Goal: Task Accomplishment & Management: Complete application form

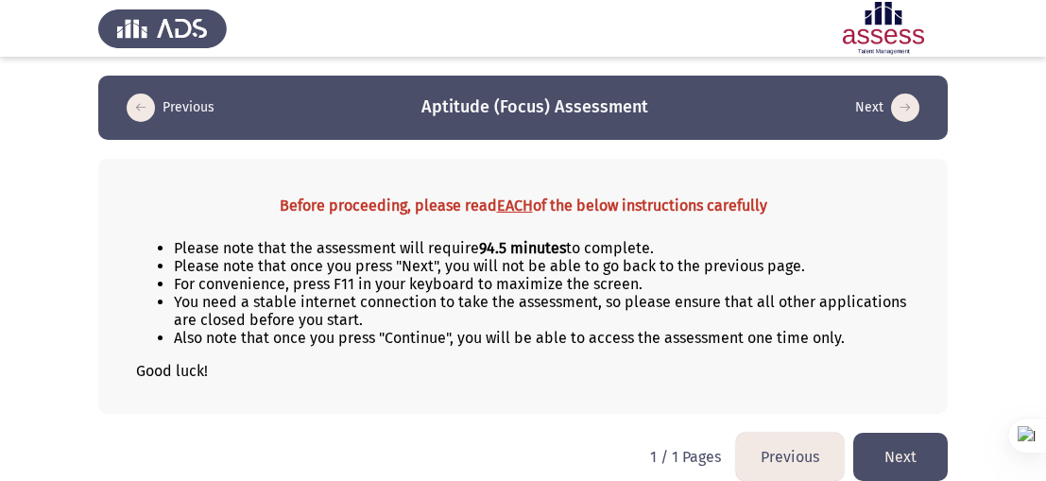
click at [909, 439] on button "Next" at bounding box center [900, 457] width 94 height 48
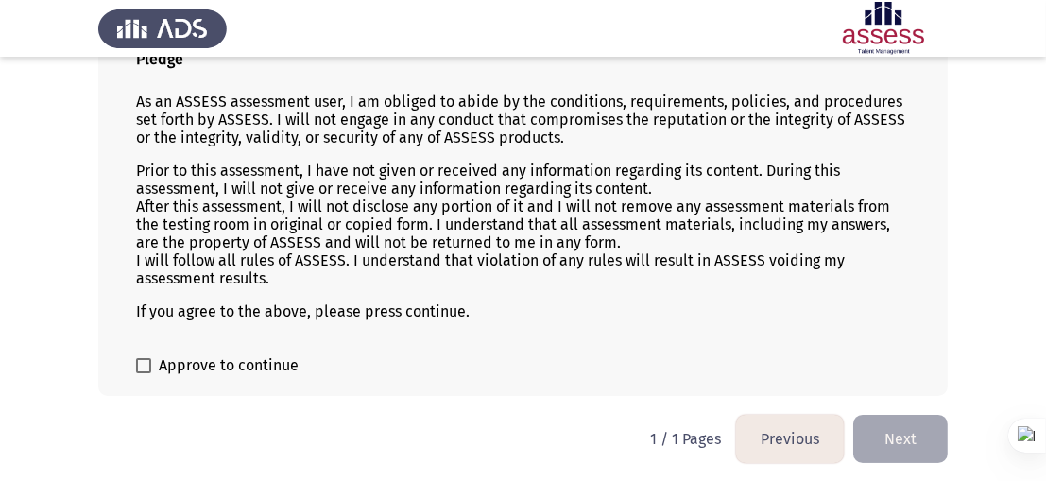
scroll to position [148, 0]
click at [142, 362] on span at bounding box center [143, 364] width 15 height 15
click at [143, 372] on input "Approve to continue" at bounding box center [143, 372] width 1 height 1
checkbox input "true"
click at [932, 418] on button "Next" at bounding box center [900, 438] width 94 height 48
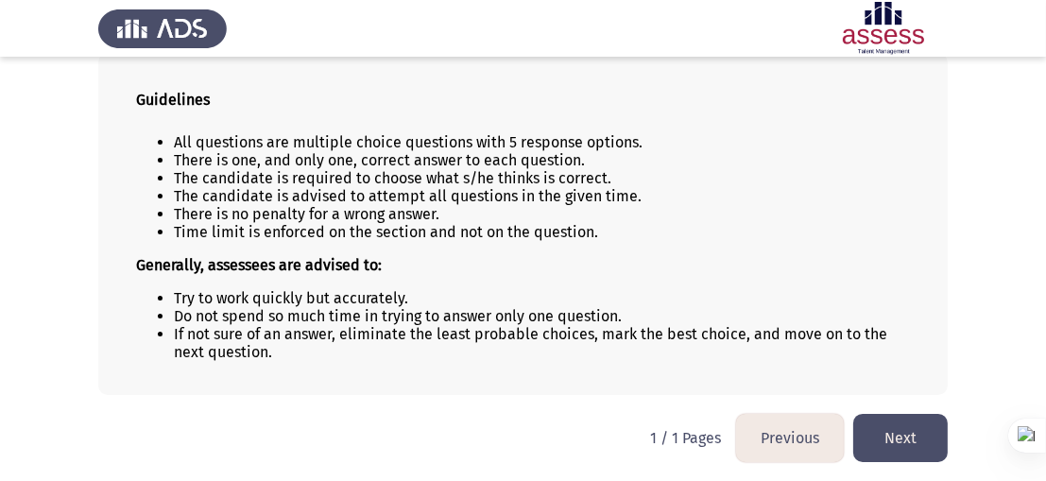
scroll to position [108, 0]
click at [940, 450] on button "Next" at bounding box center [900, 438] width 94 height 48
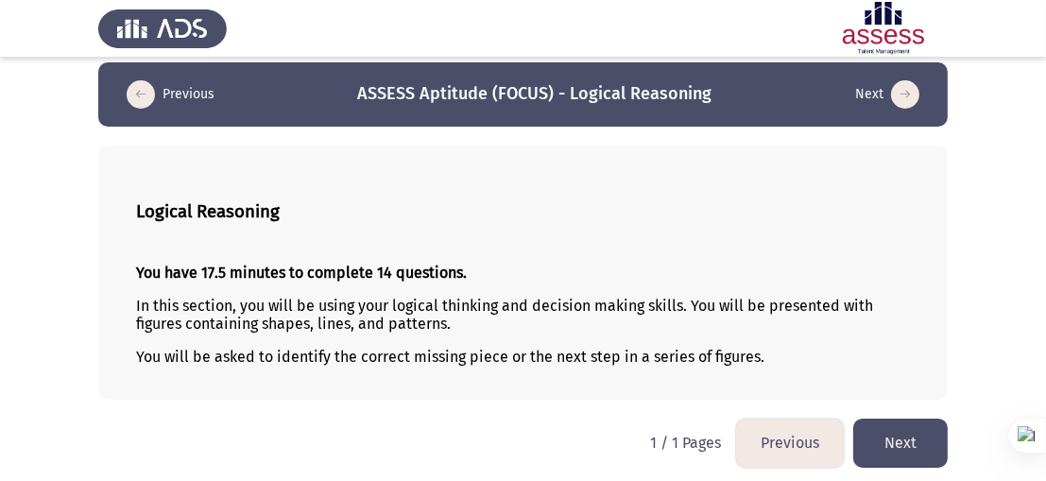
scroll to position [20, 0]
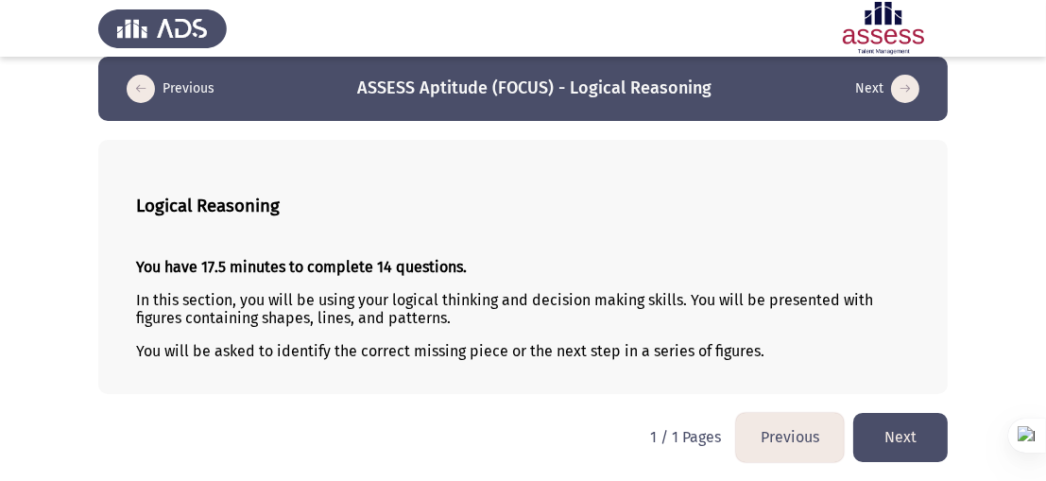
click at [898, 438] on button "Next" at bounding box center [900, 437] width 94 height 48
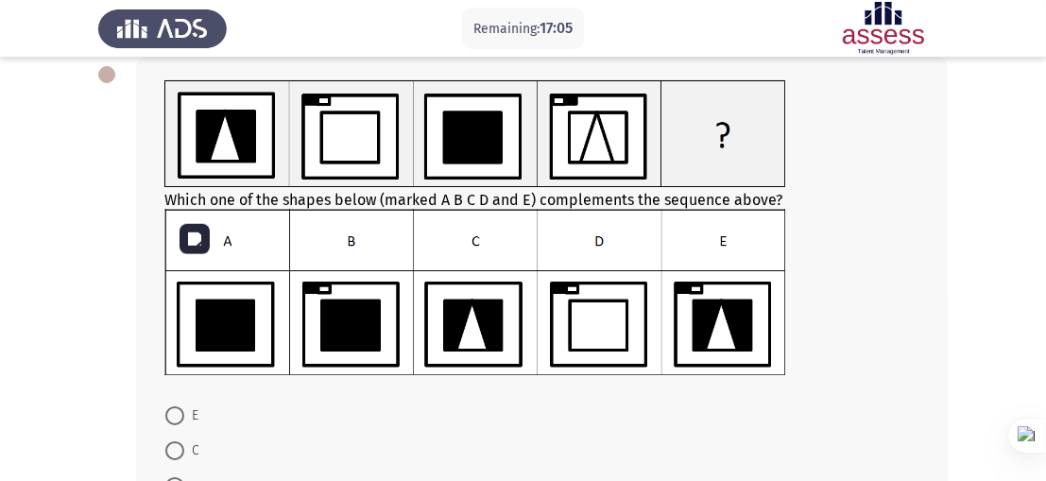
scroll to position [103, 0]
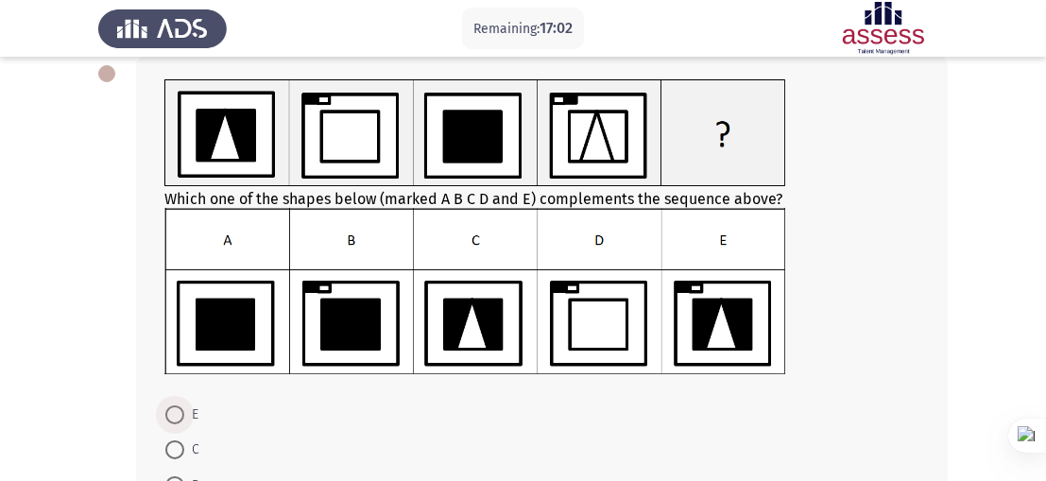
click at [176, 418] on span at bounding box center [174, 414] width 19 height 19
click at [176, 418] on input "E" at bounding box center [174, 414] width 19 height 19
radio input "true"
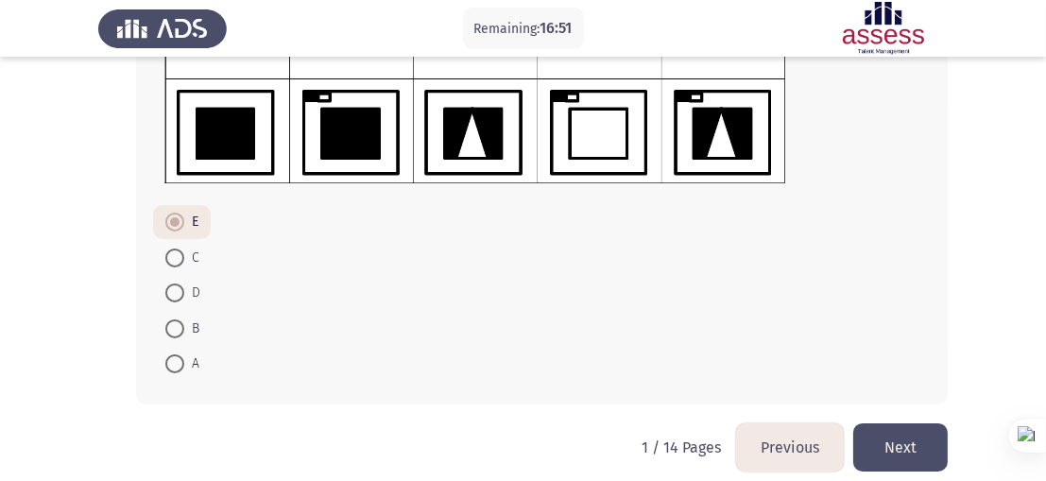
scroll to position [311, 0]
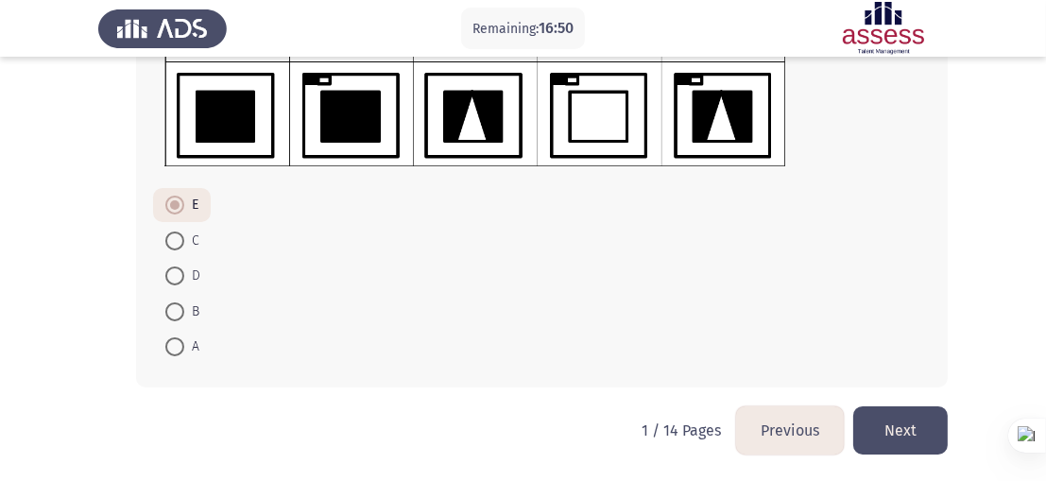
click at [888, 447] on button "Next" at bounding box center [900, 430] width 94 height 48
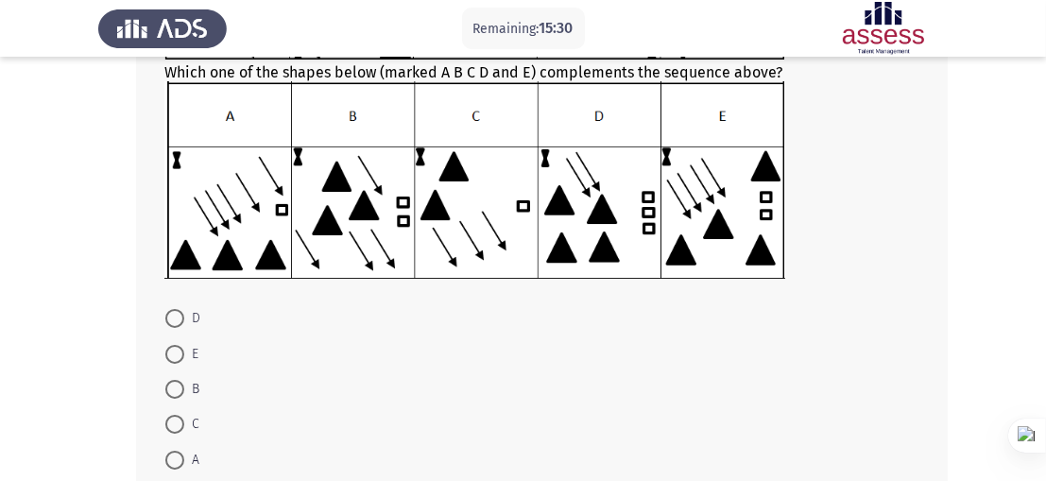
scroll to position [275, 0]
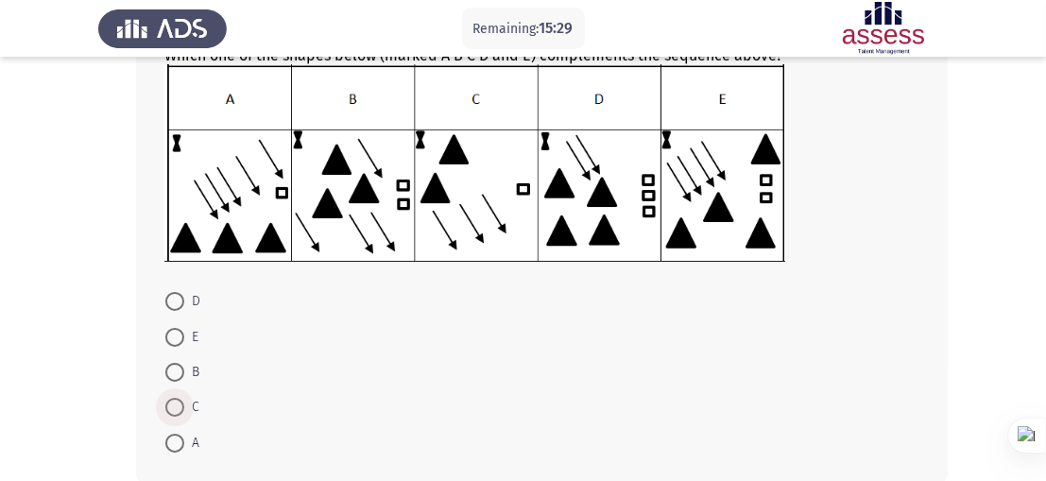
click at [176, 402] on span at bounding box center [174, 407] width 19 height 19
click at [176, 402] on input "C" at bounding box center [174, 407] width 19 height 19
radio input "true"
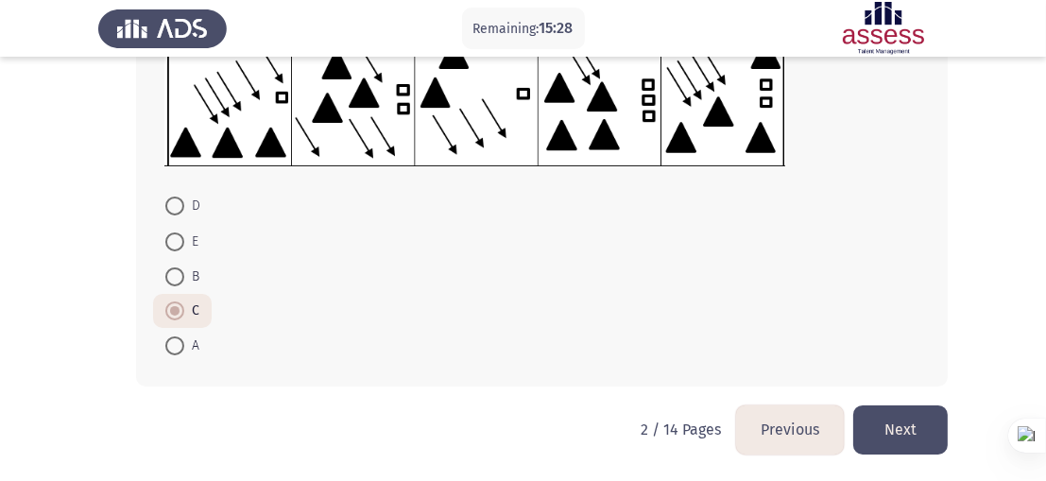
click at [928, 451] on button "Next" at bounding box center [900, 429] width 94 height 48
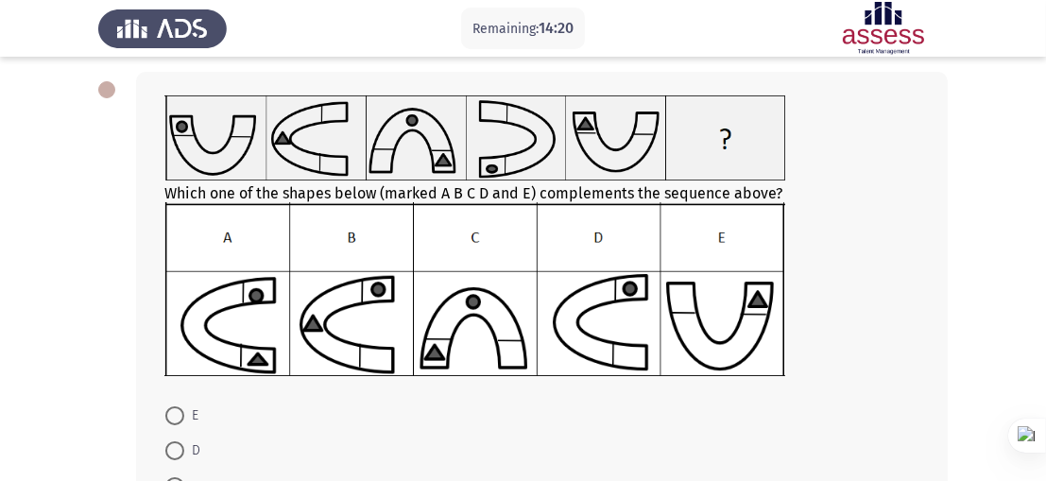
scroll to position [195, 0]
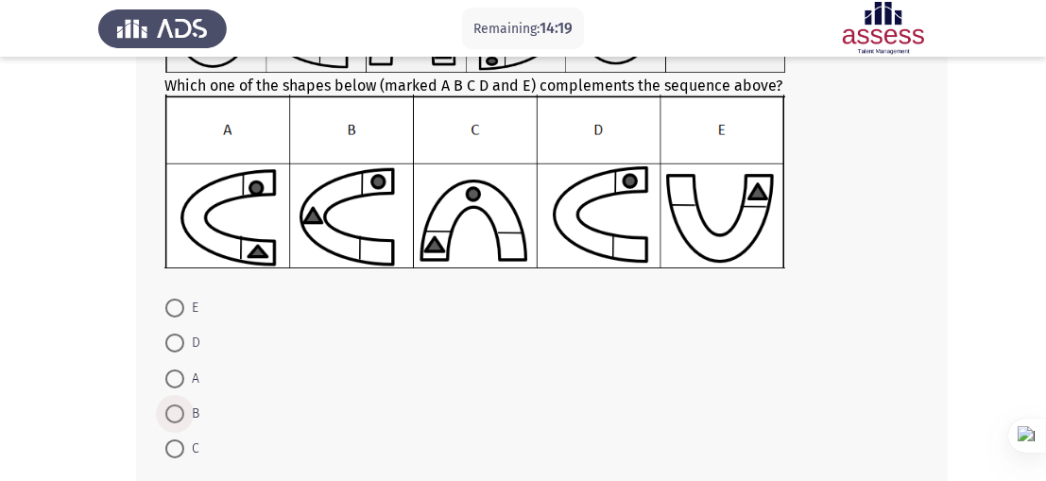
click at [180, 415] on span at bounding box center [174, 413] width 19 height 19
click at [180, 415] on input "B" at bounding box center [174, 413] width 19 height 19
radio input "true"
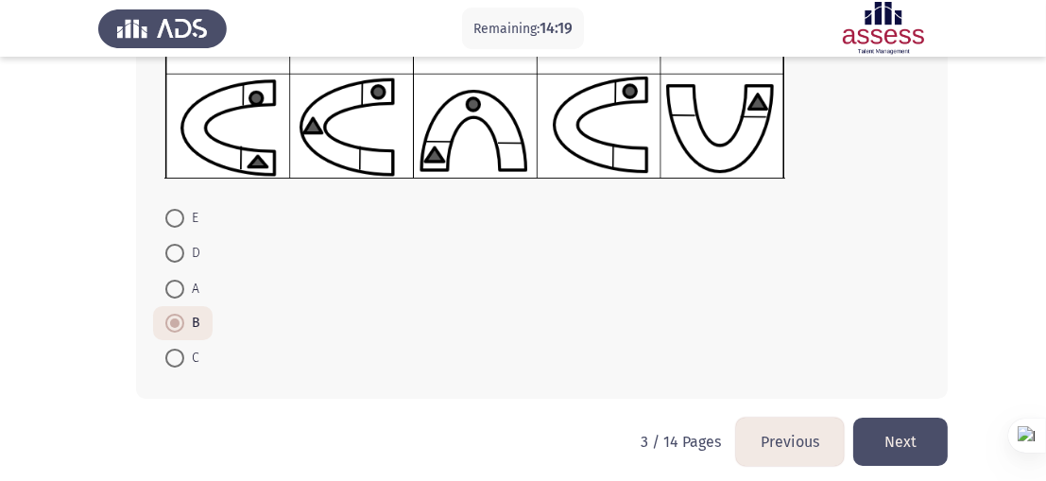
scroll to position [297, 0]
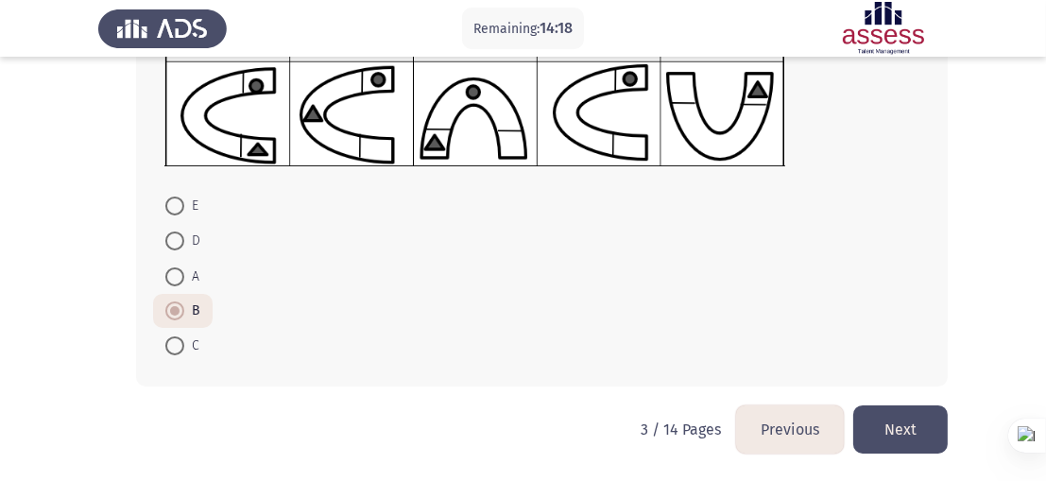
click at [911, 413] on button "Next" at bounding box center [900, 429] width 94 height 48
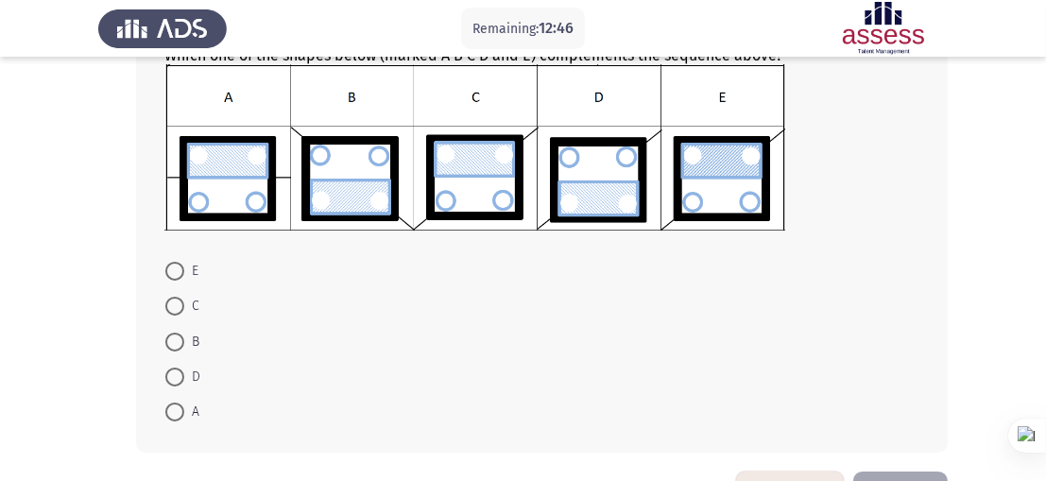
scroll to position [253, 0]
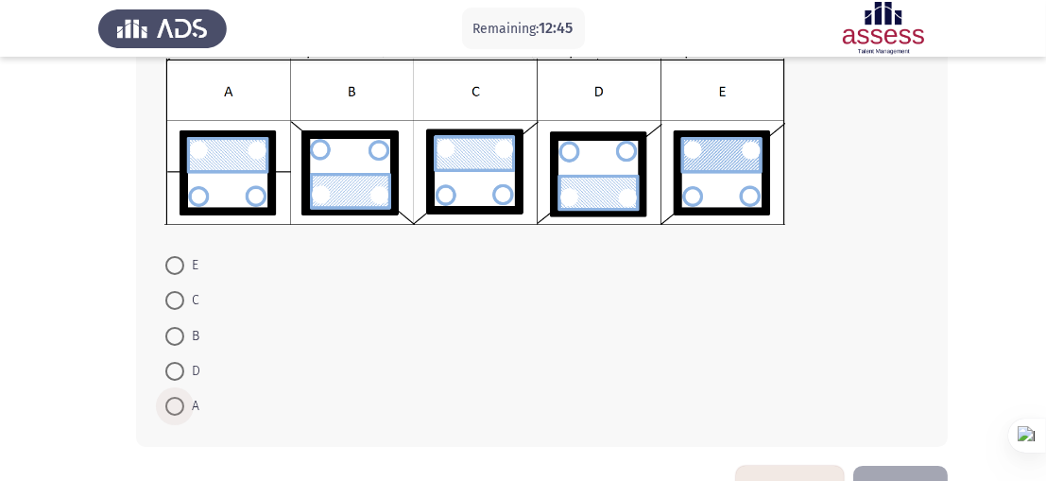
click at [178, 403] on span at bounding box center [174, 406] width 19 height 19
click at [178, 403] on input "A" at bounding box center [174, 406] width 19 height 19
radio input "true"
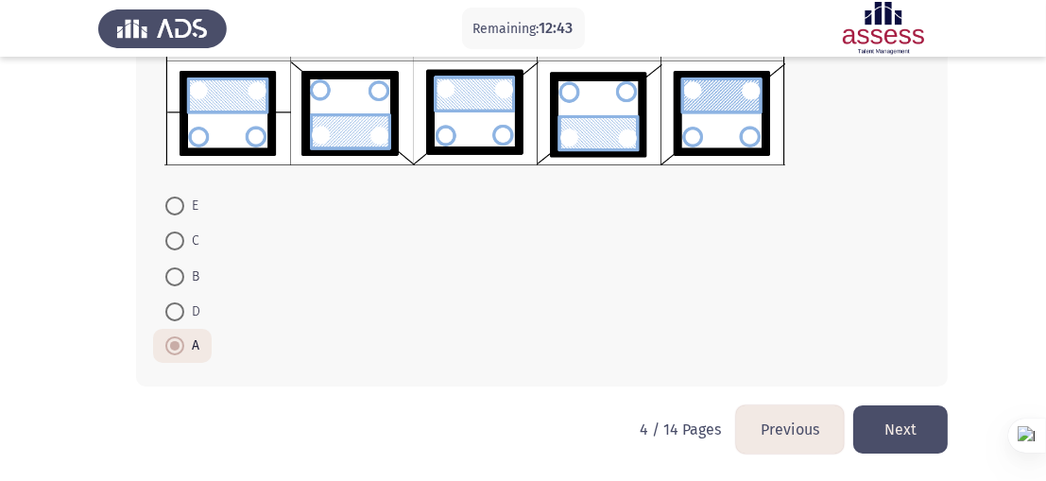
click at [888, 414] on button "Next" at bounding box center [900, 429] width 94 height 48
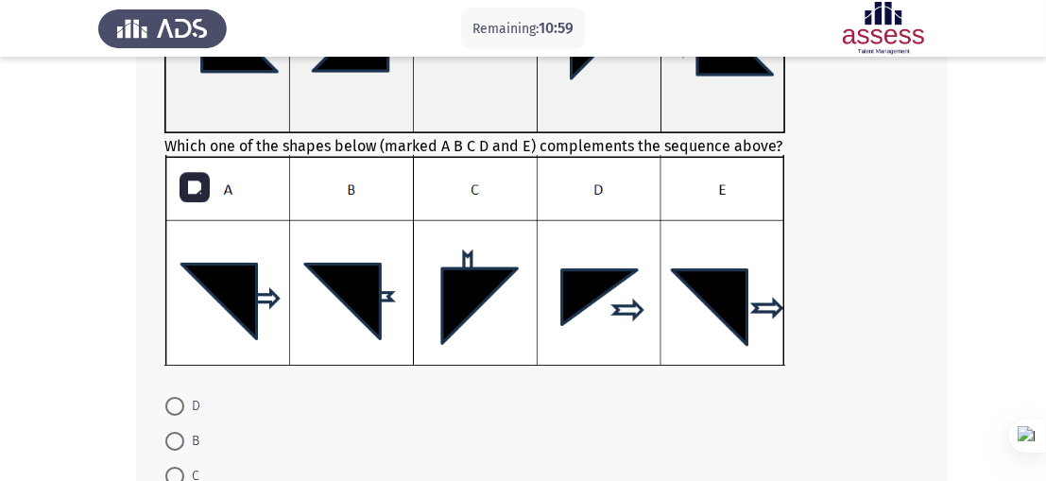
scroll to position [255, 0]
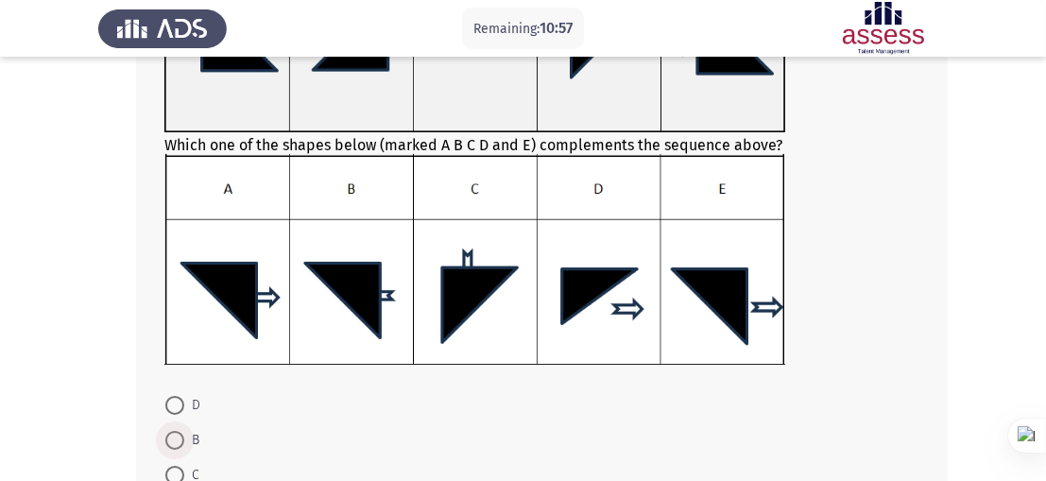
click at [185, 436] on span "B" at bounding box center [191, 440] width 15 height 23
click at [184, 436] on input "B" at bounding box center [174, 440] width 19 height 19
radio input "true"
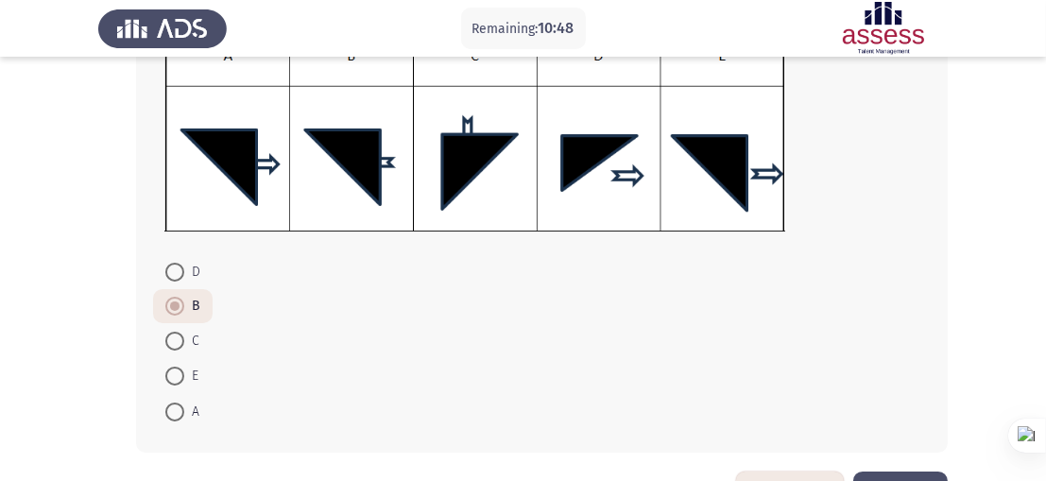
scroll to position [402, 0]
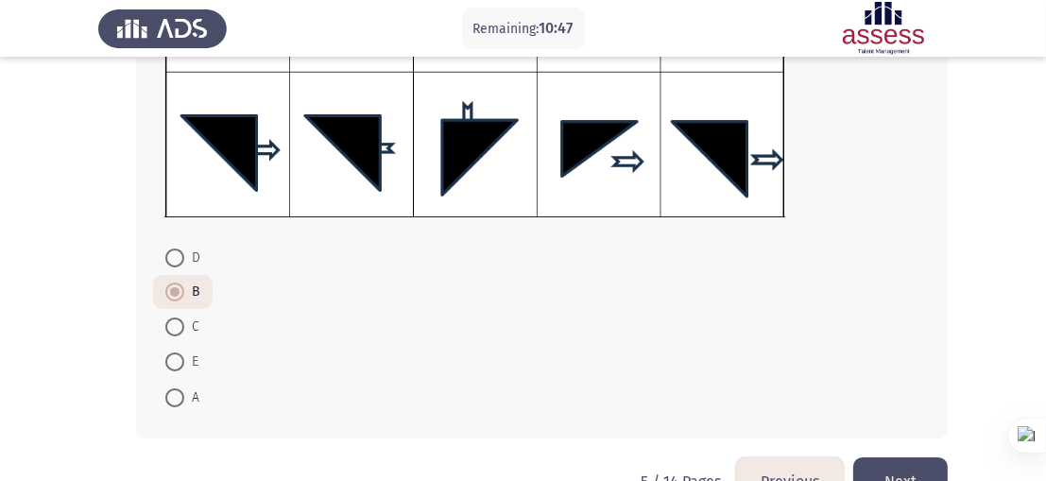
click at [924, 468] on button "Next" at bounding box center [900, 481] width 94 height 48
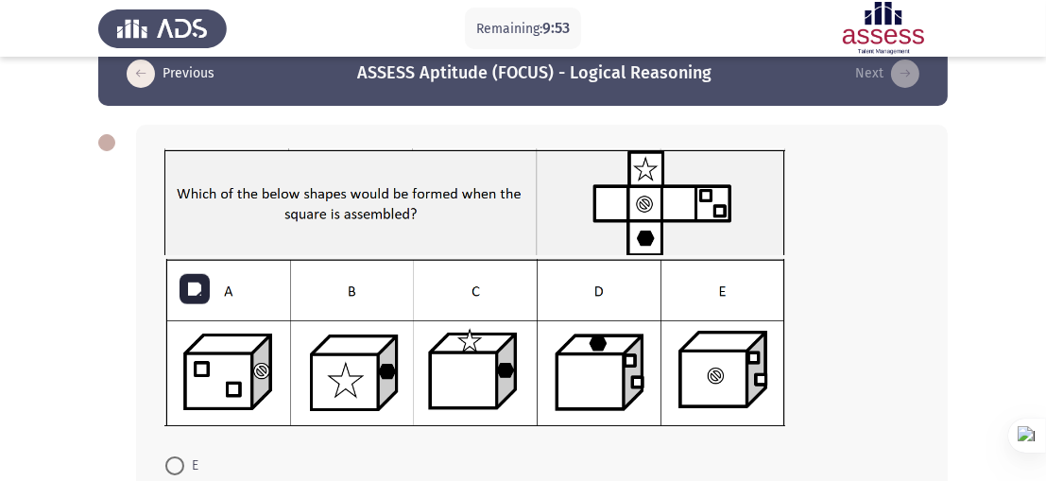
scroll to position [182, 0]
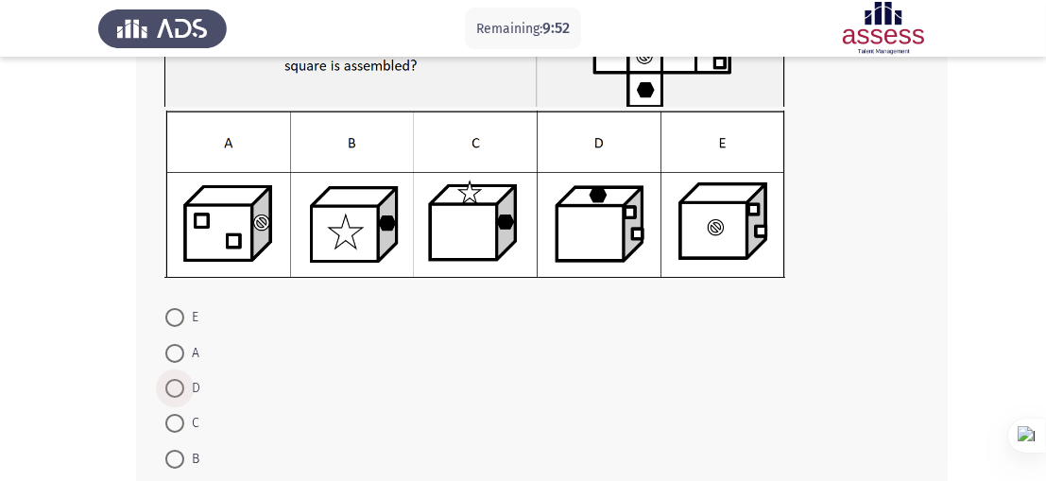
click at [175, 387] on span at bounding box center [174, 388] width 19 height 19
click at [175, 387] on input "D" at bounding box center [174, 388] width 19 height 19
radio input "true"
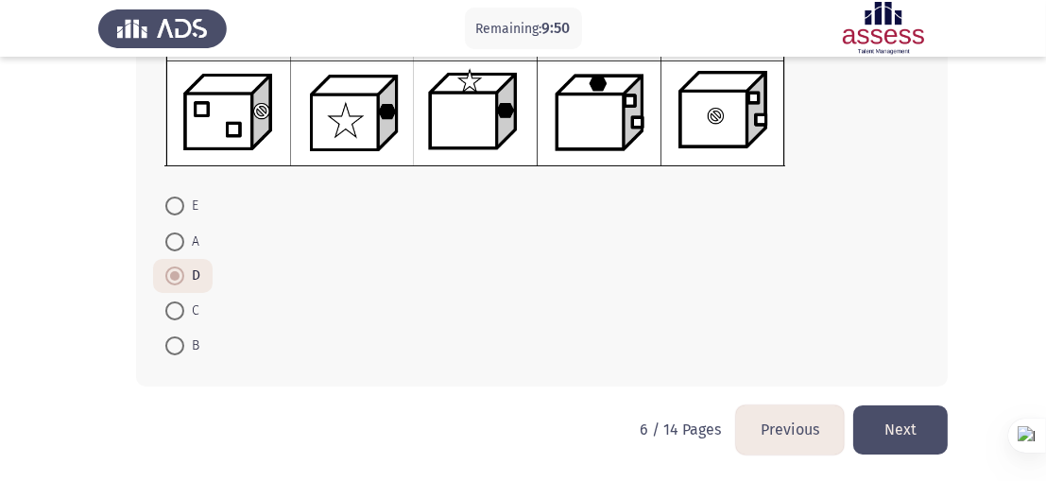
click at [932, 438] on button "Next" at bounding box center [900, 429] width 94 height 48
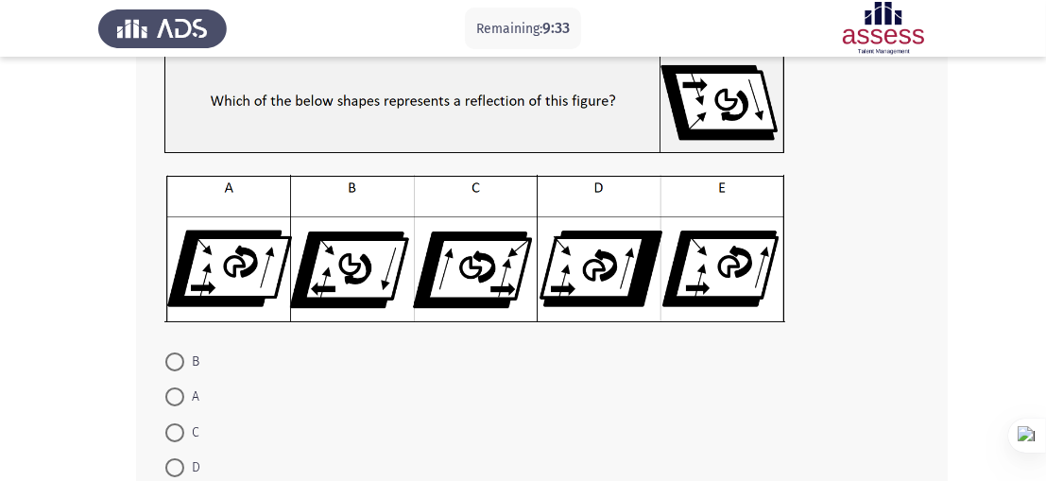
scroll to position [241, 0]
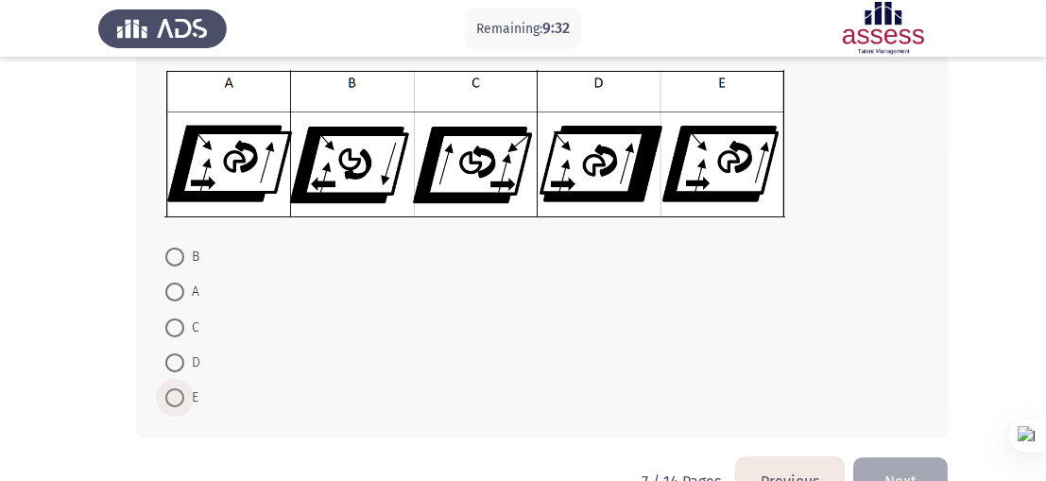
click at [180, 400] on span at bounding box center [174, 397] width 19 height 19
click at [180, 400] on input "E" at bounding box center [174, 397] width 19 height 19
radio input "true"
click at [911, 467] on button "Next" at bounding box center [900, 480] width 94 height 48
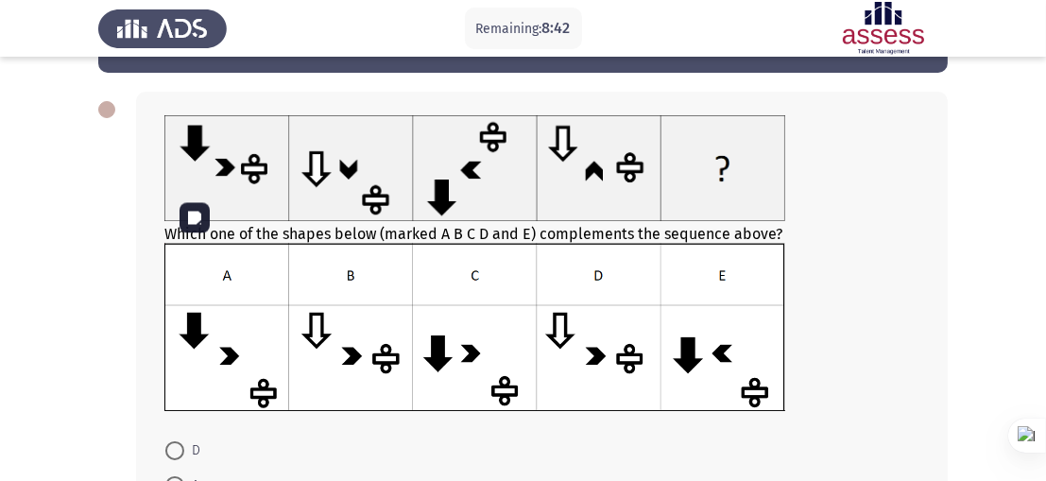
scroll to position [152, 0]
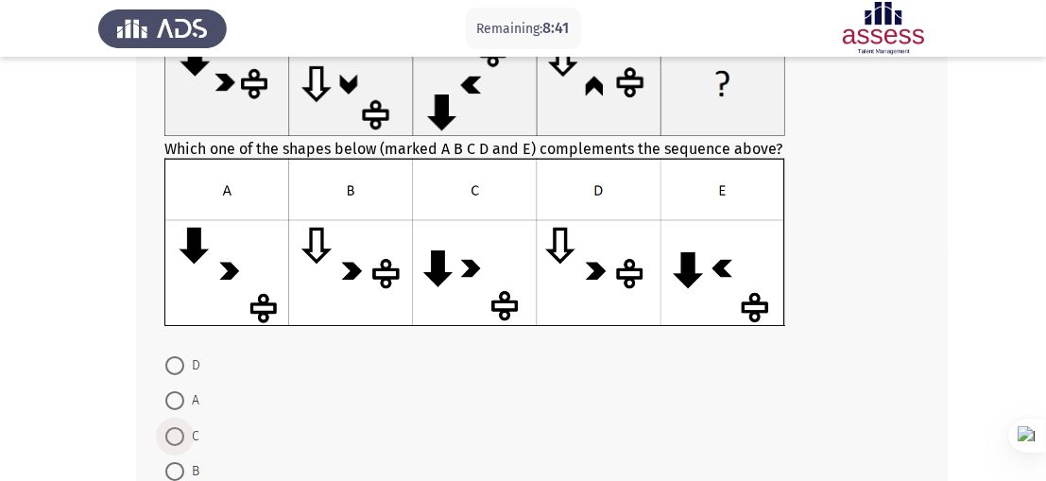
click at [180, 437] on span at bounding box center [174, 436] width 19 height 19
click at [180, 437] on input "C" at bounding box center [174, 436] width 19 height 19
radio input "true"
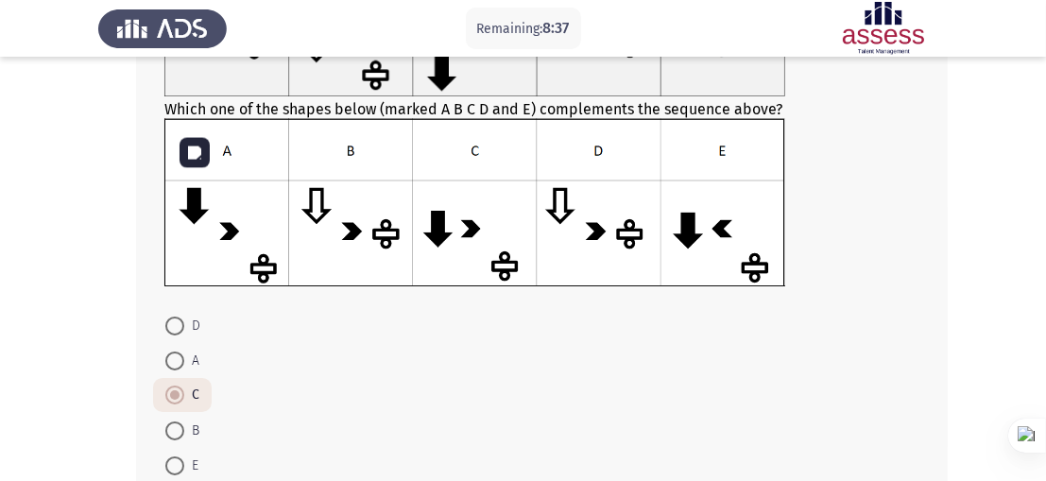
scroll to position [193, 0]
click at [172, 366] on span at bounding box center [174, 360] width 19 height 19
click at [172, 366] on input "A" at bounding box center [174, 360] width 19 height 19
radio input "true"
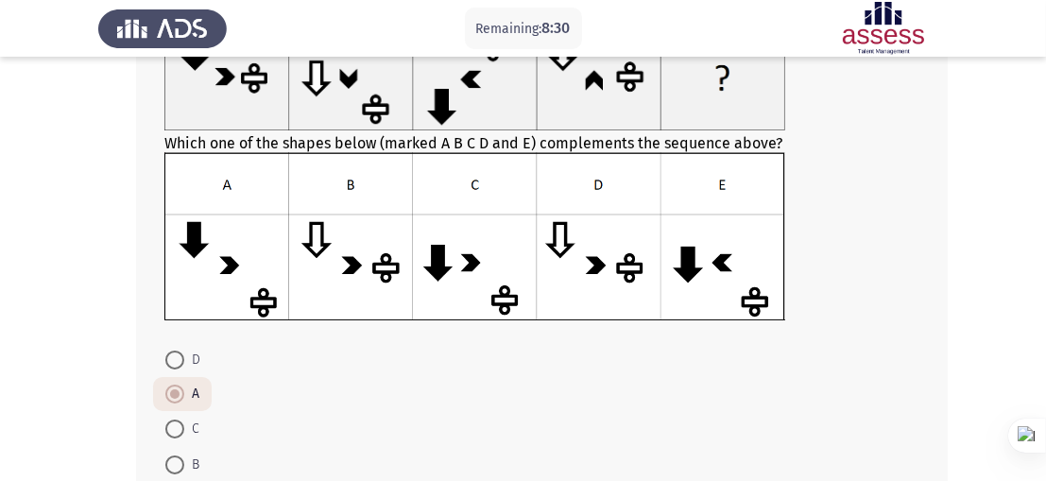
scroll to position [172, 0]
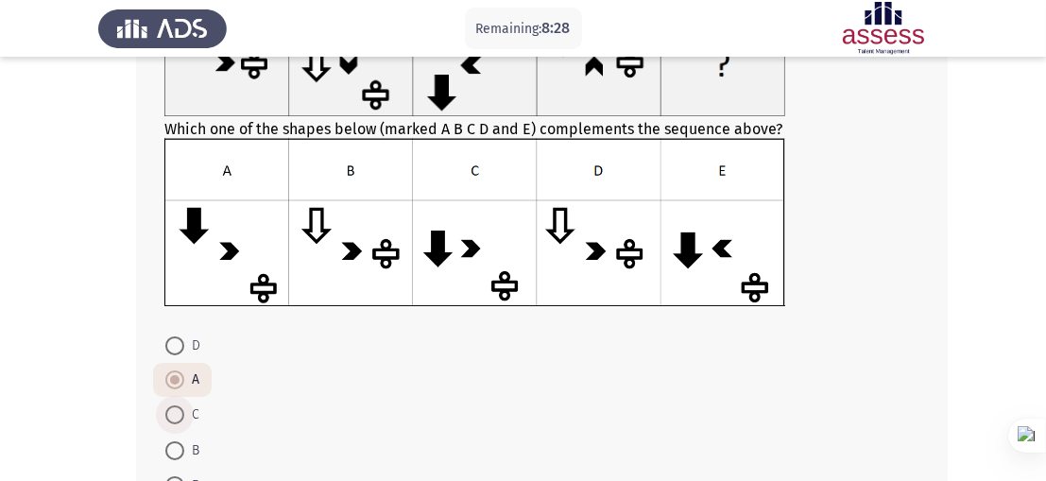
click at [176, 422] on span at bounding box center [174, 414] width 19 height 19
click at [176, 422] on input "C" at bounding box center [174, 414] width 19 height 19
radio input "true"
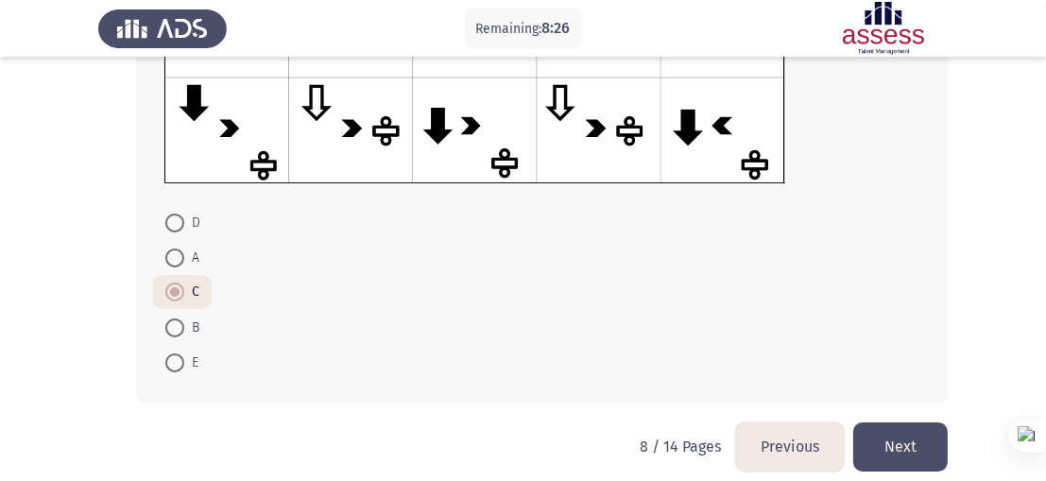
scroll to position [312, 0]
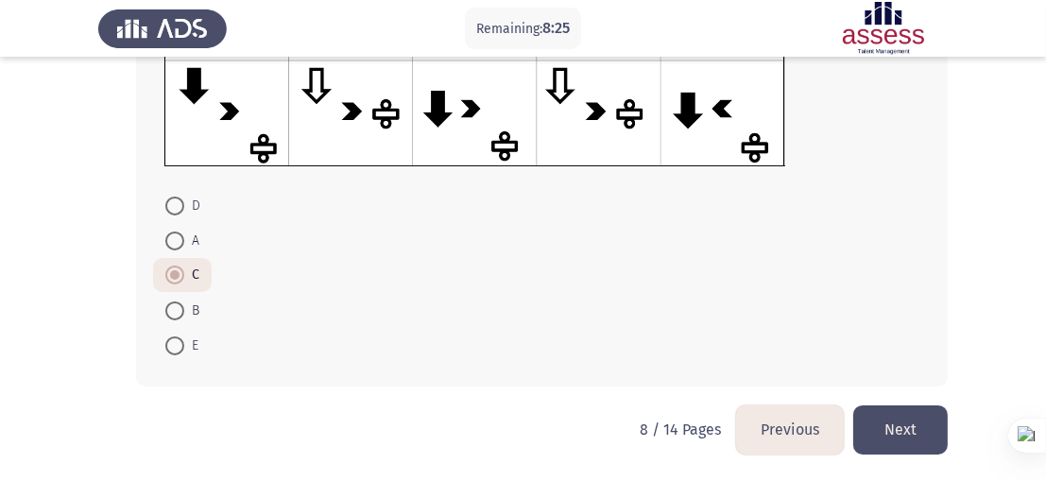
click at [882, 424] on button "Next" at bounding box center [900, 429] width 94 height 48
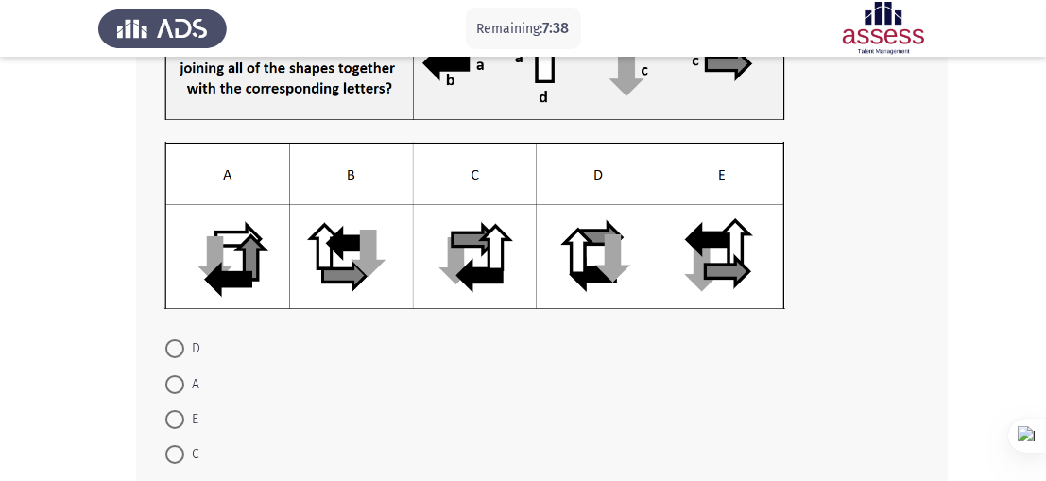
scroll to position [225, 0]
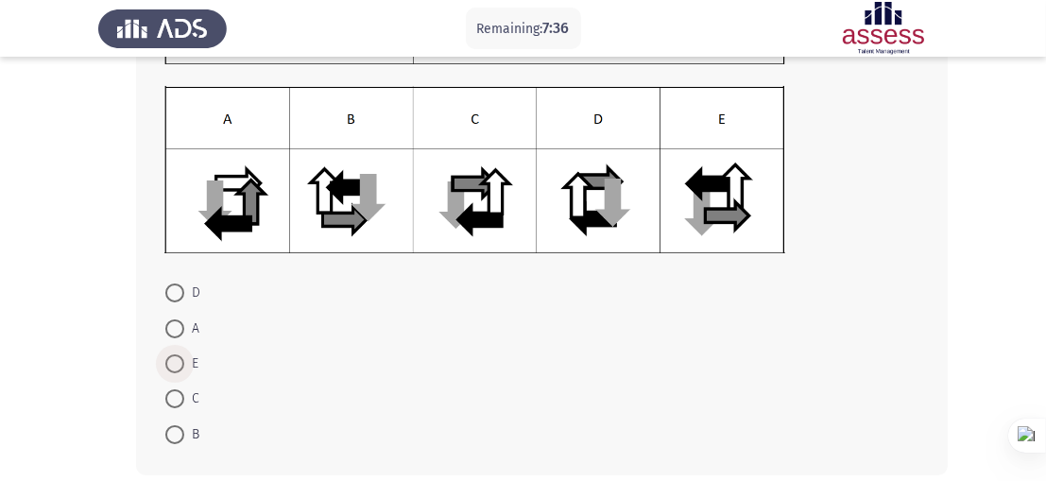
click at [179, 358] on span at bounding box center [174, 363] width 19 height 19
click at [179, 358] on input "E" at bounding box center [174, 363] width 19 height 19
radio input "true"
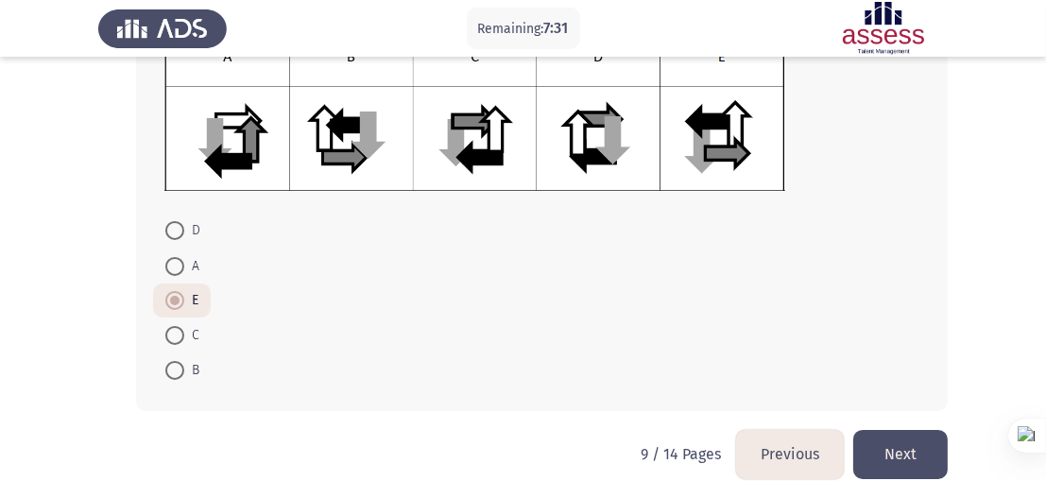
scroll to position [312, 0]
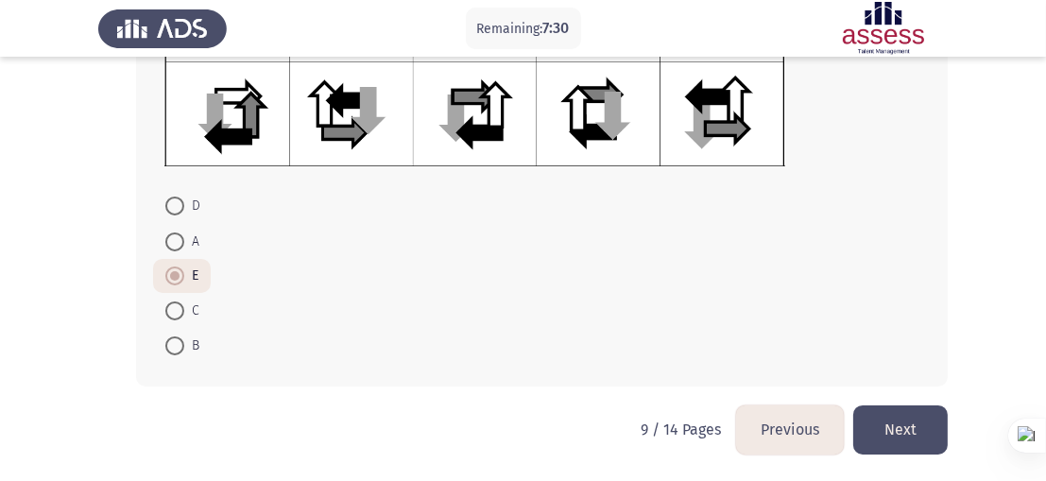
click at [899, 421] on button "Next" at bounding box center [900, 429] width 94 height 48
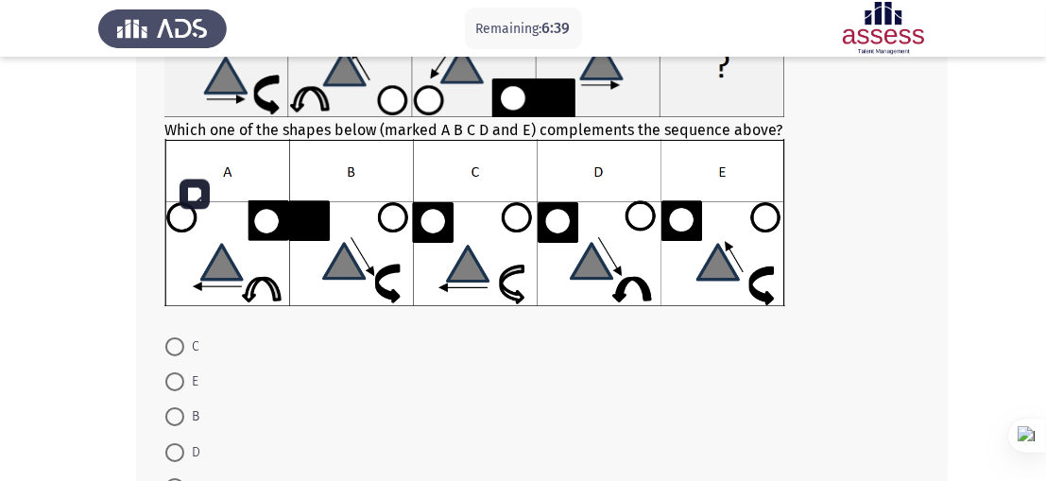
scroll to position [173, 0]
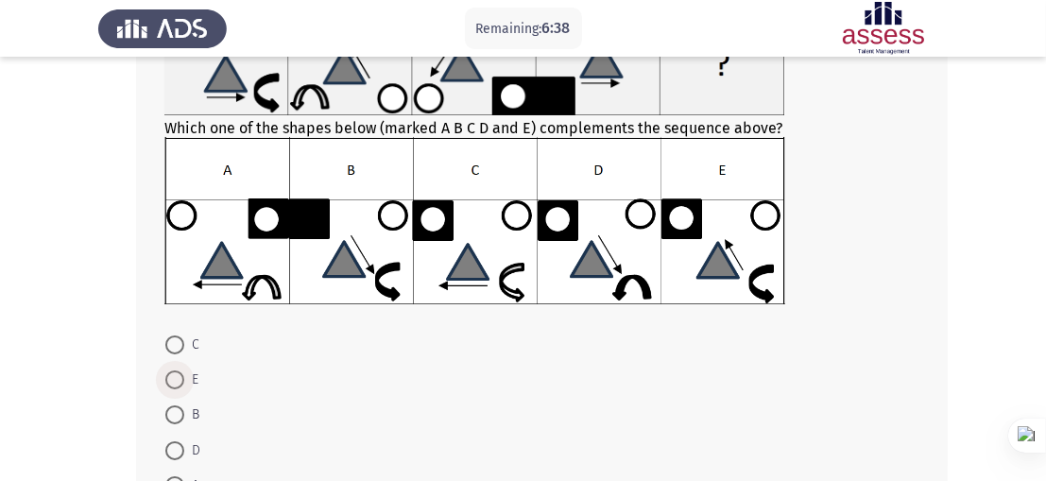
click at [170, 380] on span at bounding box center [174, 379] width 19 height 19
click at [170, 380] on input "E" at bounding box center [174, 379] width 19 height 19
radio input "true"
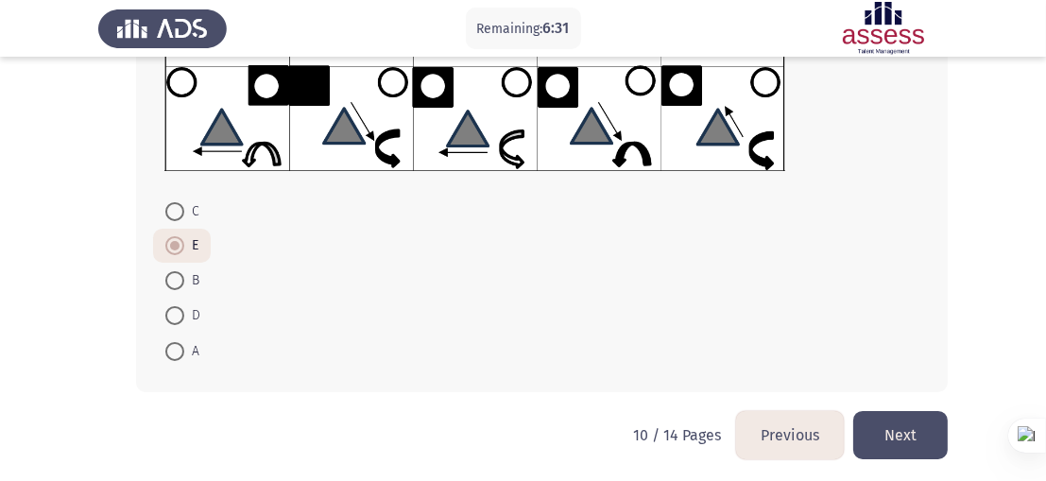
scroll to position [311, 0]
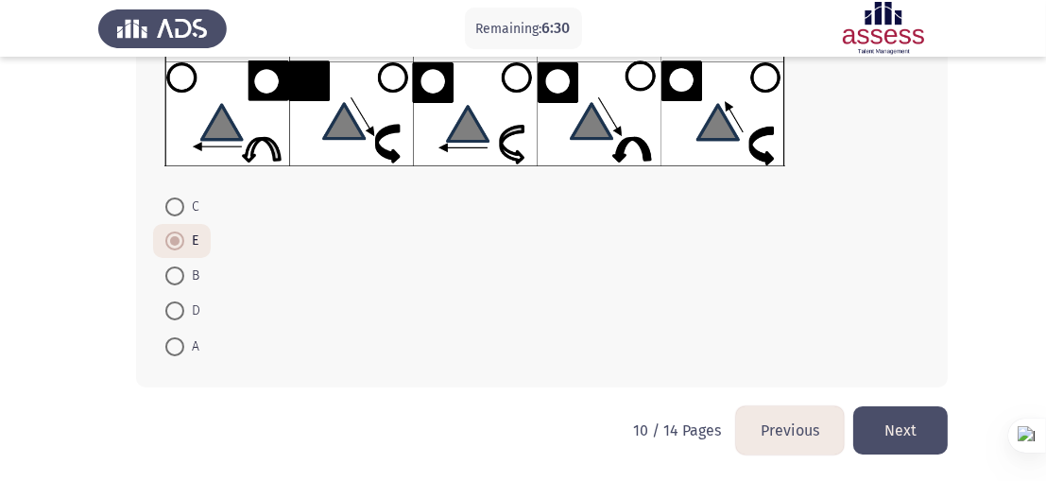
click at [896, 414] on button "Next" at bounding box center [900, 430] width 94 height 48
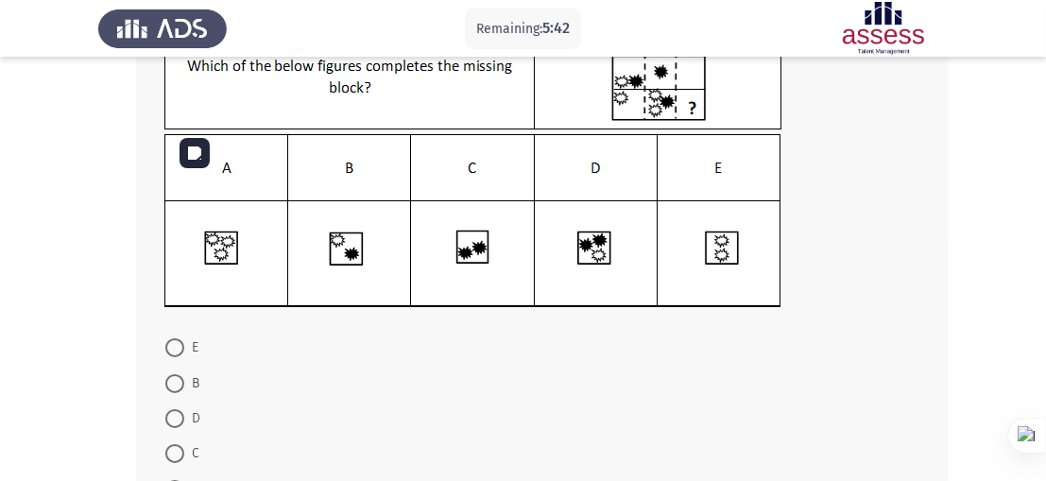
scroll to position [172, 0]
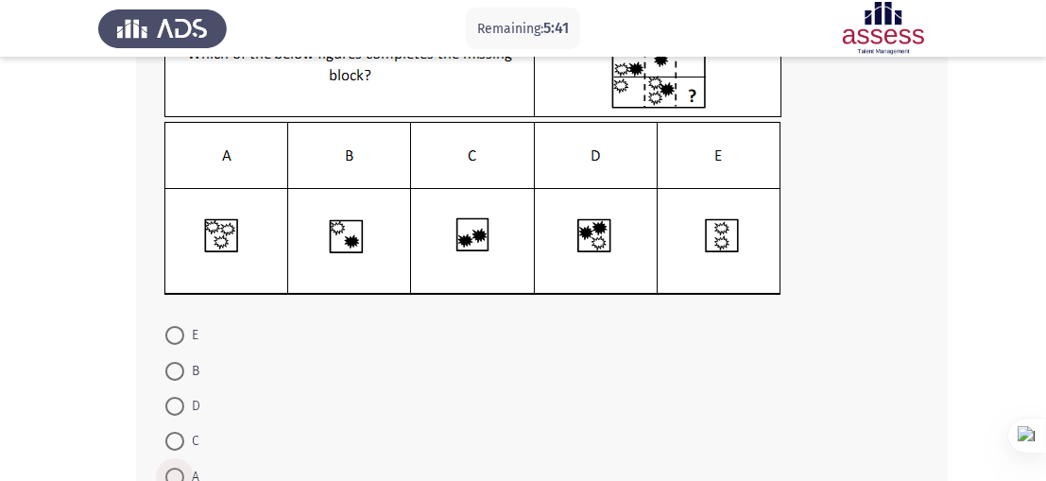
click at [177, 471] on span at bounding box center [174, 477] width 19 height 19
click at [177, 471] on input "A" at bounding box center [174, 477] width 19 height 19
radio input "true"
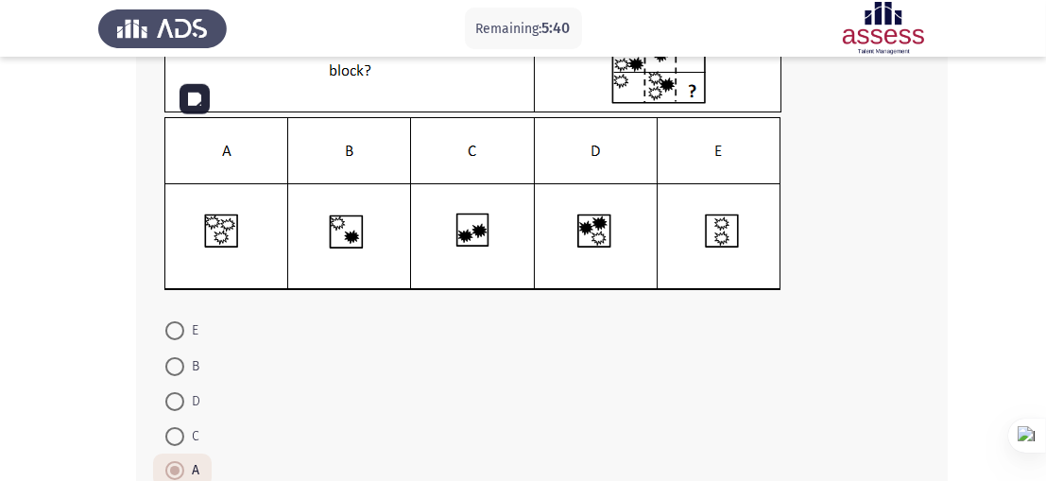
scroll to position [301, 0]
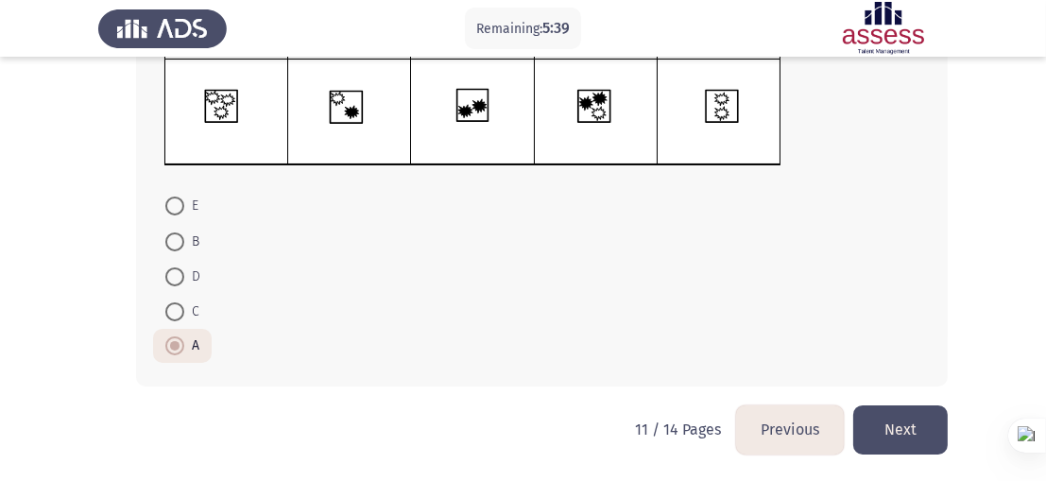
click at [892, 424] on button "Next" at bounding box center [900, 429] width 94 height 48
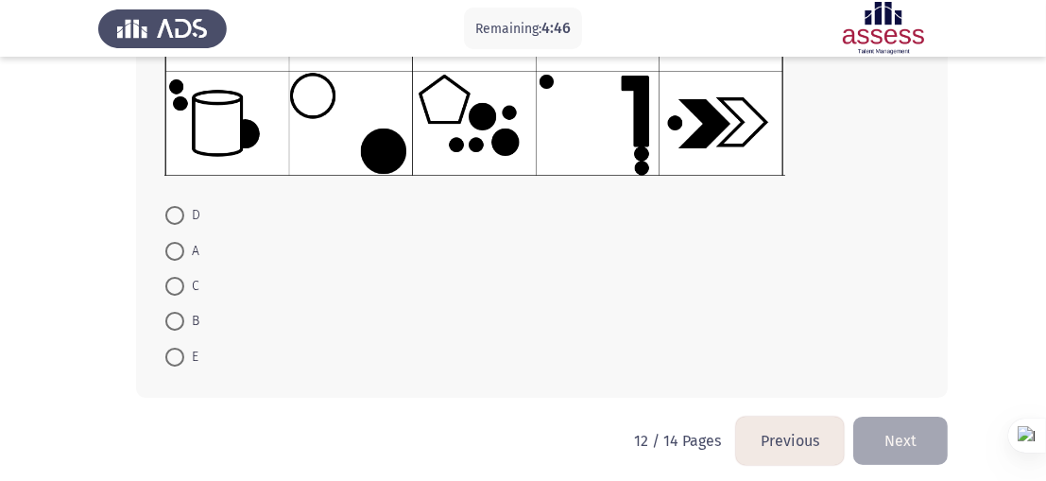
scroll to position [165, 0]
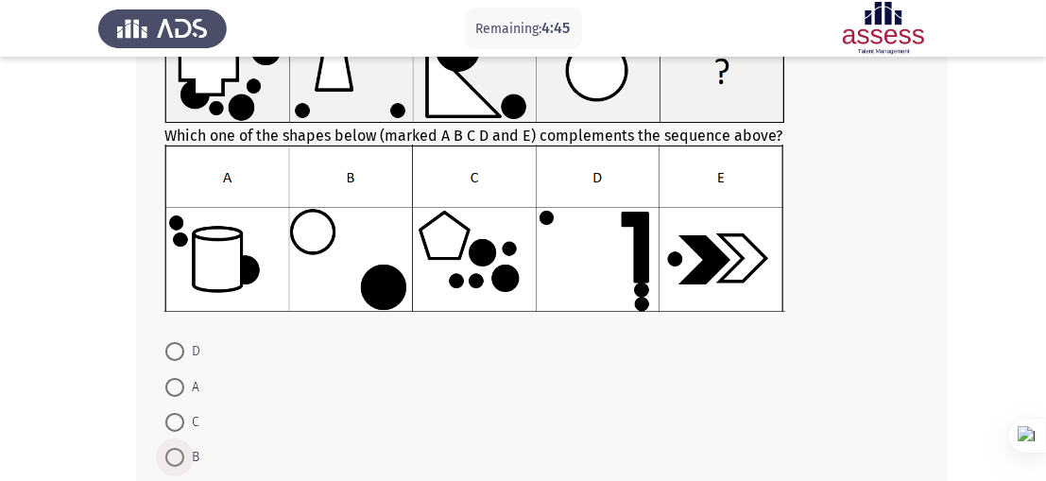
click at [180, 460] on span at bounding box center [174, 457] width 19 height 19
click at [180, 460] on input "B" at bounding box center [174, 457] width 19 height 19
radio input "true"
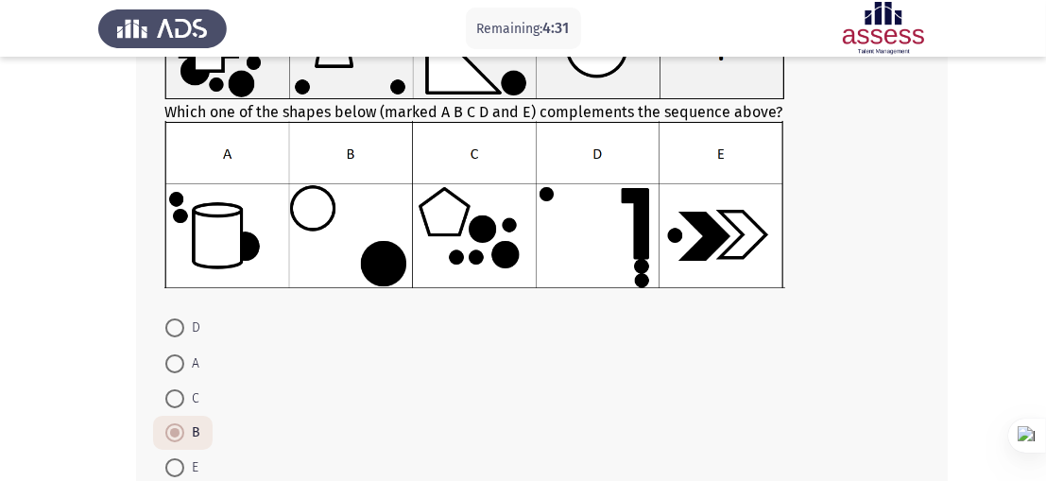
scroll to position [311, 0]
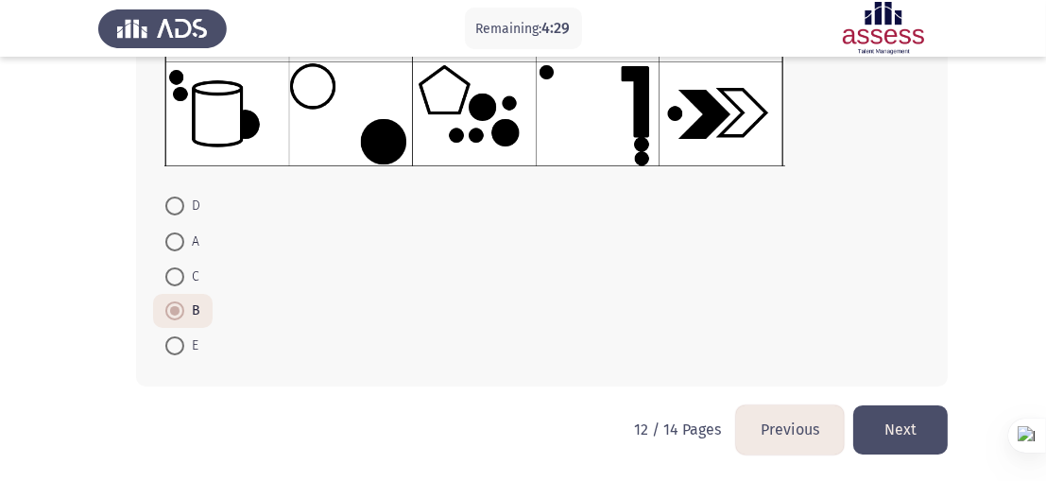
click at [914, 432] on button "Next" at bounding box center [900, 429] width 94 height 48
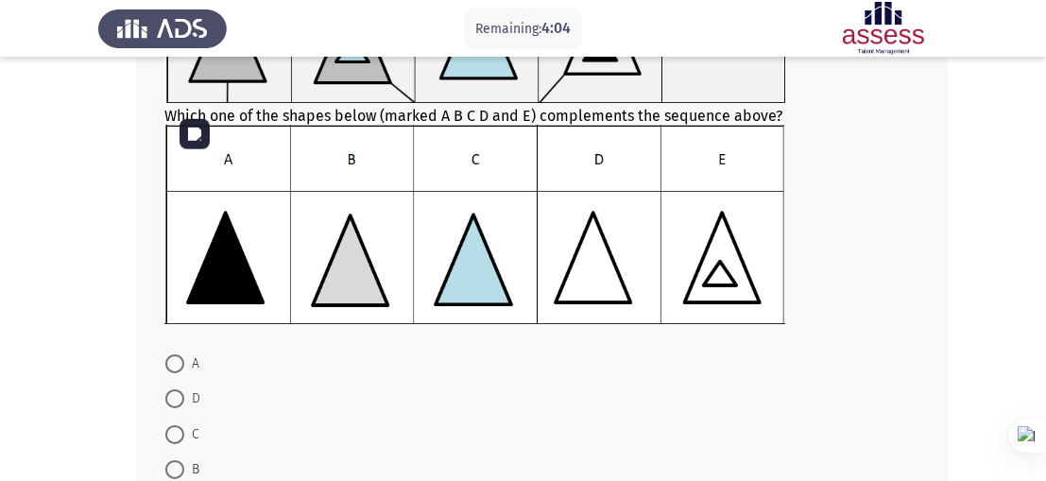
scroll to position [238, 0]
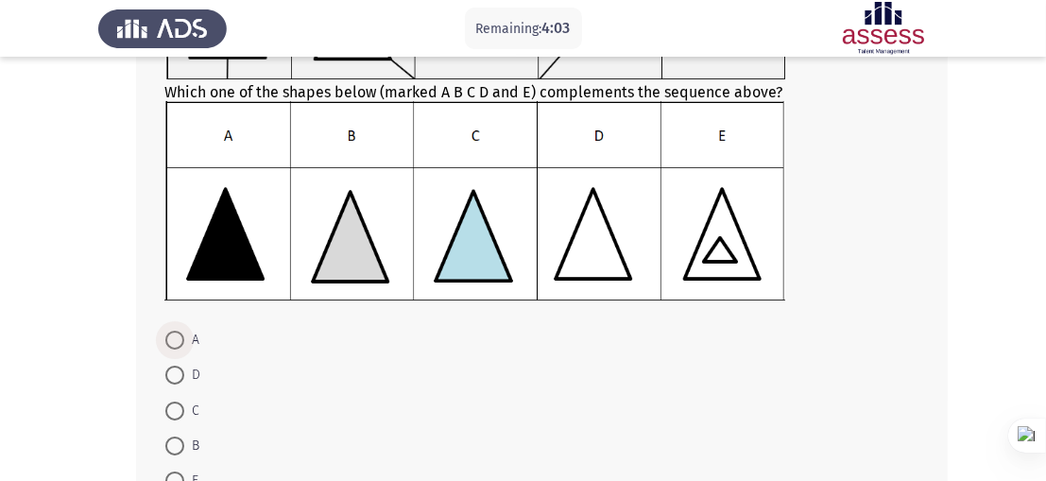
click at [181, 341] on span at bounding box center [174, 340] width 19 height 19
click at [181, 341] on input "A" at bounding box center [174, 340] width 19 height 19
radio input "true"
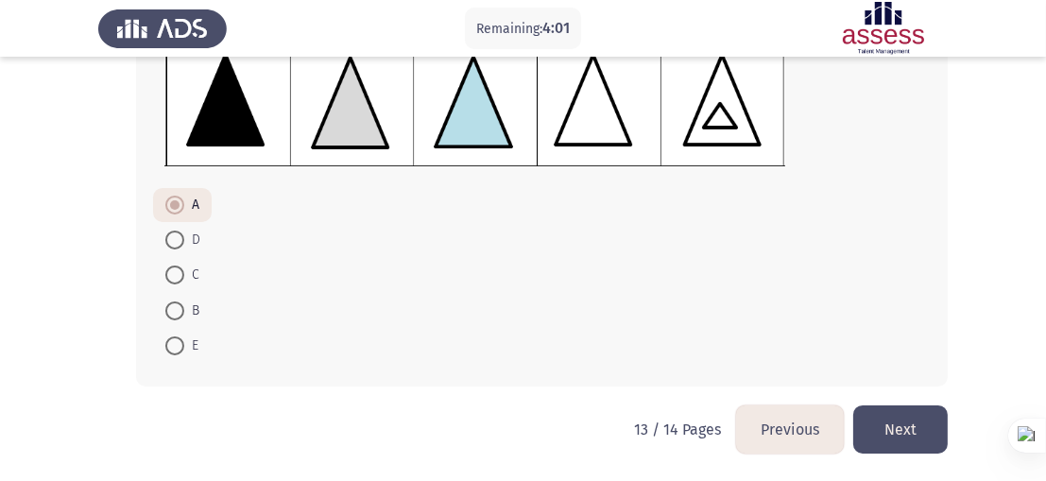
click at [909, 436] on button "Next" at bounding box center [900, 429] width 94 height 48
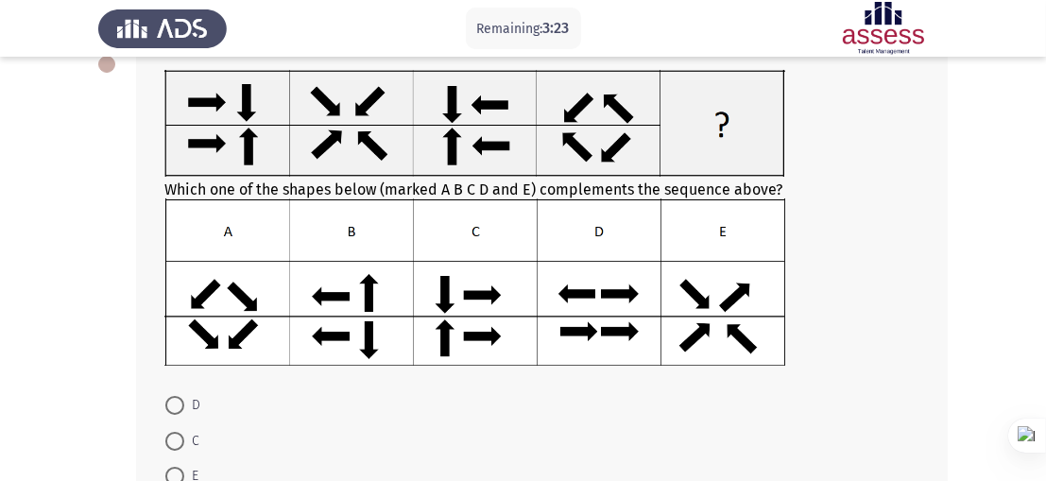
scroll to position [231, 0]
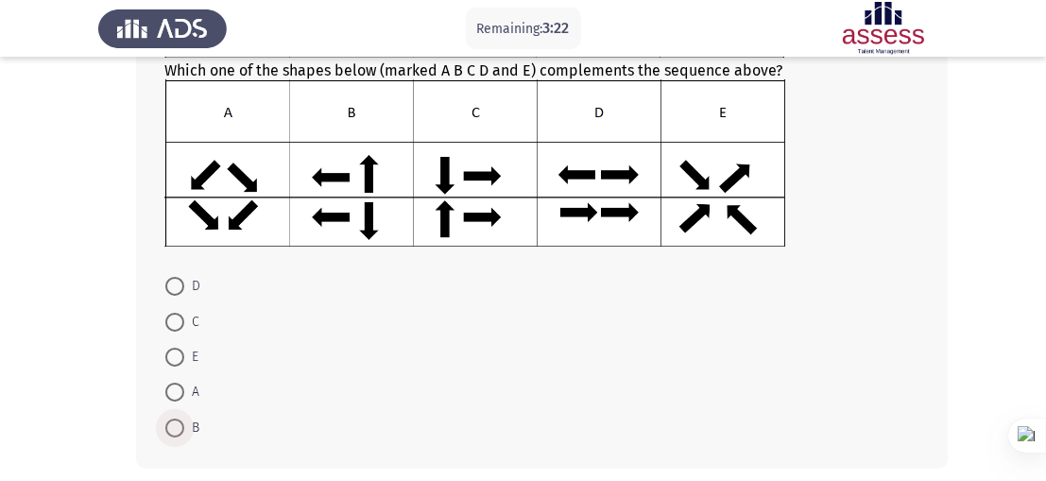
click at [179, 426] on span at bounding box center [174, 428] width 19 height 19
click at [179, 426] on input "B" at bounding box center [174, 428] width 19 height 19
radio input "true"
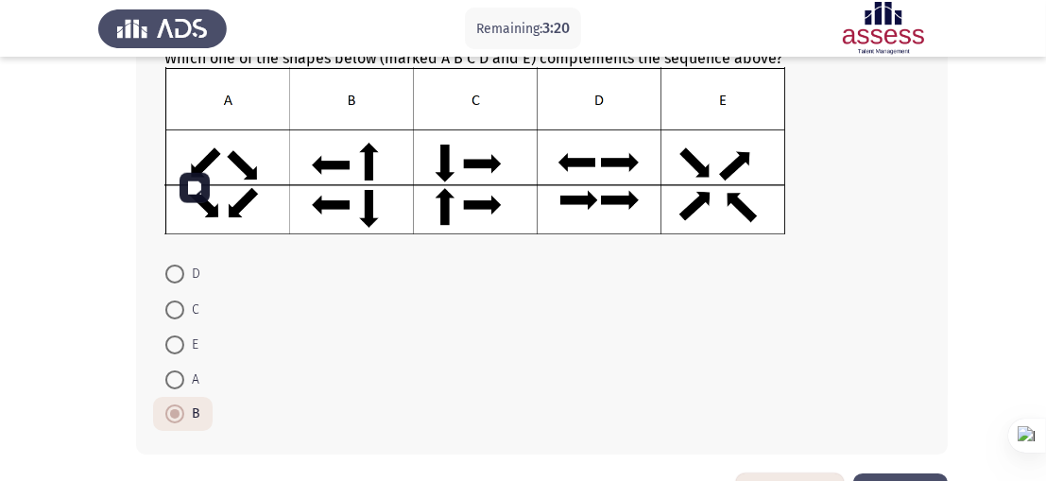
scroll to position [312, 0]
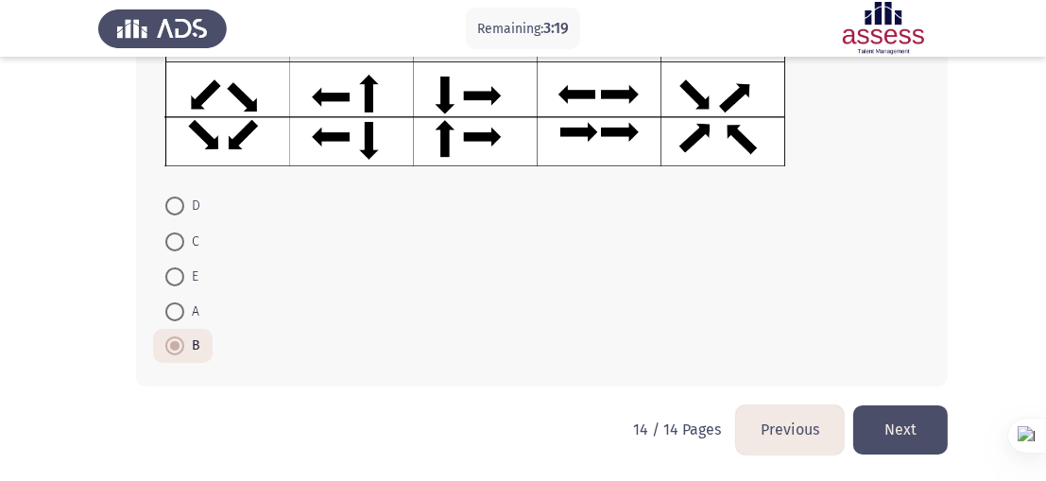
click at [786, 420] on button "Previous" at bounding box center [790, 429] width 108 height 48
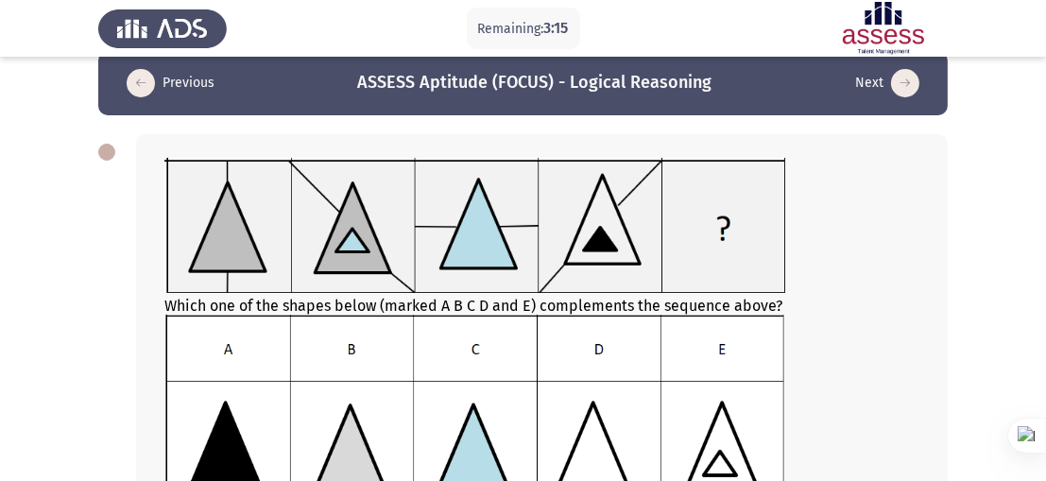
scroll to position [1, 0]
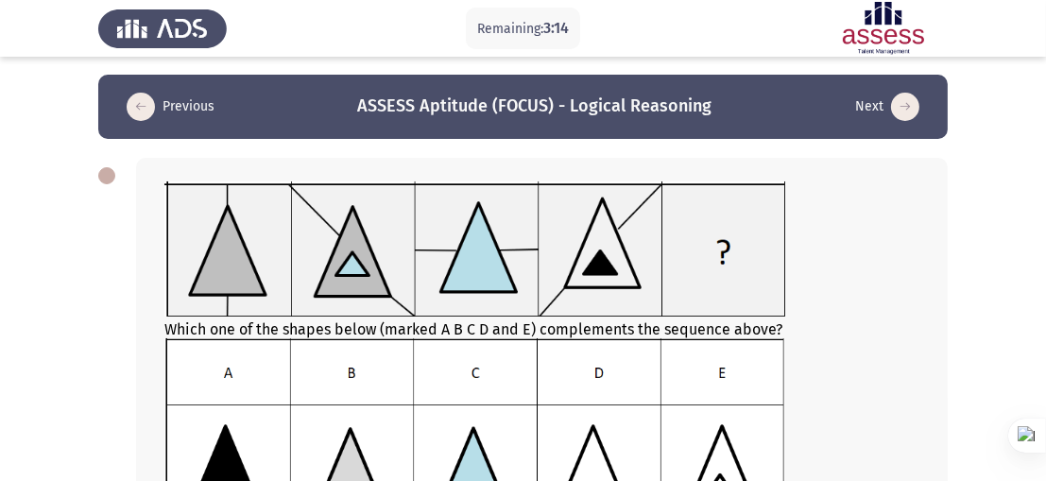
click at [146, 106] on icon "load previous page" at bounding box center [141, 107] width 28 height 28
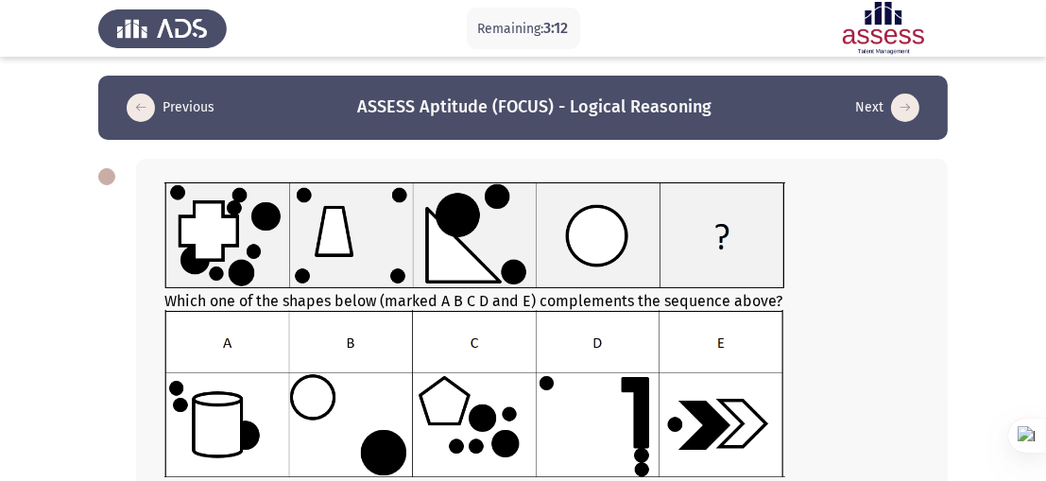
click at [146, 106] on icon "load previous page" at bounding box center [141, 108] width 28 height 28
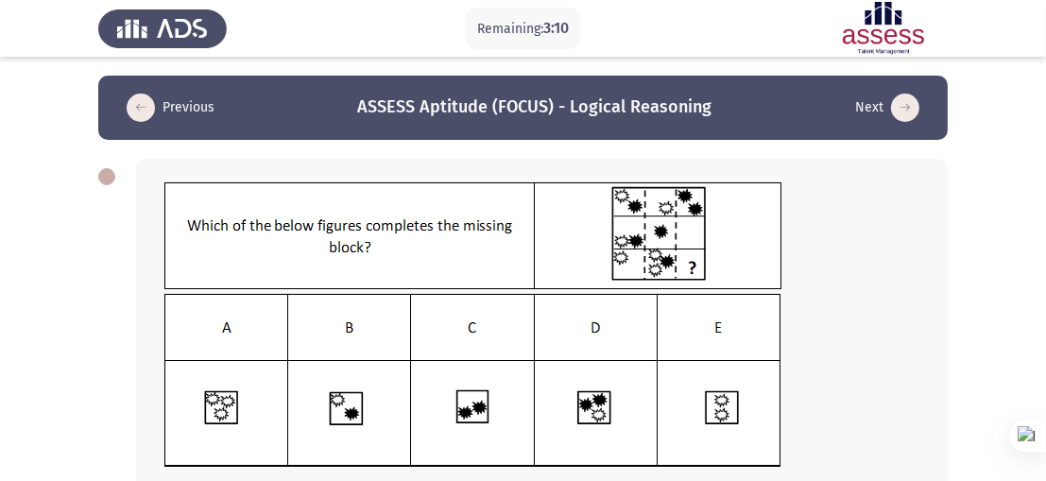
click at [146, 106] on icon "load previous page" at bounding box center [141, 108] width 28 height 28
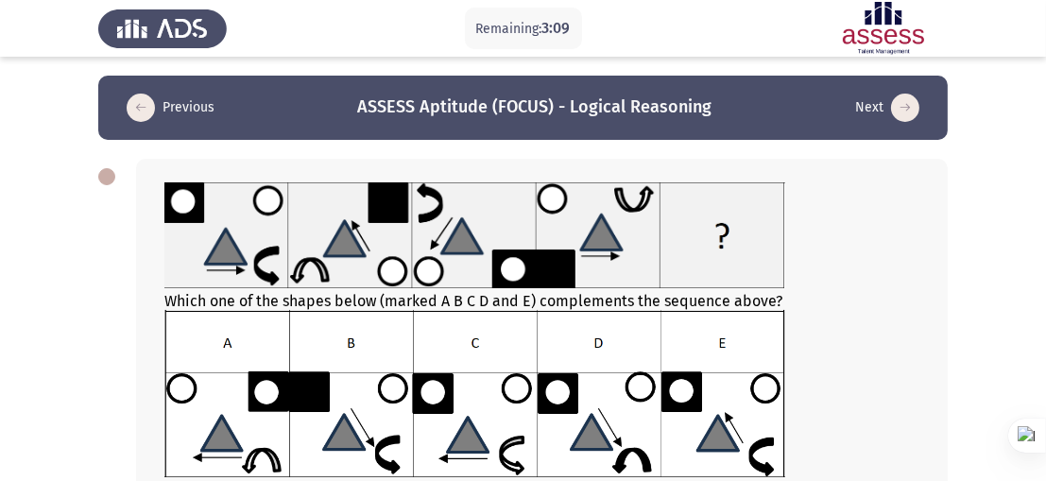
click at [146, 106] on icon "load previous page" at bounding box center [141, 108] width 28 height 28
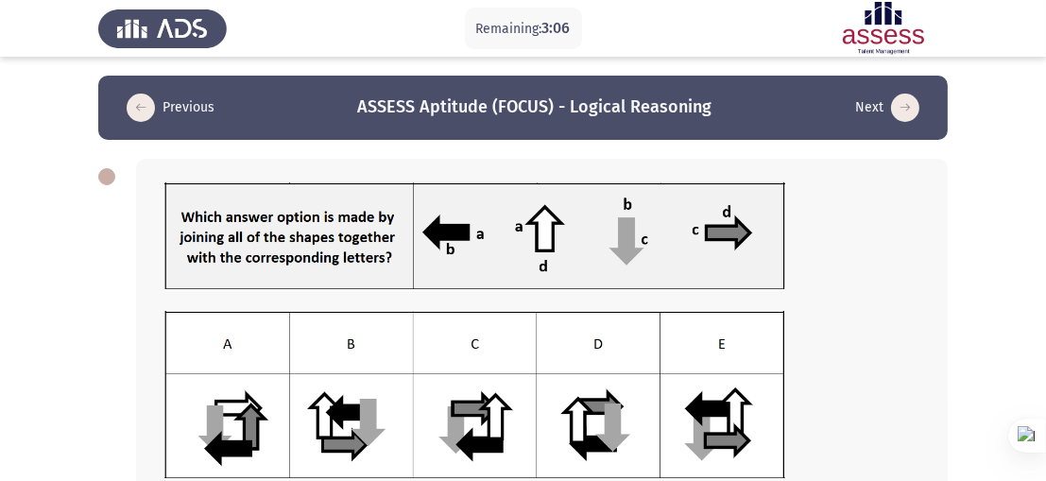
click at [146, 106] on icon "load previous page" at bounding box center [141, 108] width 28 height 28
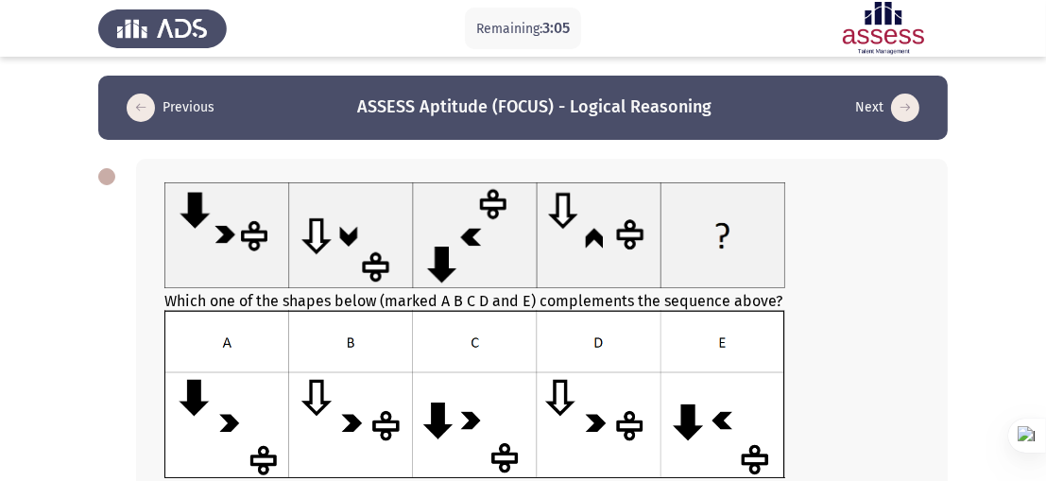
click at [146, 106] on icon "load previous page" at bounding box center [141, 108] width 28 height 28
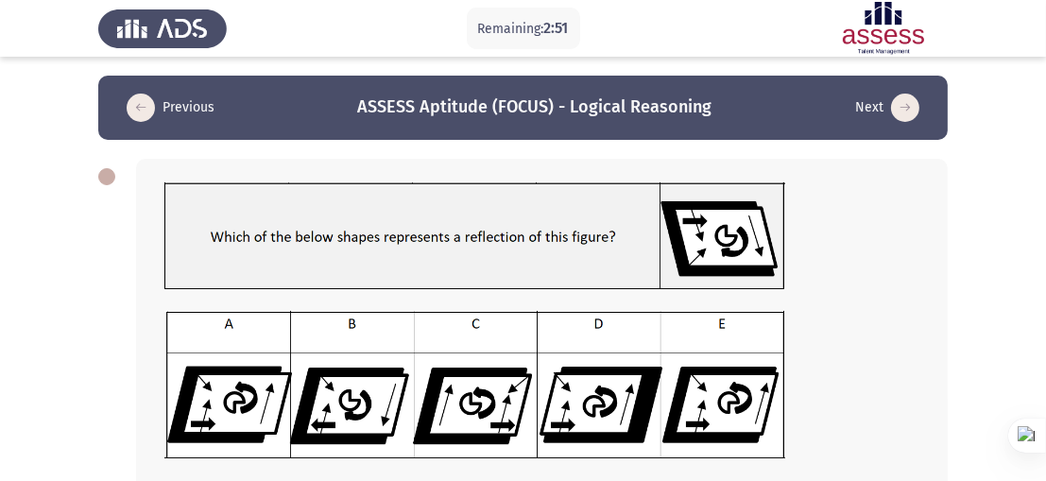
click at [136, 108] on icon "load previous page" at bounding box center [141, 108] width 28 height 28
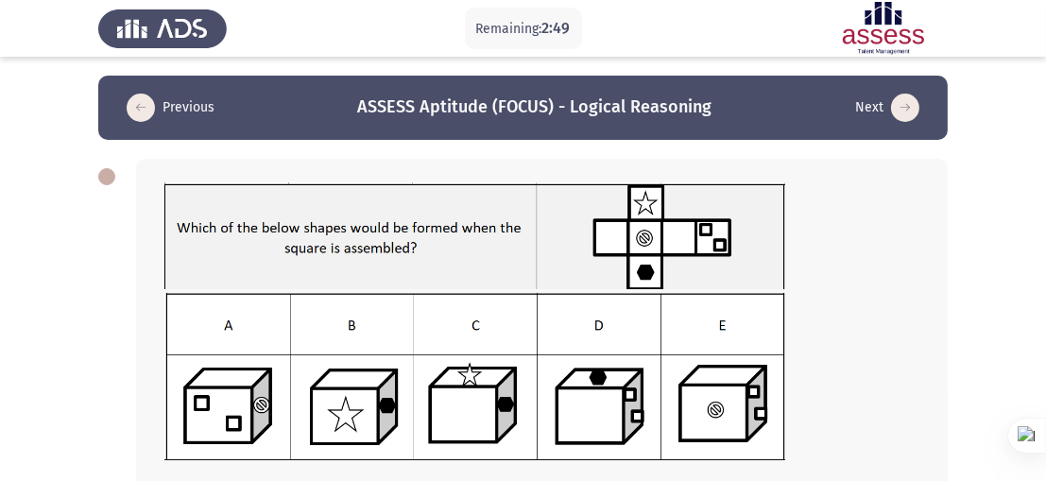
click at [136, 108] on icon "load previous page" at bounding box center [141, 108] width 28 height 28
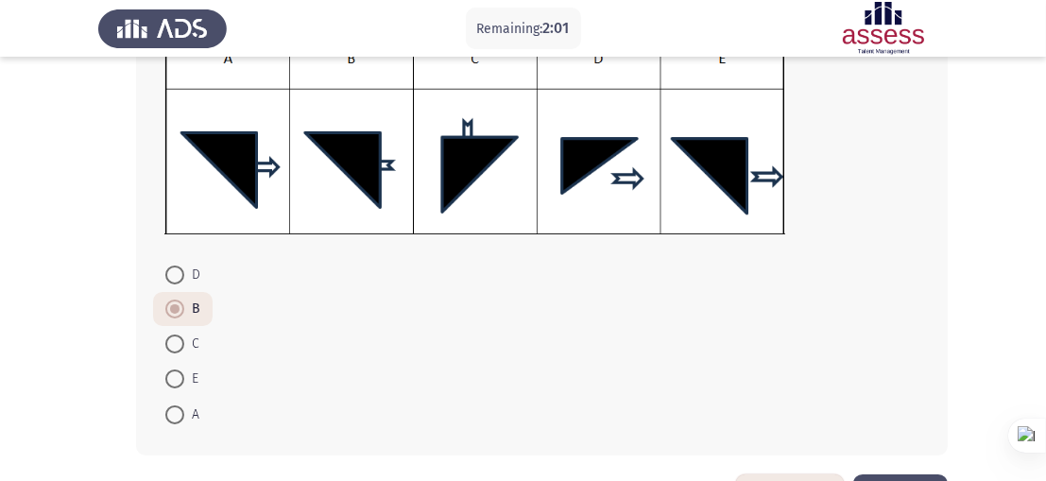
scroll to position [386, 0]
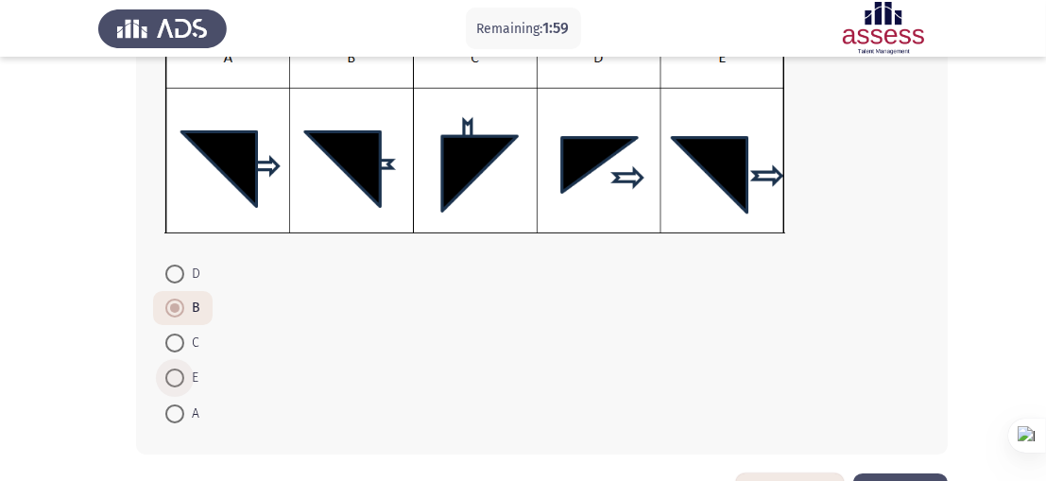
click at [182, 380] on span at bounding box center [174, 377] width 19 height 19
click at [182, 380] on input "E" at bounding box center [174, 377] width 19 height 19
radio input "true"
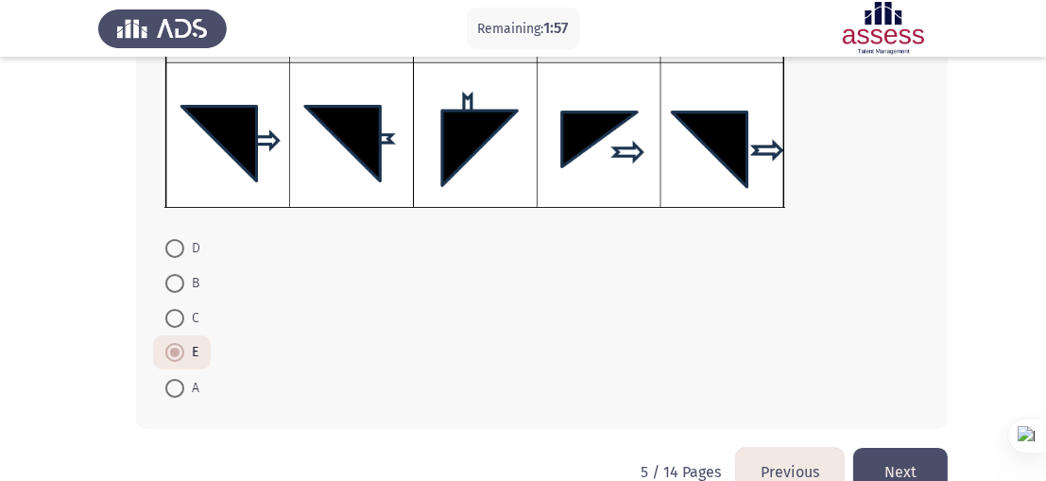
scroll to position [426, 0]
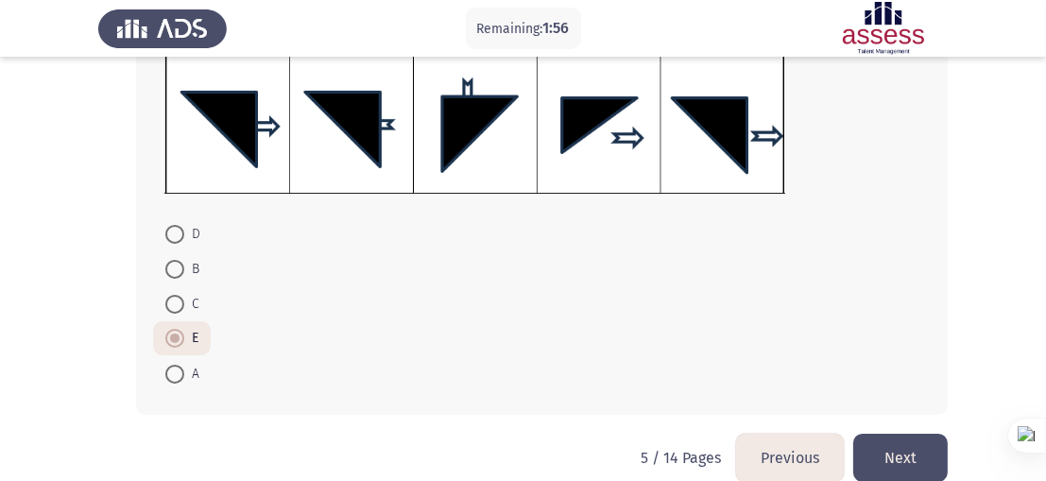
click at [763, 444] on button "Previous" at bounding box center [790, 458] width 108 height 48
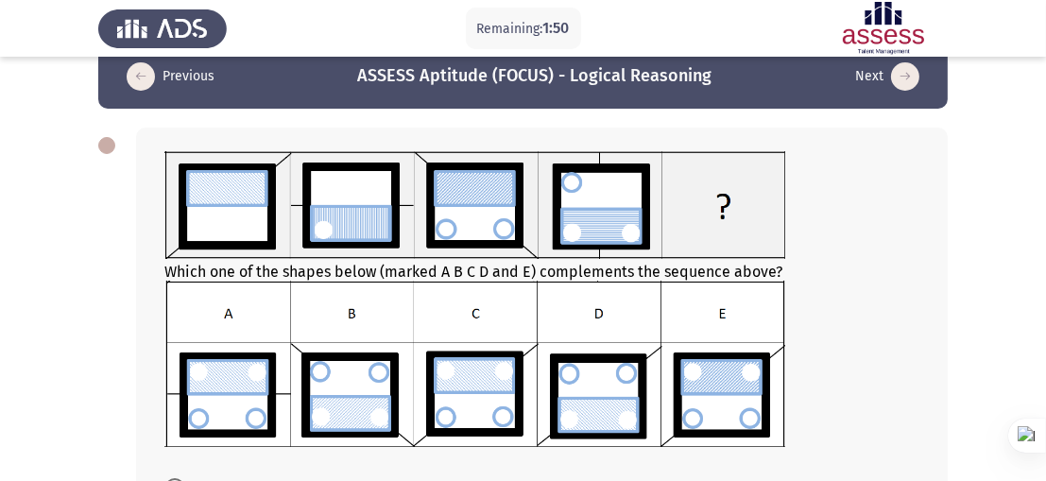
scroll to position [0, 0]
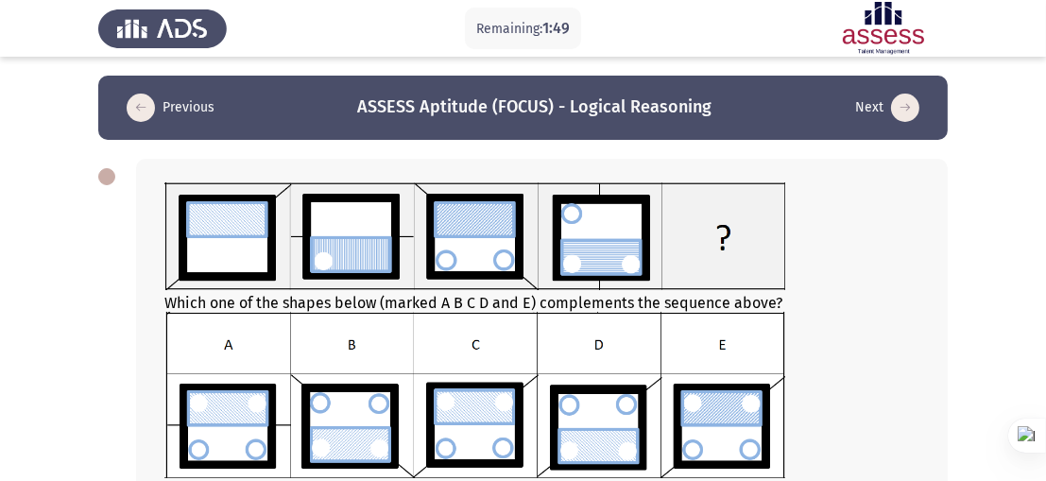
click at [134, 101] on icon "load previous page" at bounding box center [141, 108] width 28 height 28
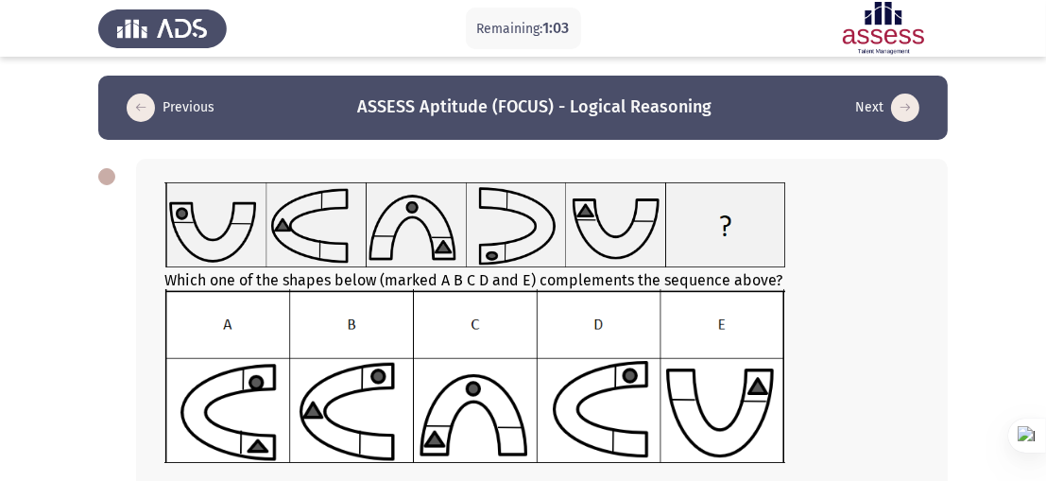
click at [153, 109] on icon "load previous page" at bounding box center [141, 108] width 28 height 28
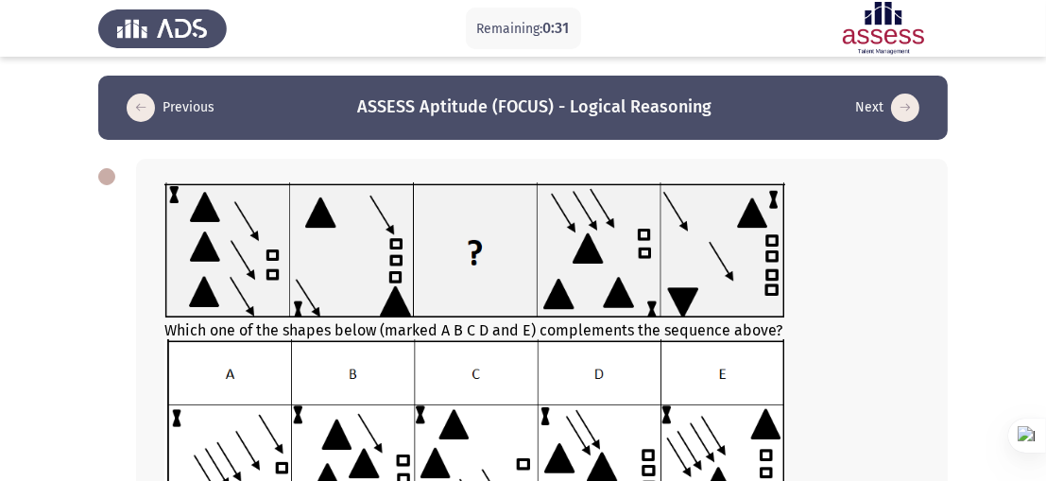
scroll to position [1, 0]
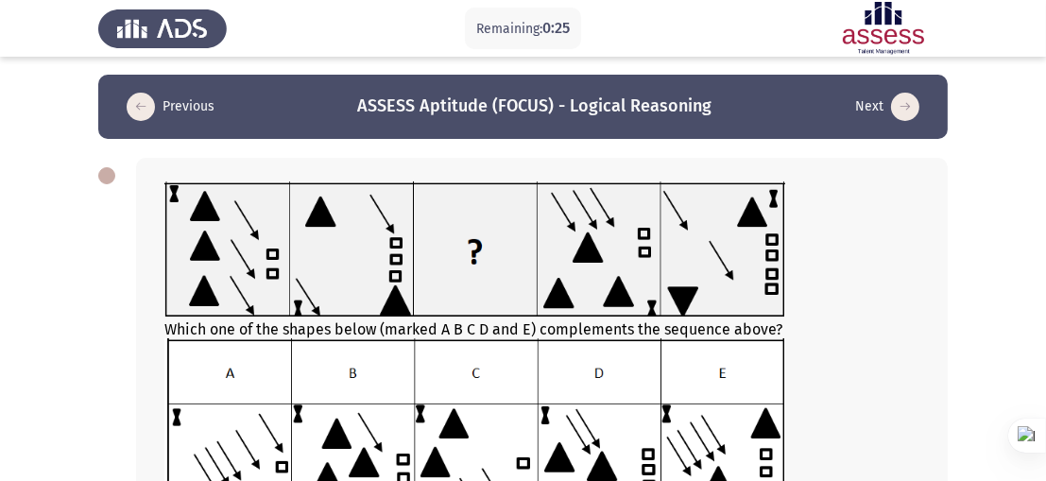
click at [164, 107] on button "Previous" at bounding box center [170, 107] width 99 height 30
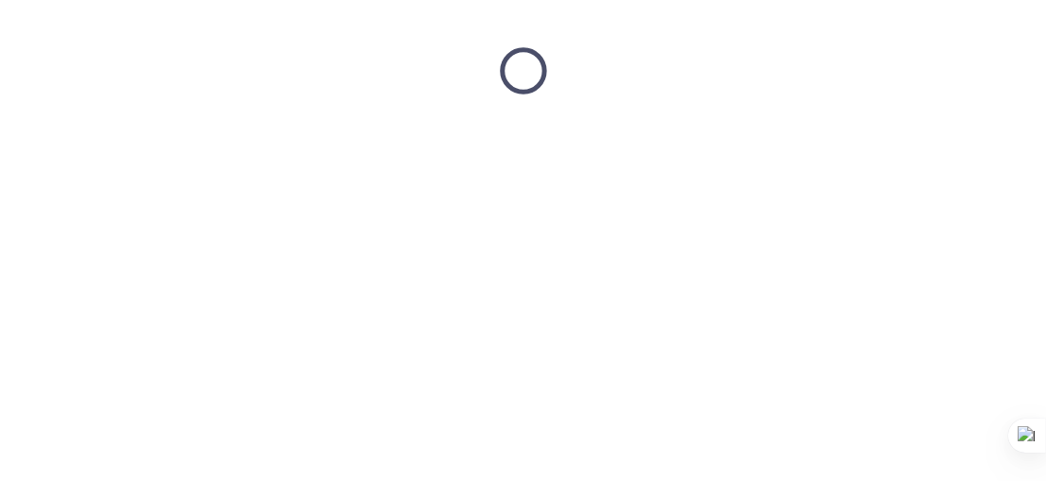
scroll to position [0, 0]
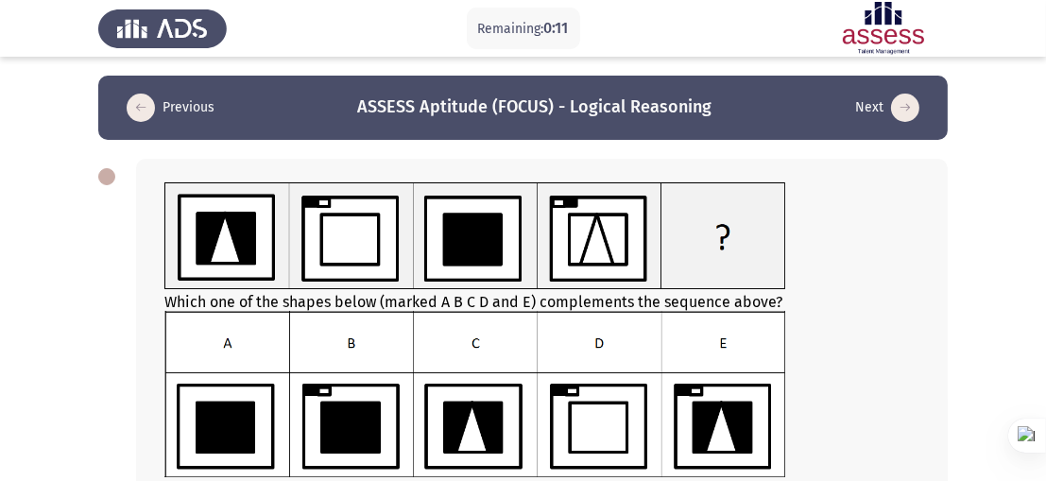
click at [164, 107] on button "Previous" at bounding box center [170, 108] width 99 height 30
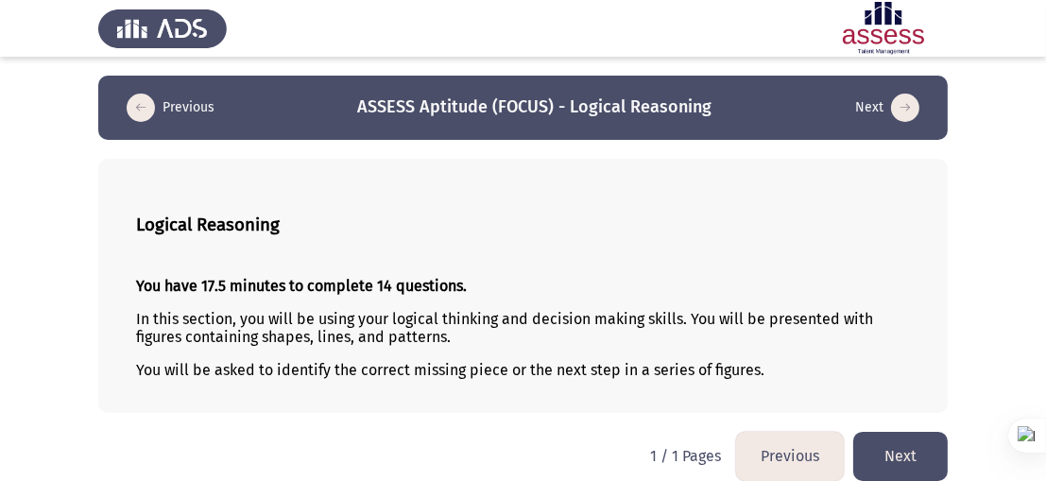
click at [886, 443] on button "Next" at bounding box center [900, 456] width 94 height 48
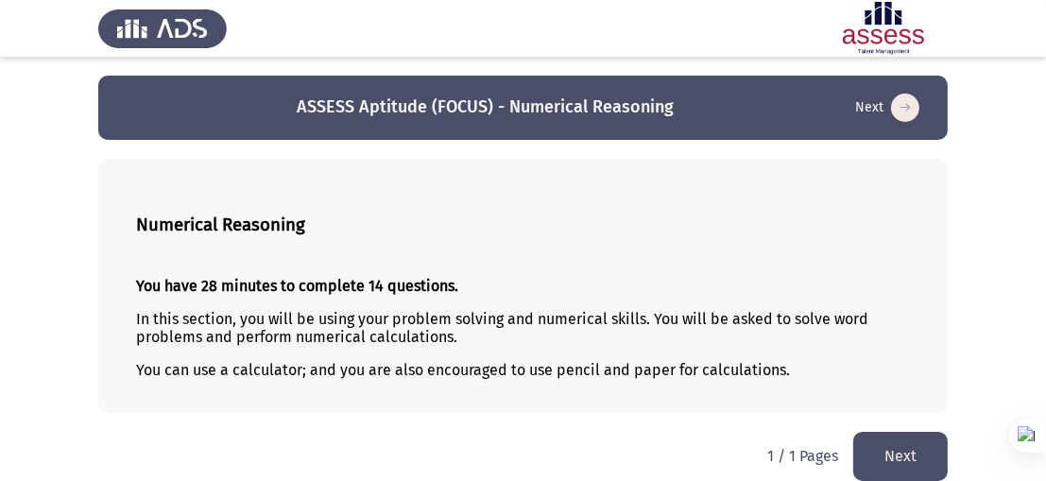
scroll to position [20, 0]
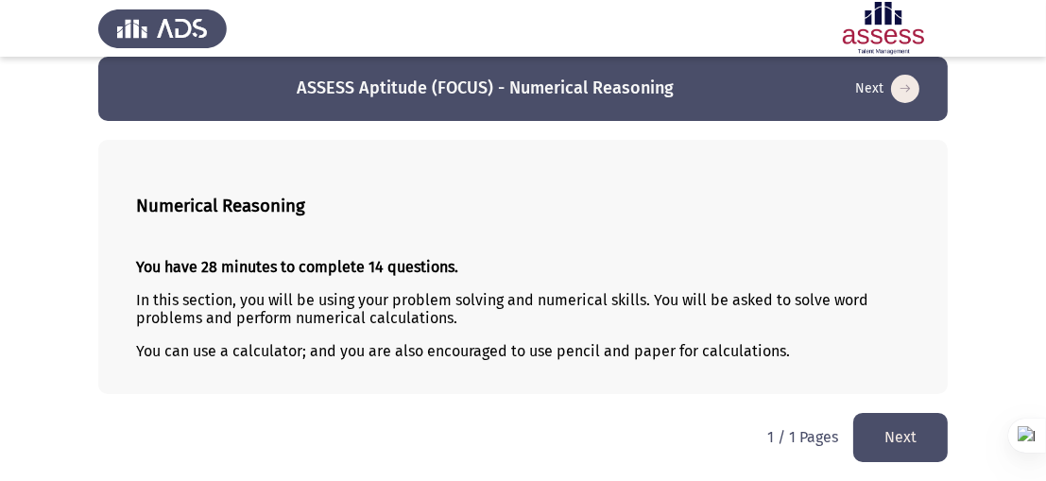
click at [903, 435] on button "Next" at bounding box center [900, 437] width 94 height 48
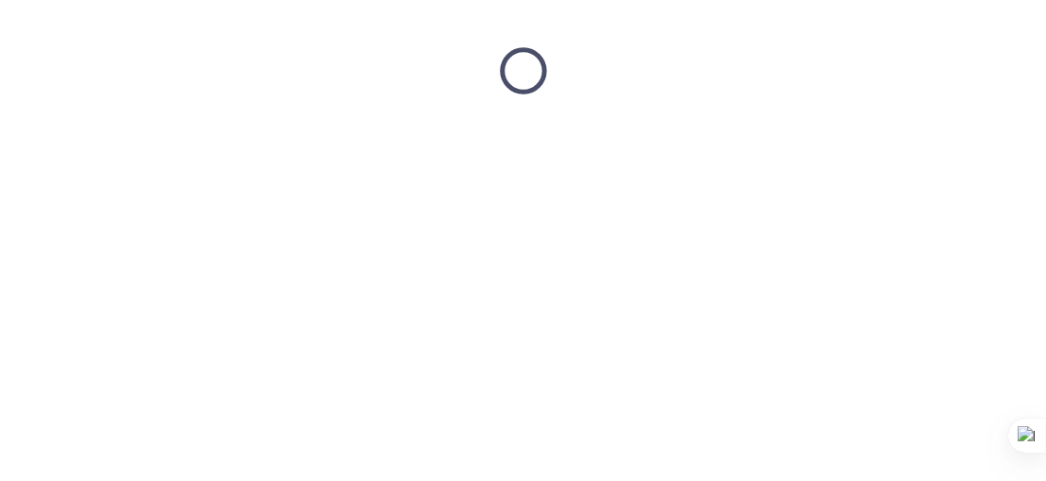
scroll to position [0, 0]
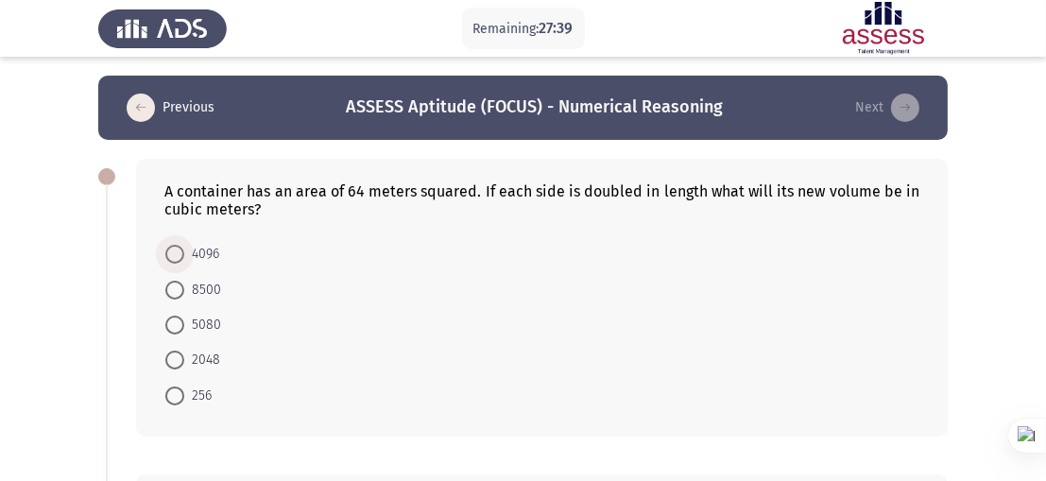
click at [175, 260] on span at bounding box center [174, 254] width 19 height 19
click at [175, 260] on input "4096" at bounding box center [174, 254] width 19 height 19
radio input "true"
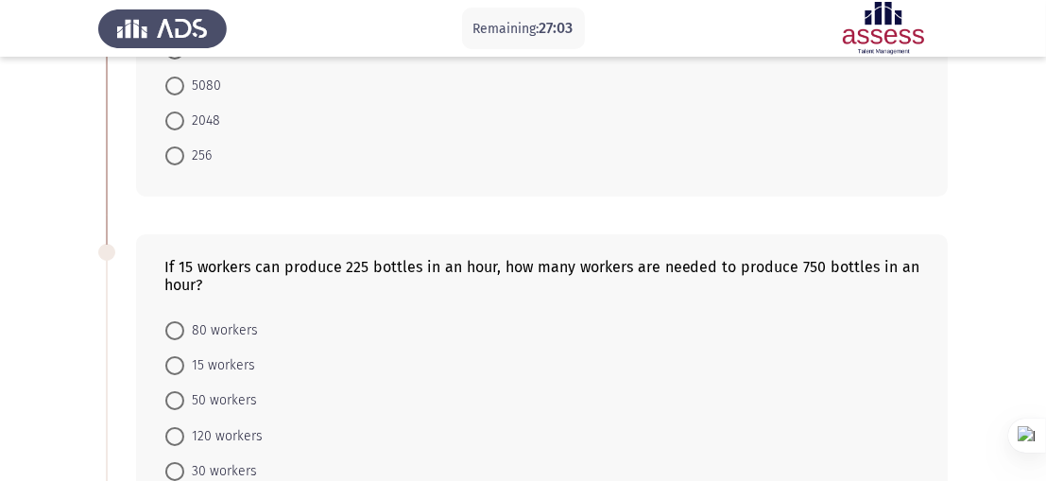
scroll to position [274, 0]
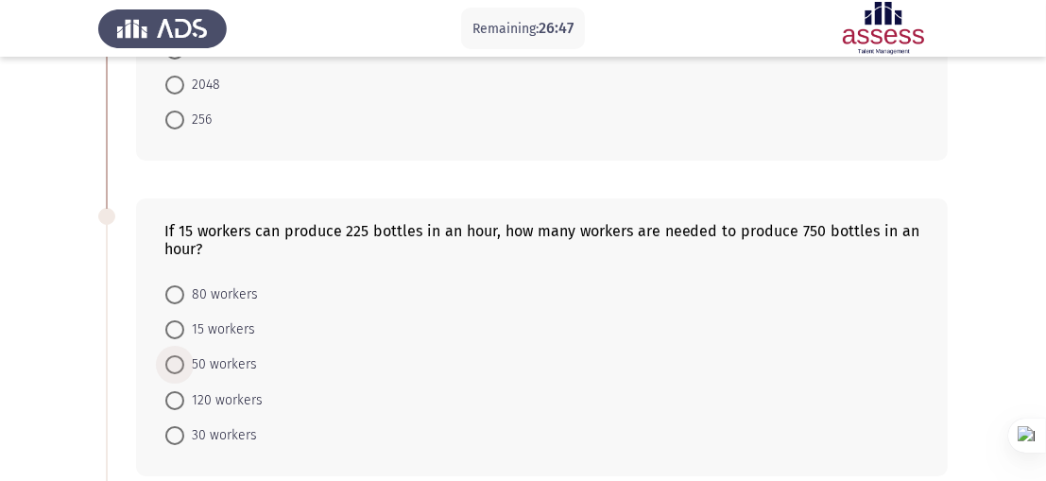
click at [175, 368] on span at bounding box center [174, 364] width 19 height 19
click at [175, 368] on input "50 workers" at bounding box center [174, 364] width 19 height 19
radio input "true"
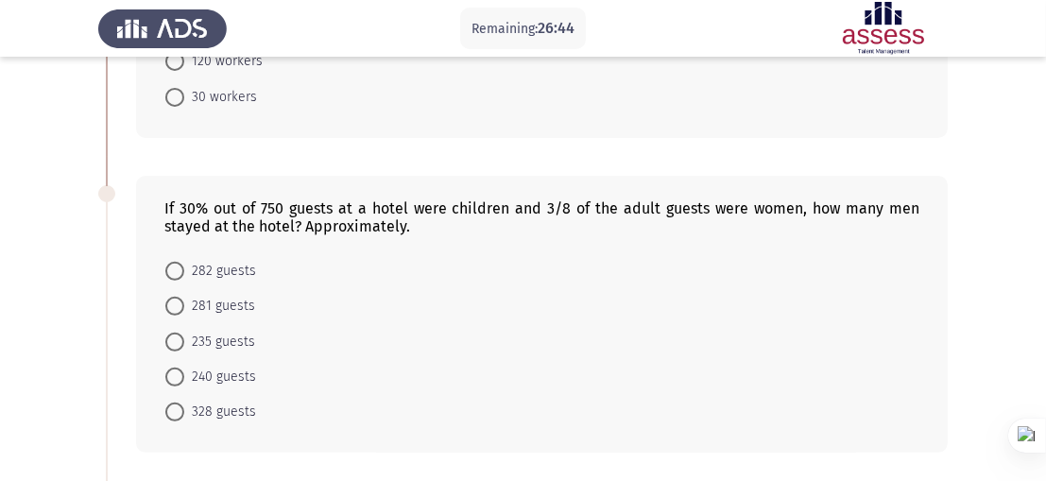
scroll to position [620, 0]
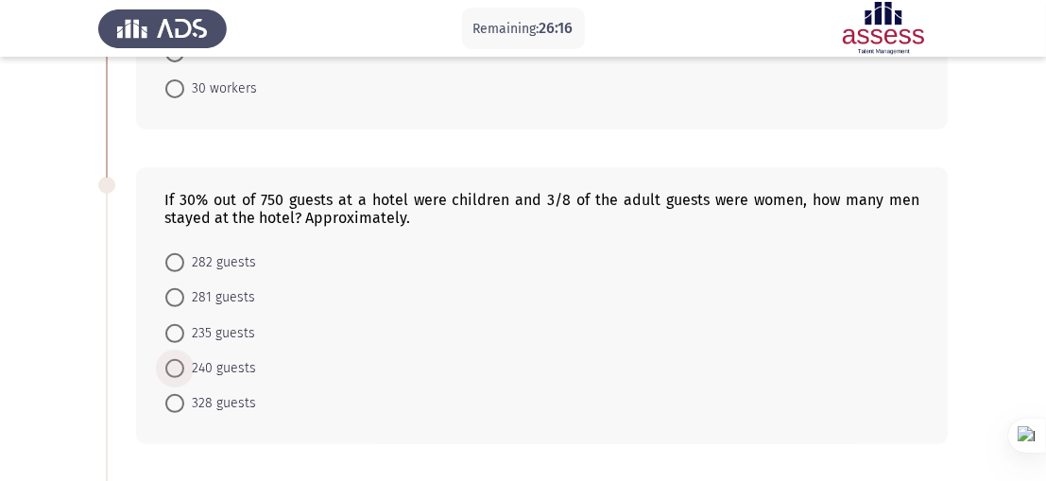
click at [172, 374] on span at bounding box center [174, 368] width 19 height 19
click at [172, 374] on input "240 guests" at bounding box center [174, 368] width 19 height 19
radio input "true"
click at [175, 406] on span at bounding box center [174, 402] width 19 height 19
click at [175, 406] on input "328 guests" at bounding box center [174, 402] width 19 height 19
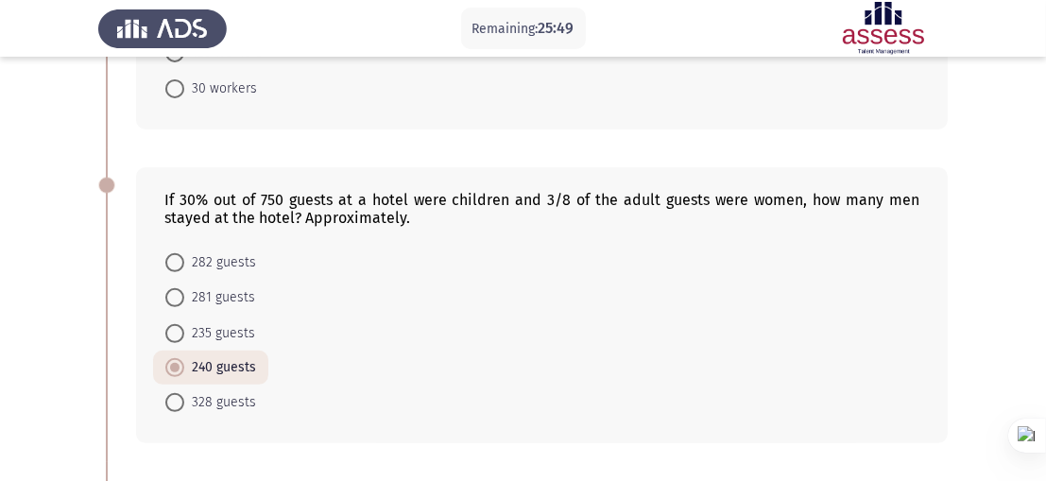
radio input "true"
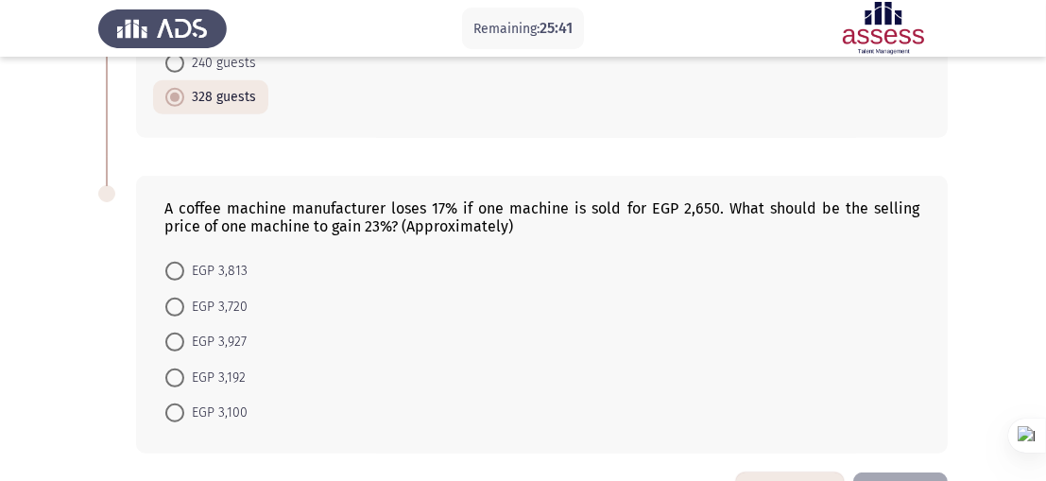
scroll to position [925, 0]
click at [183, 268] on span at bounding box center [174, 271] width 19 height 19
click at [183, 268] on input "EGP 3,813" at bounding box center [174, 271] width 19 height 19
radio input "true"
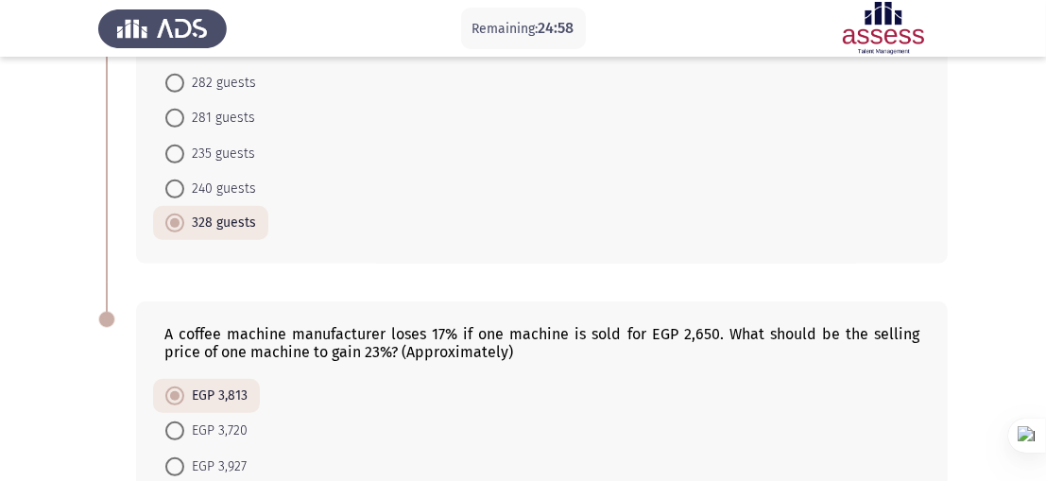
scroll to position [991, 0]
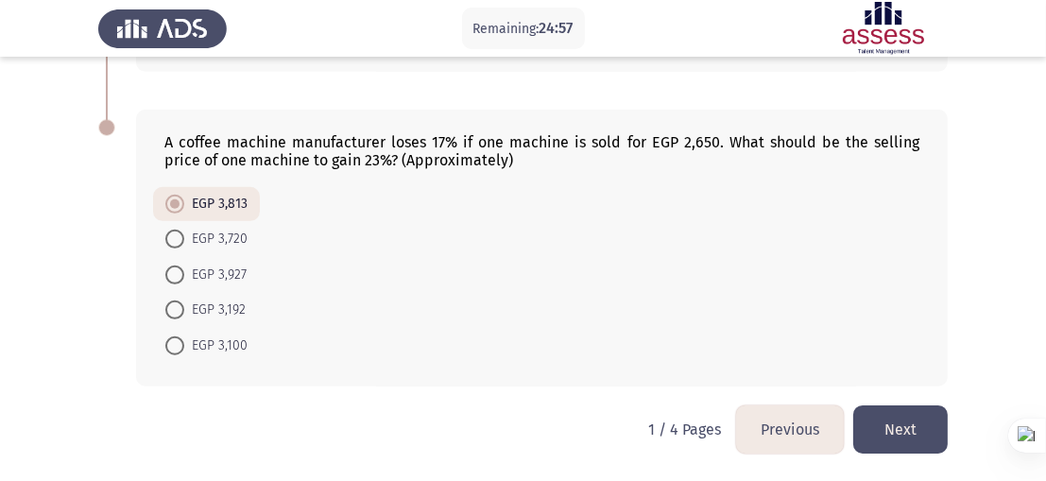
click at [920, 437] on button "Next" at bounding box center [900, 429] width 94 height 48
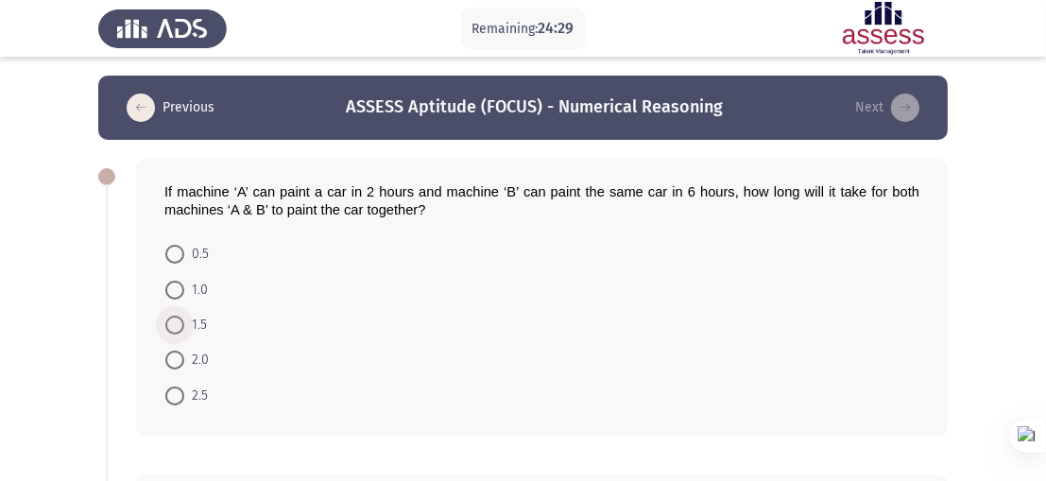
click at [178, 326] on span at bounding box center [174, 325] width 19 height 19
click at [178, 326] on input "1.5" at bounding box center [174, 325] width 19 height 19
radio input "true"
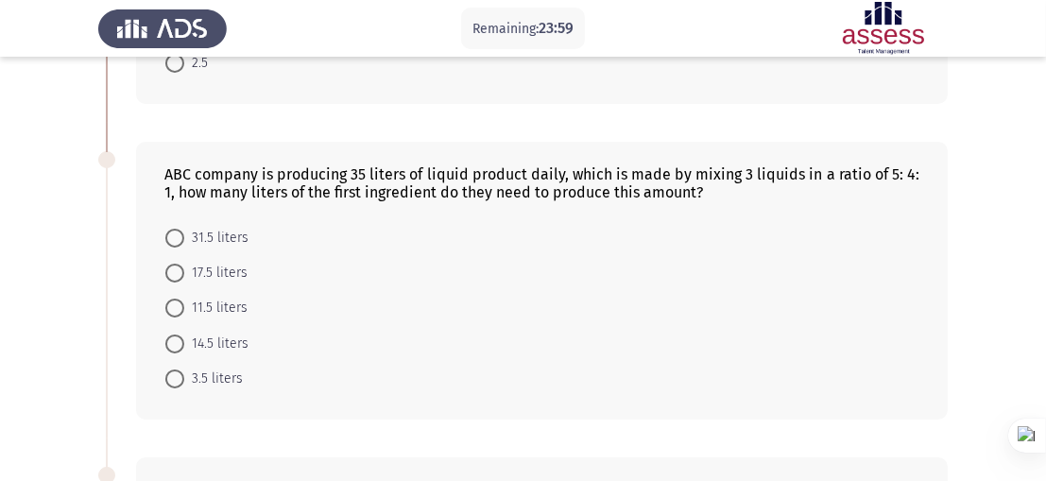
scroll to position [335, 0]
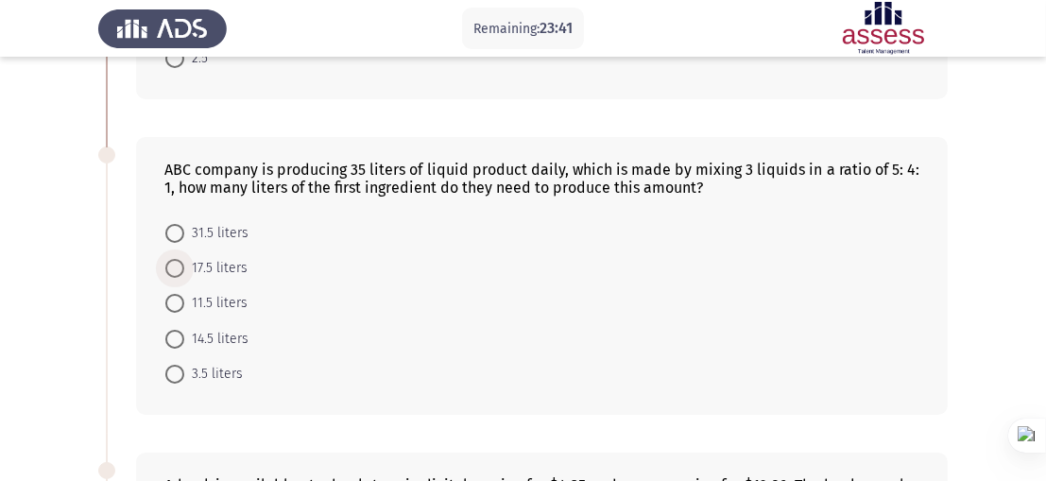
click at [182, 276] on span at bounding box center [174, 268] width 19 height 19
click at [182, 276] on input "17.5 liters" at bounding box center [174, 268] width 19 height 19
radio input "true"
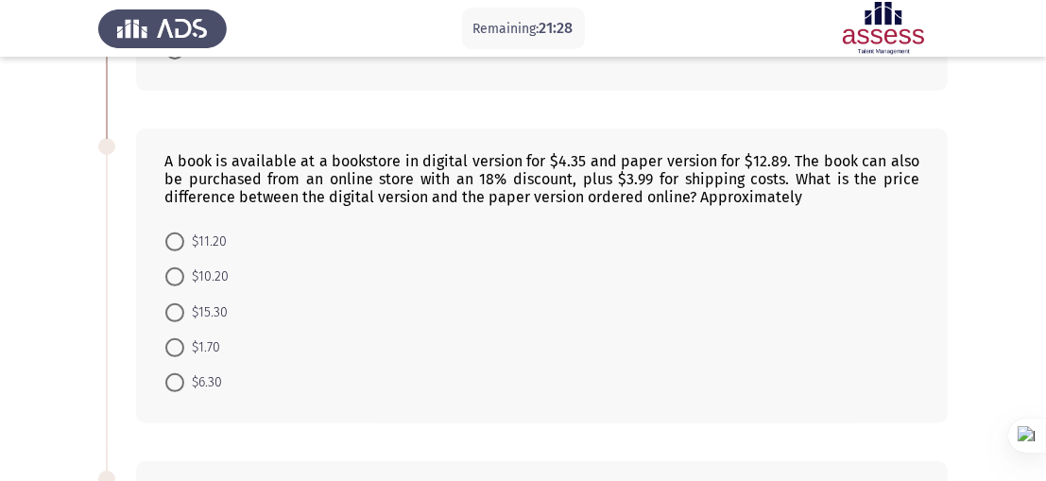
scroll to position [661, 0]
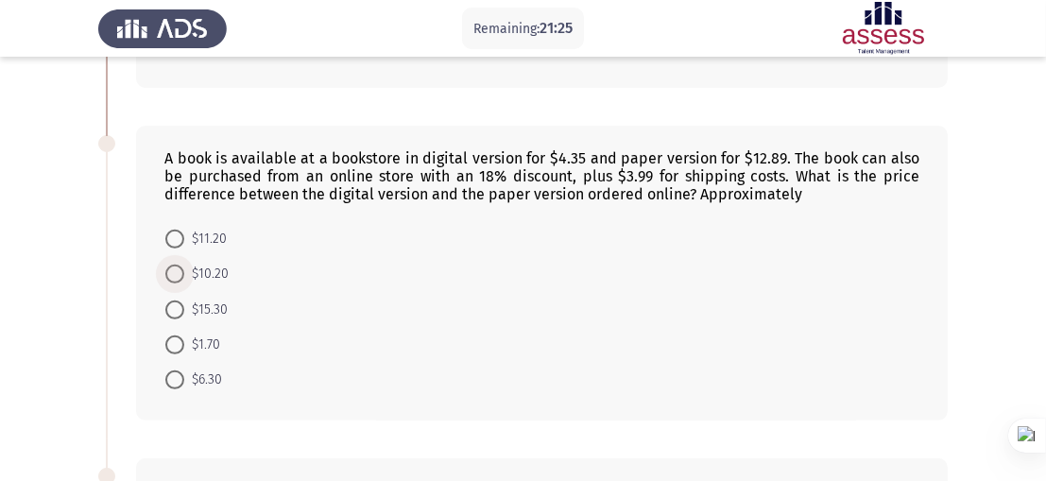
click at [173, 280] on span at bounding box center [174, 274] width 19 height 19
click at [173, 280] on input "$10.20" at bounding box center [174, 274] width 19 height 19
radio input "true"
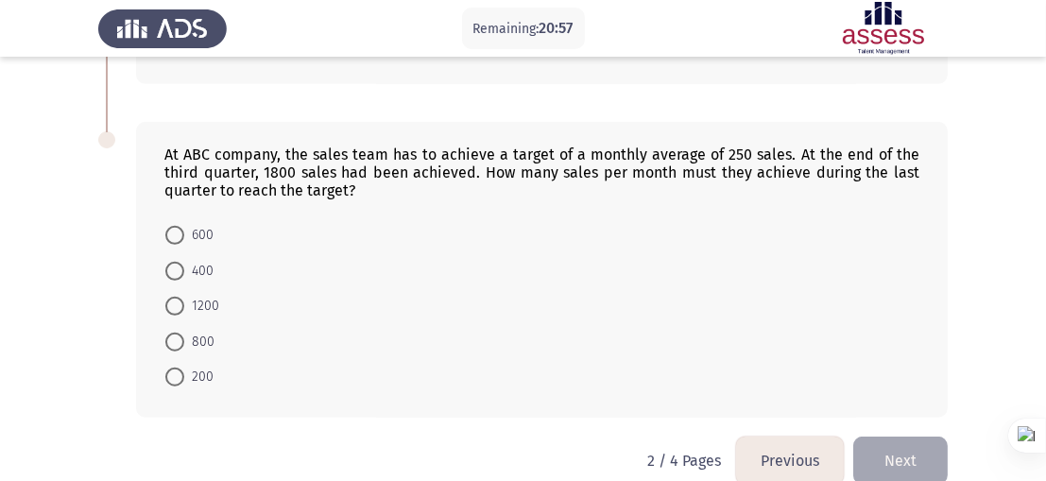
scroll to position [997, 0]
click at [169, 340] on span at bounding box center [174, 342] width 19 height 19
click at [169, 340] on input "800" at bounding box center [174, 342] width 19 height 19
radio input "true"
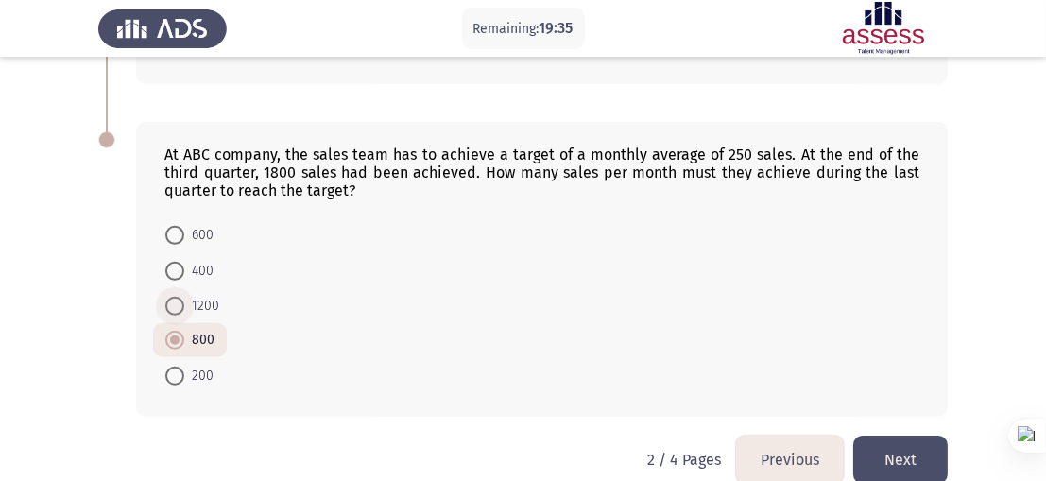
click at [174, 297] on label "1200" at bounding box center [192, 306] width 54 height 23
click at [174, 297] on input "1200" at bounding box center [174, 306] width 19 height 19
radio input "true"
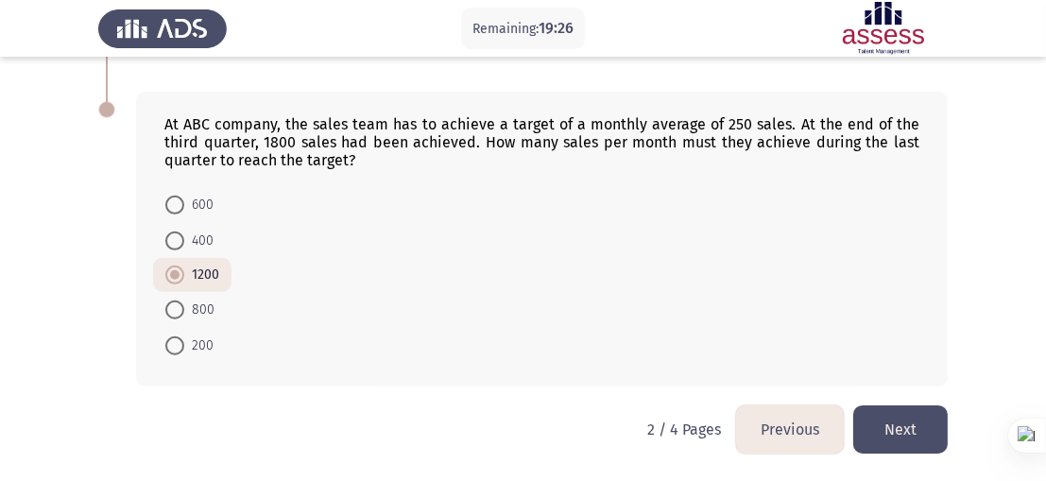
click at [906, 423] on button "Next" at bounding box center [900, 429] width 94 height 48
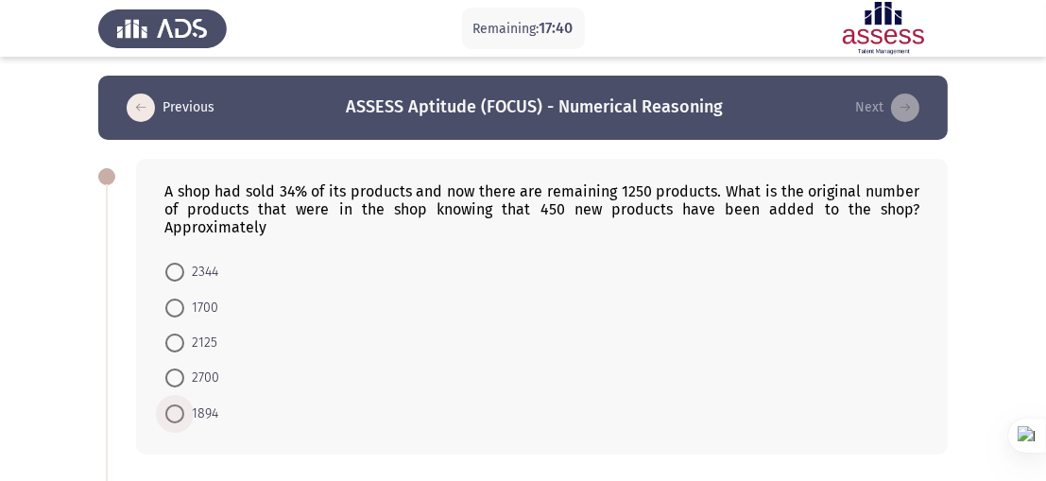
click at [177, 419] on span at bounding box center [174, 413] width 19 height 19
click at [177, 419] on input "1894" at bounding box center [174, 413] width 19 height 19
radio input "true"
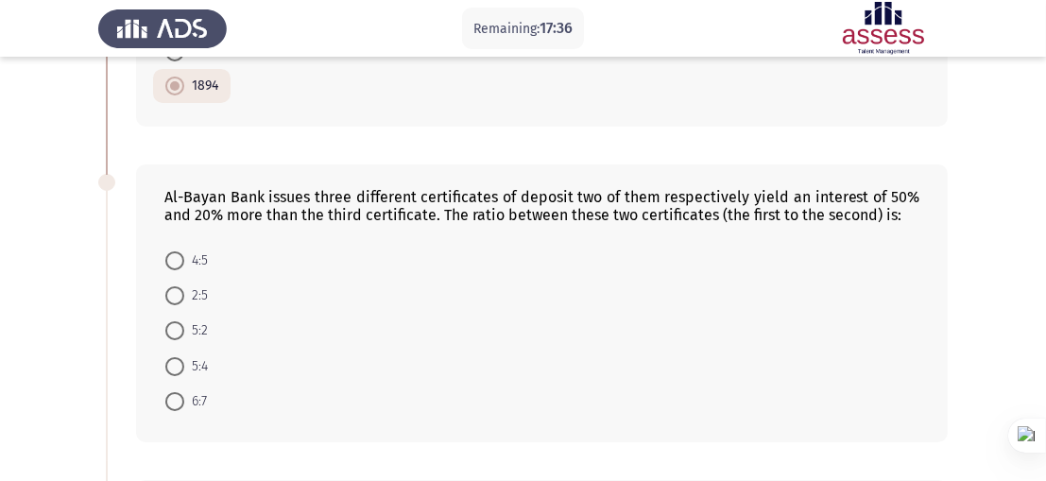
scroll to position [327, 0]
click at [175, 368] on span at bounding box center [174, 365] width 19 height 19
click at [175, 368] on input "5:4" at bounding box center [174, 365] width 19 height 19
radio input "true"
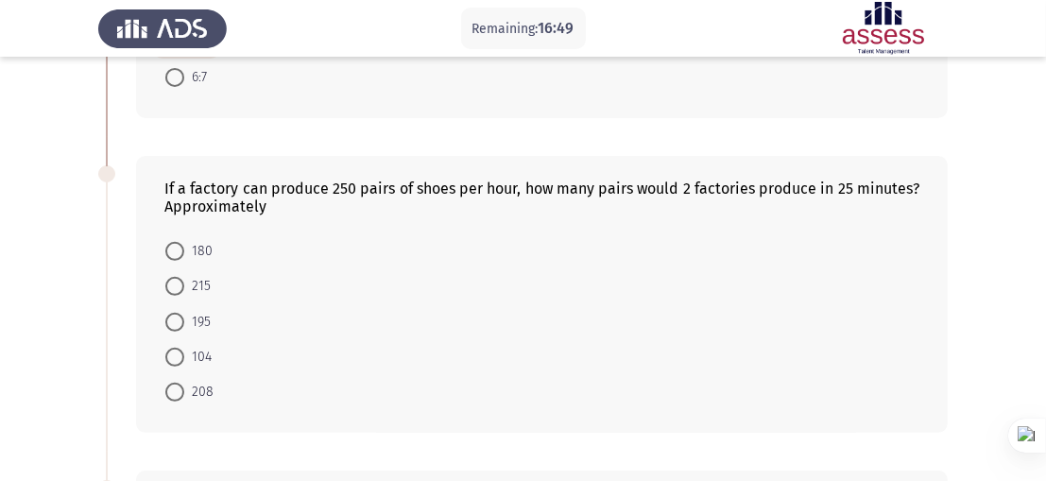
scroll to position [659, 0]
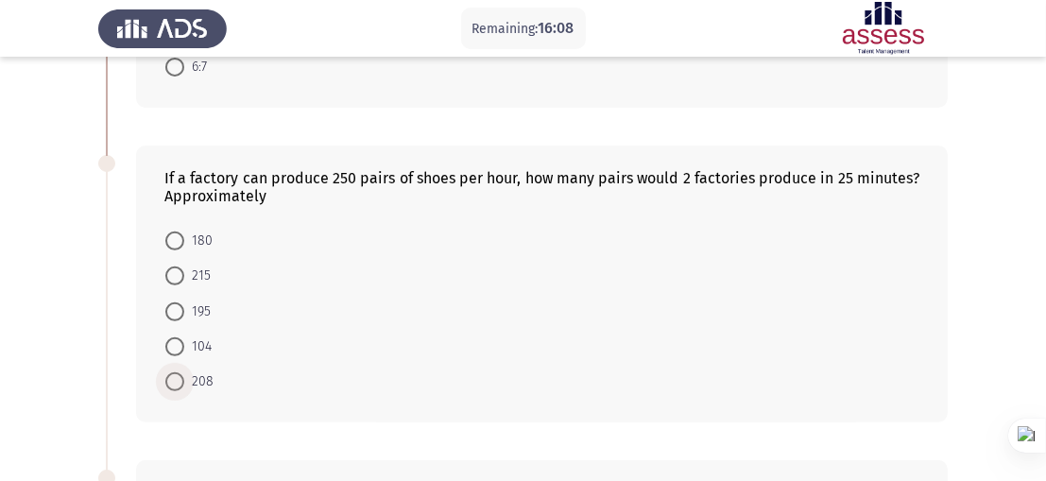
click at [173, 386] on span at bounding box center [174, 381] width 19 height 19
click at [173, 386] on input "208" at bounding box center [174, 381] width 19 height 19
radio input "true"
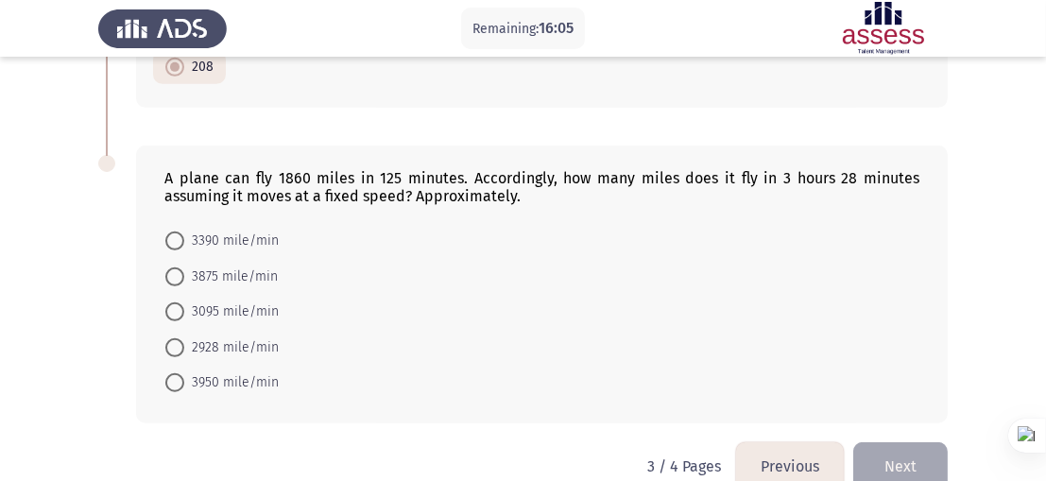
scroll to position [971, 0]
click at [169, 317] on span at bounding box center [174, 313] width 19 height 19
click at [169, 317] on input "3095 mile/min" at bounding box center [174, 313] width 19 height 19
radio input "true"
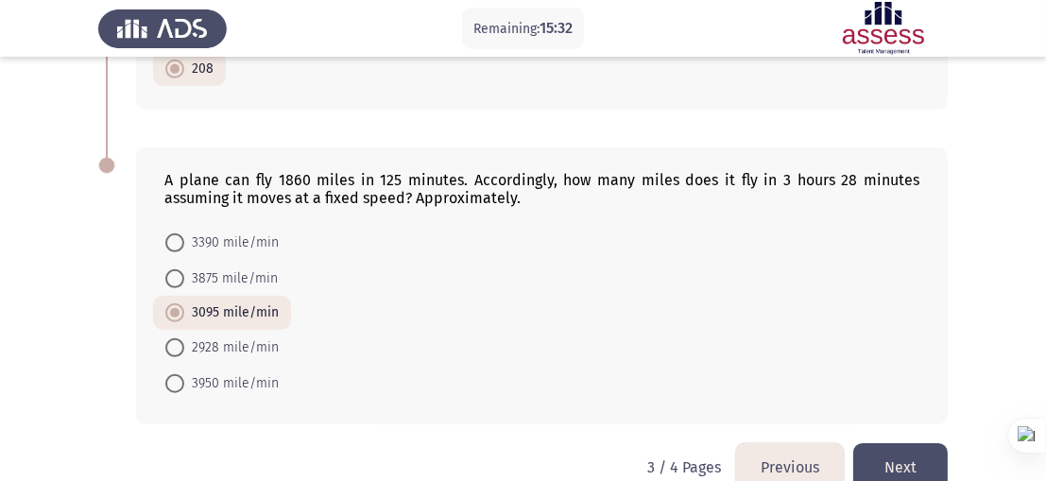
scroll to position [1010, 0]
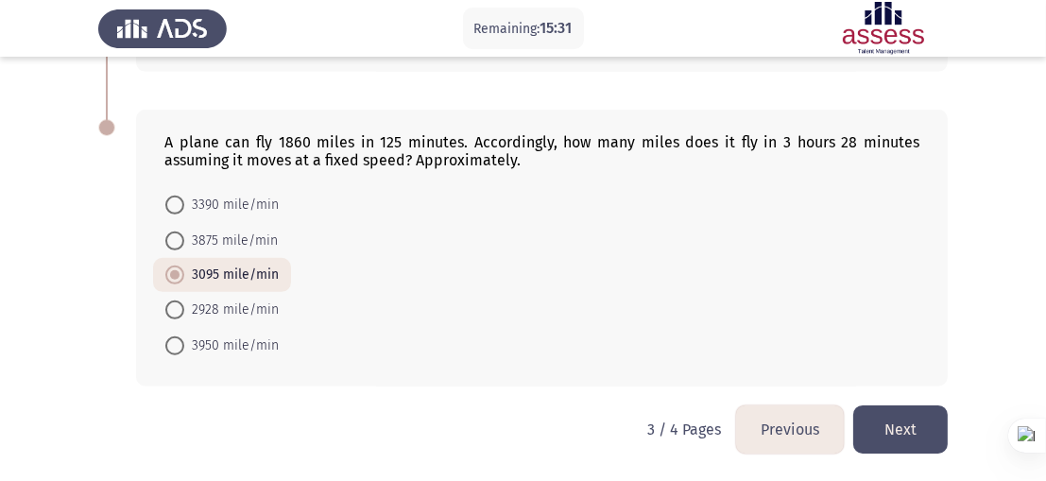
click at [906, 431] on button "Next" at bounding box center [900, 429] width 94 height 48
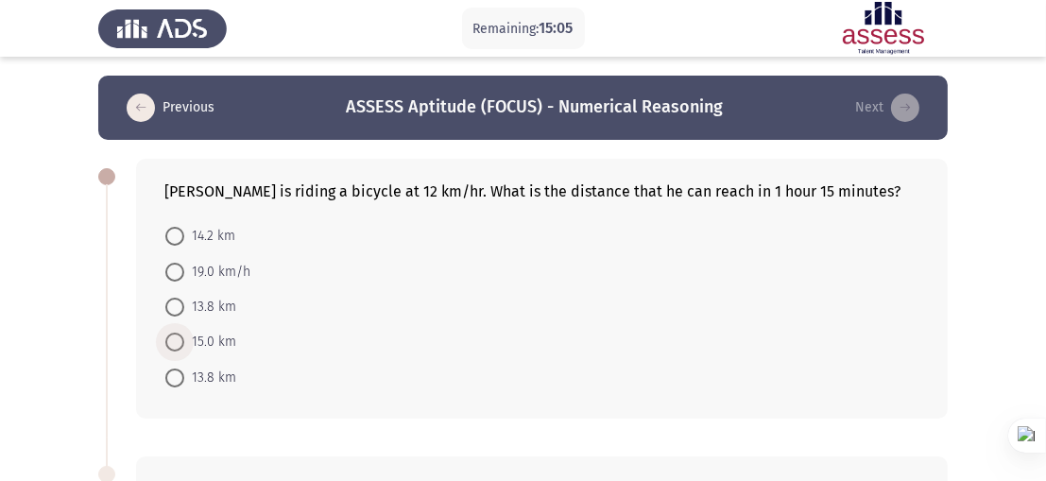
click at [181, 351] on span at bounding box center [174, 342] width 19 height 19
click at [181, 351] on input "15.0 km" at bounding box center [174, 342] width 19 height 19
radio input "true"
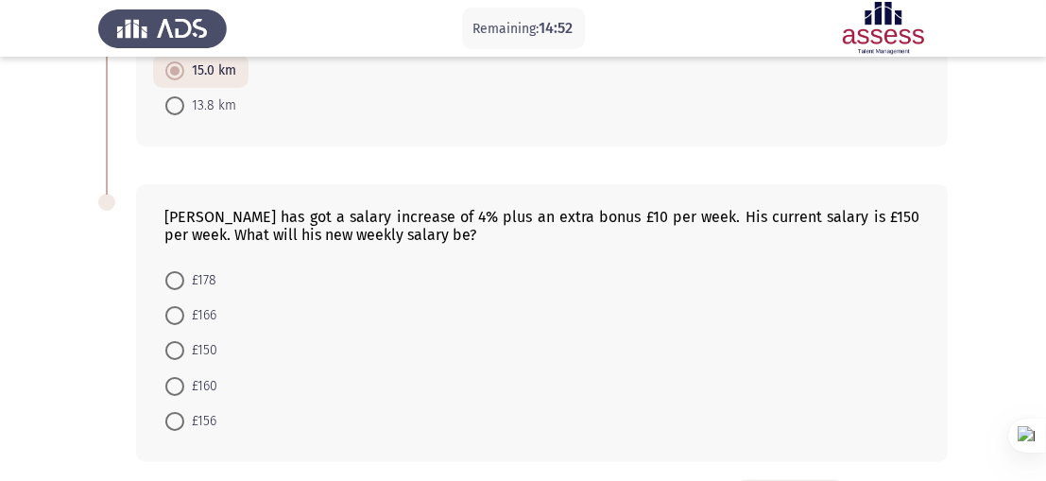
scroll to position [271, 0]
click at [177, 315] on span at bounding box center [174, 314] width 19 height 19
click at [177, 315] on input "£166" at bounding box center [174, 314] width 19 height 19
radio input "true"
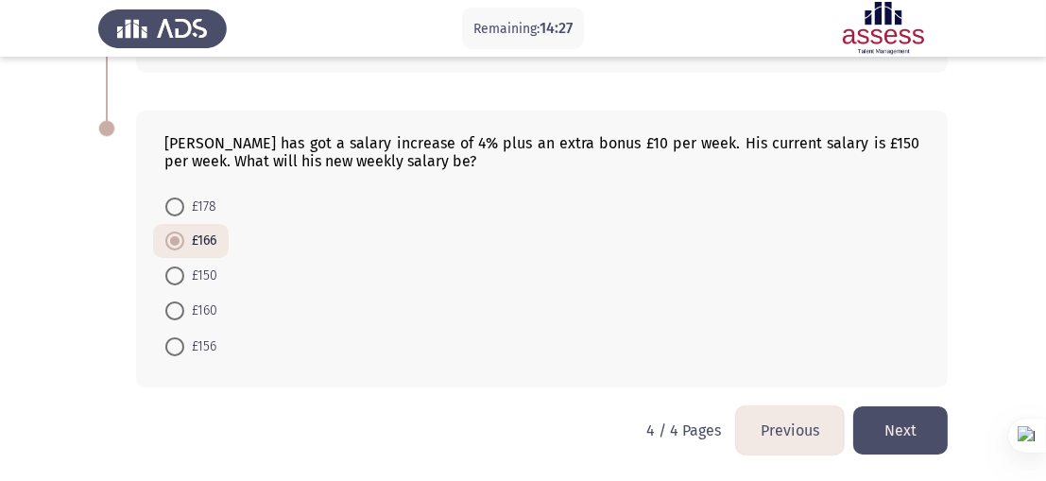
click at [918, 416] on button "Next" at bounding box center [900, 430] width 94 height 48
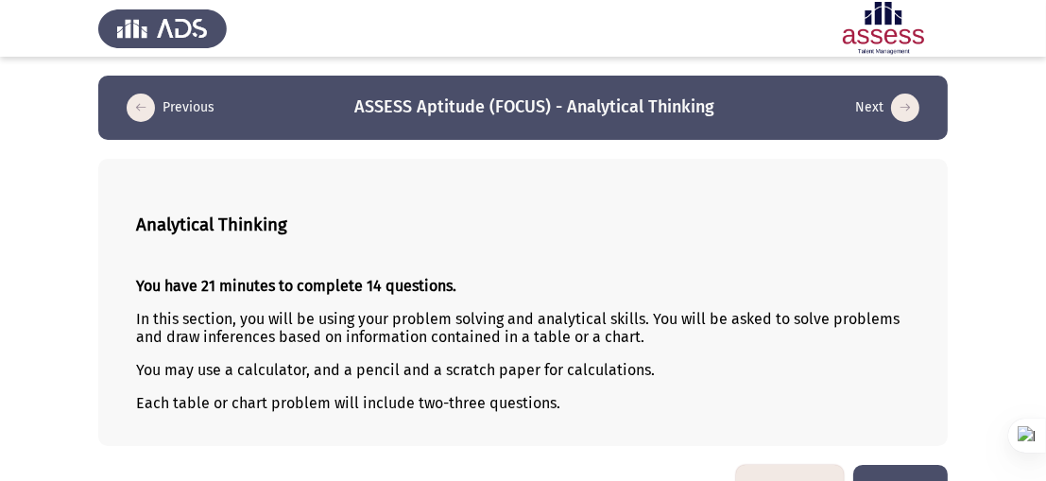
scroll to position [53, 0]
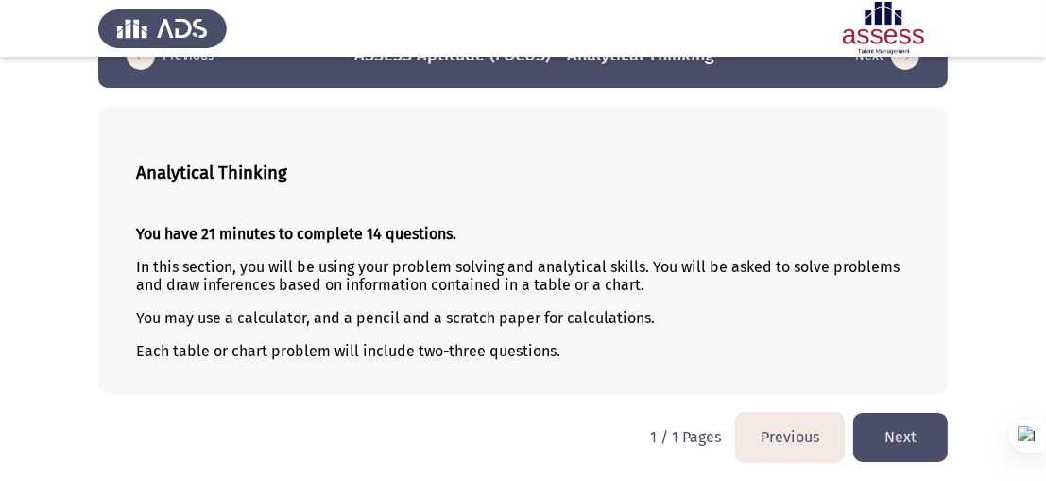
click at [926, 428] on button "Next" at bounding box center [900, 437] width 94 height 48
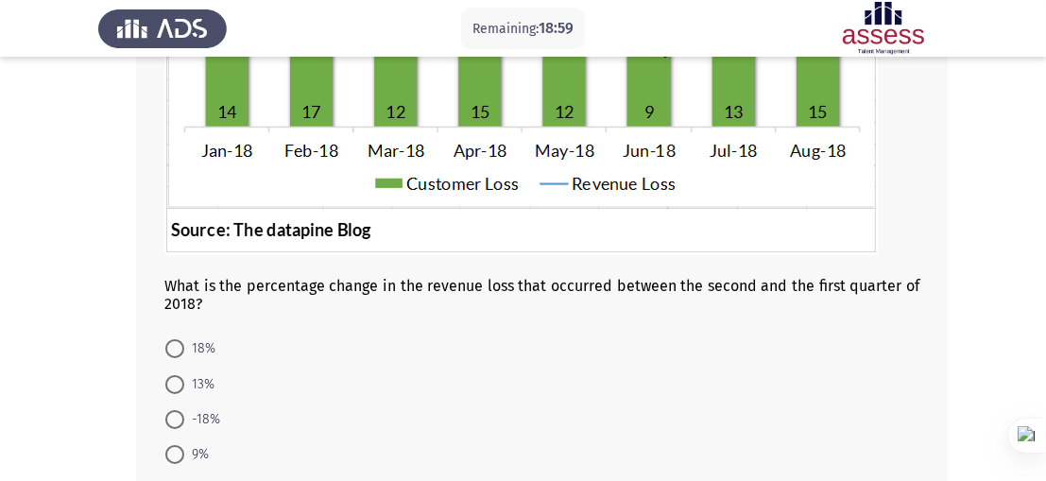
scroll to position [330, 0]
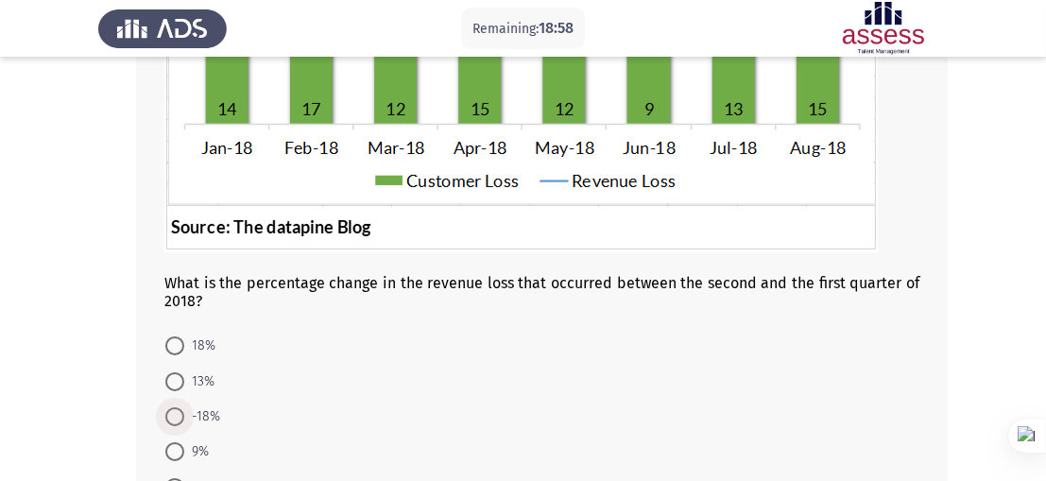
click at [181, 422] on span at bounding box center [174, 416] width 19 height 19
click at [181, 422] on input "-18%" at bounding box center [174, 416] width 19 height 19
radio input "true"
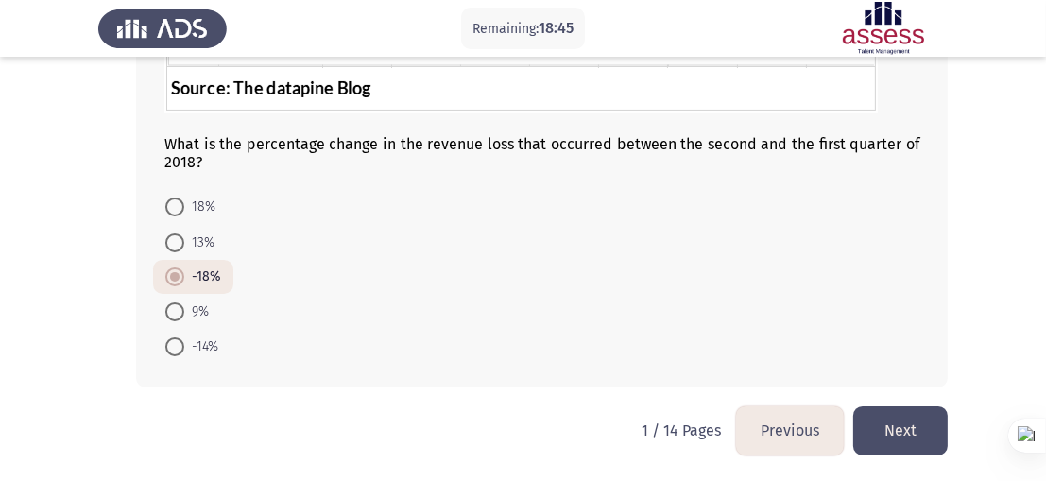
scroll to position [471, 0]
click at [900, 420] on button "Next" at bounding box center [900, 429] width 94 height 48
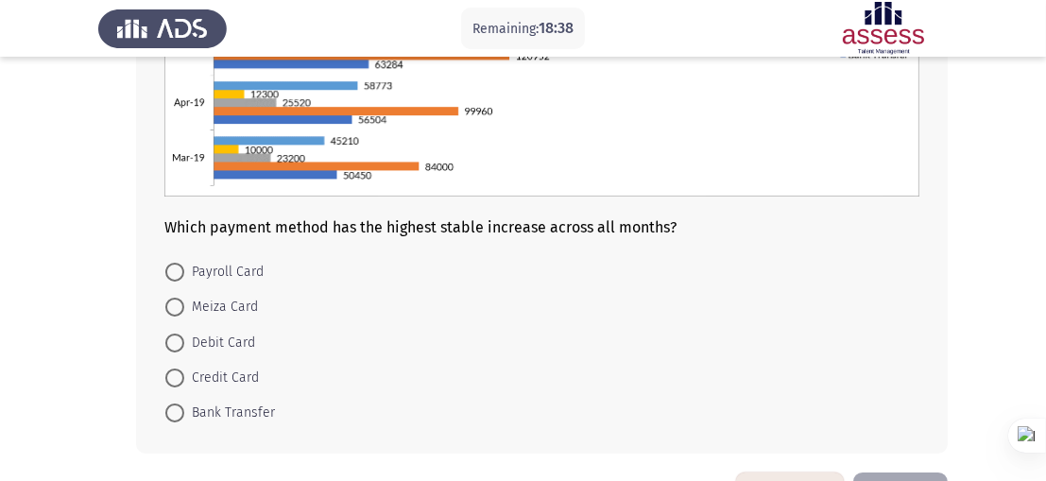
scroll to position [402, 0]
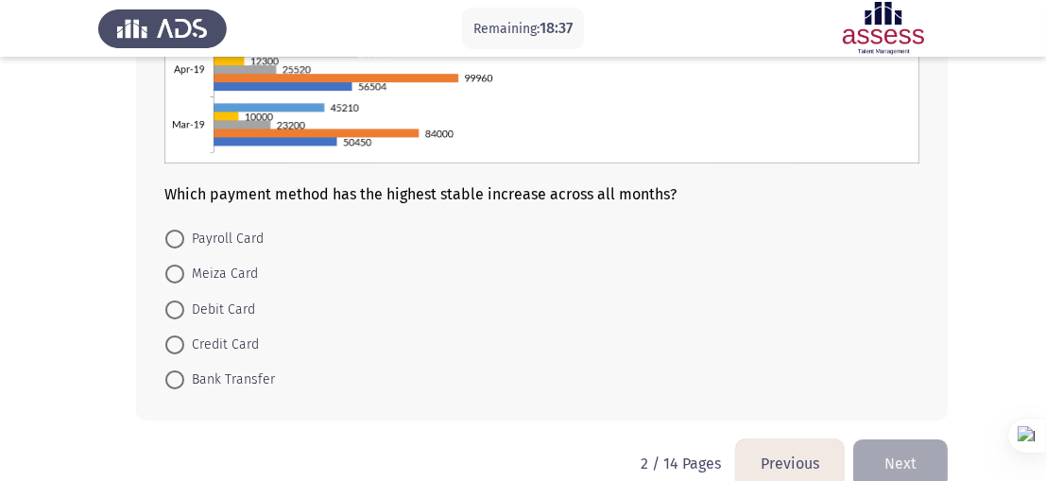
click at [813, 462] on button "Previous" at bounding box center [790, 463] width 108 height 48
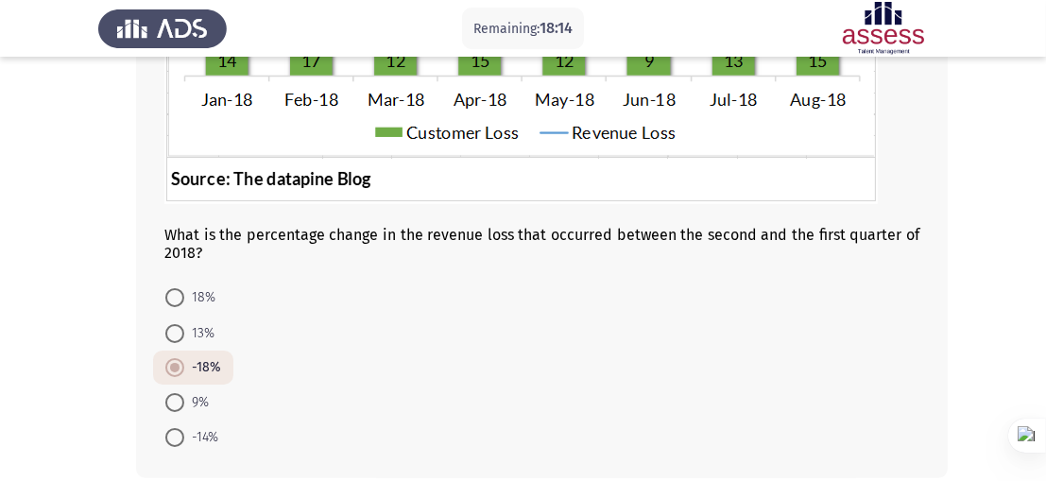
scroll to position [471, 0]
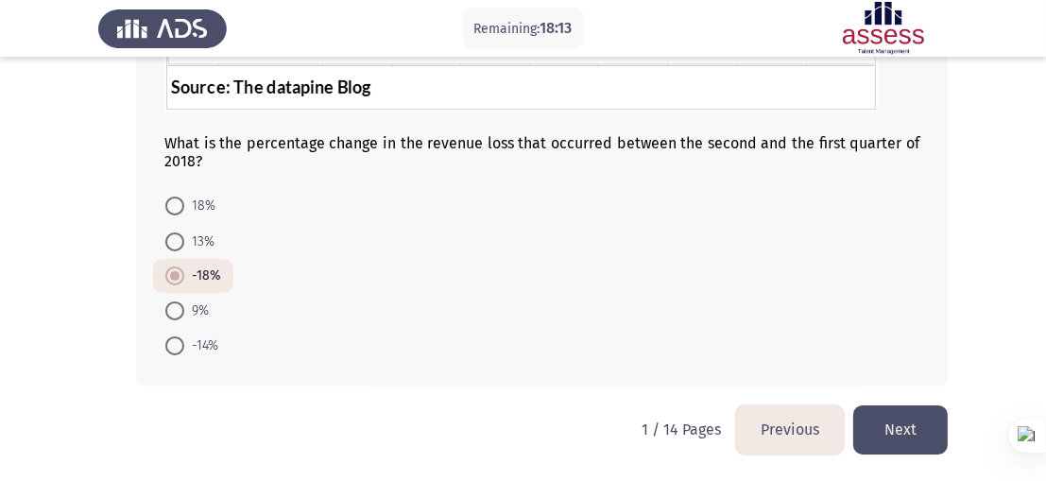
click at [899, 447] on button "Next" at bounding box center [900, 429] width 94 height 48
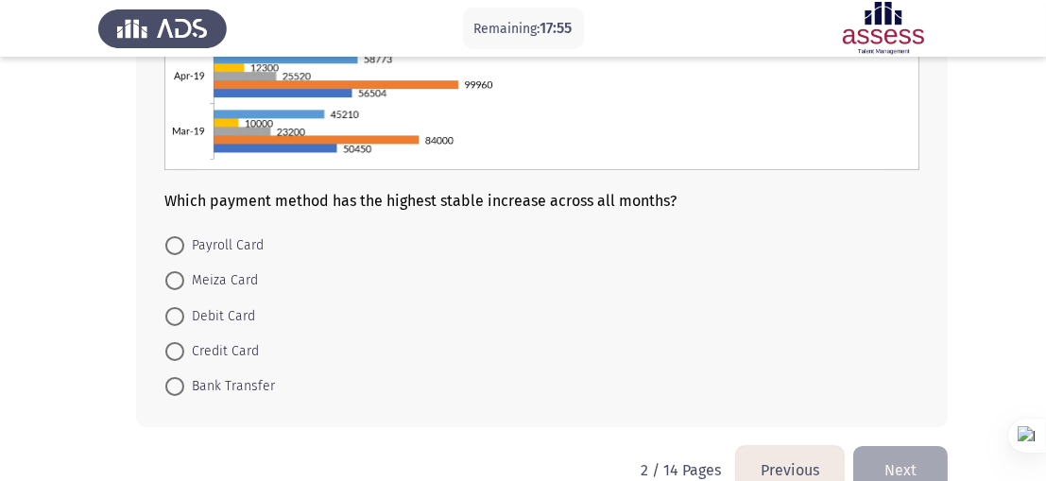
scroll to position [399, 0]
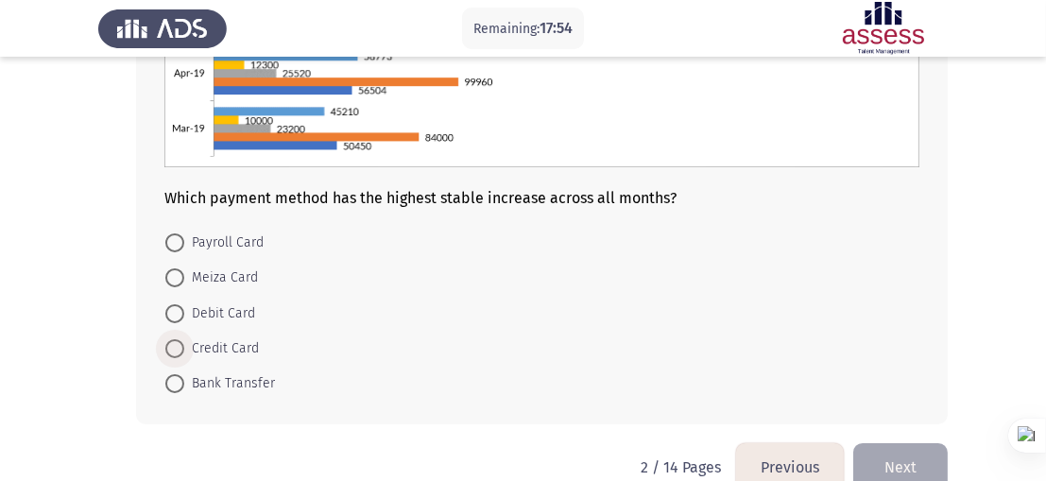
click at [243, 345] on span "Credit Card" at bounding box center [221, 348] width 75 height 23
click at [184, 345] on input "Credit Card" at bounding box center [174, 348] width 19 height 19
radio input "true"
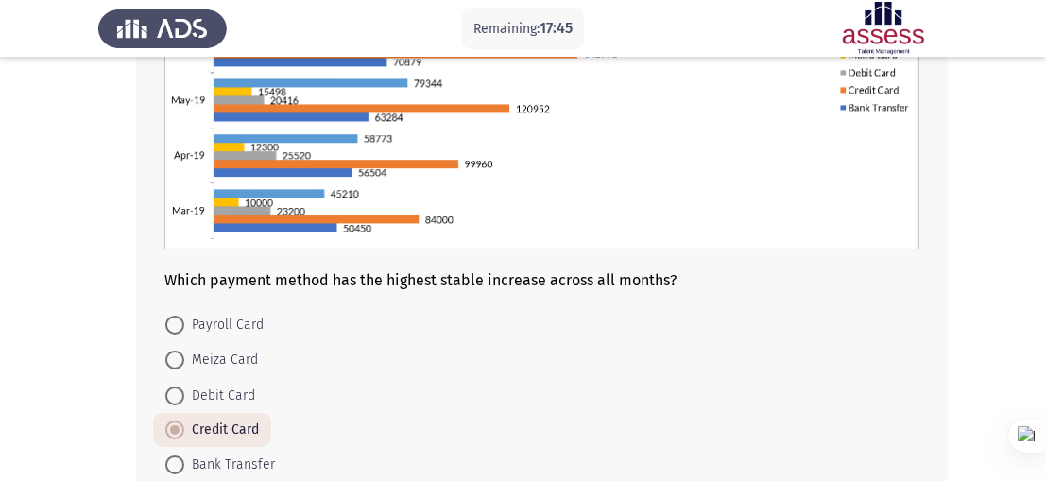
scroll to position [436, 0]
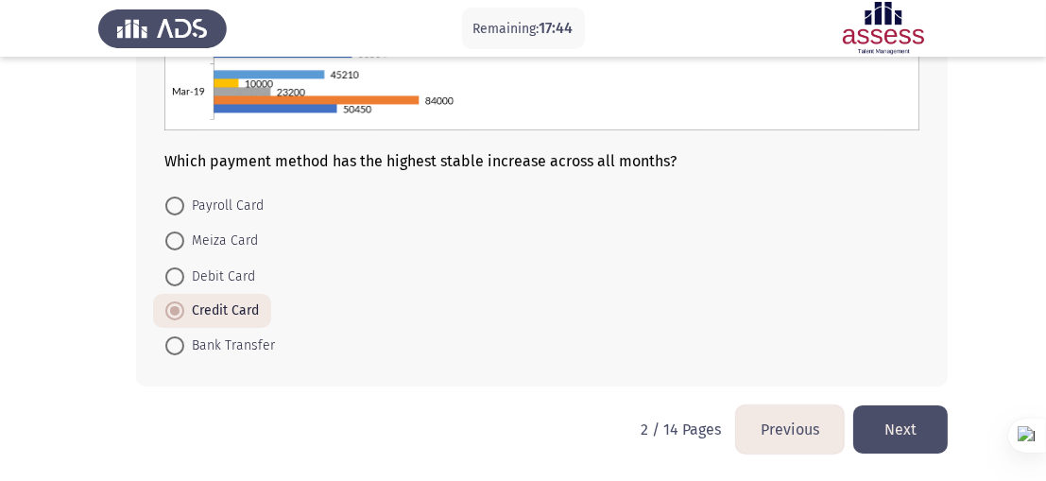
click at [900, 444] on button "Next" at bounding box center [900, 429] width 94 height 48
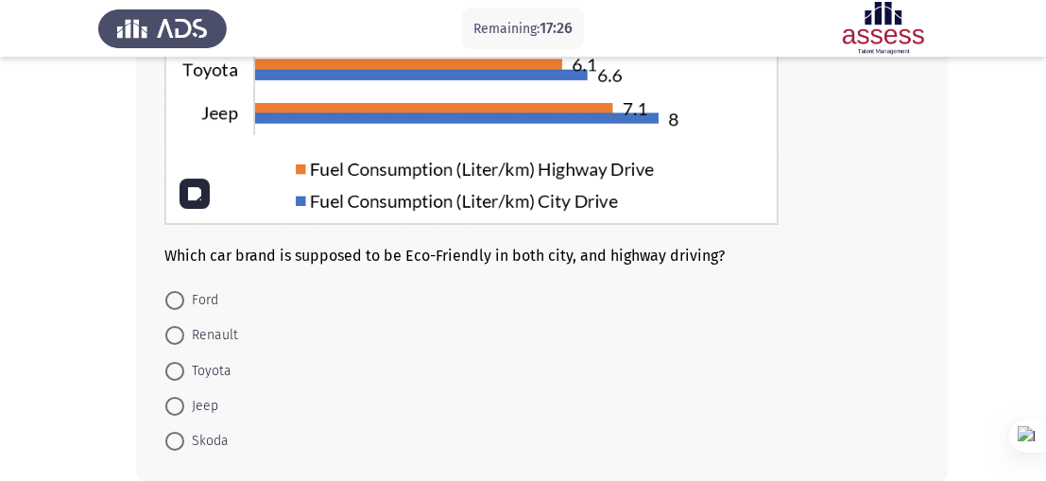
scroll to position [327, 0]
click at [192, 306] on span "Ford" at bounding box center [201, 300] width 34 height 23
click at [184, 306] on input "Ford" at bounding box center [174, 300] width 19 height 19
radio input "true"
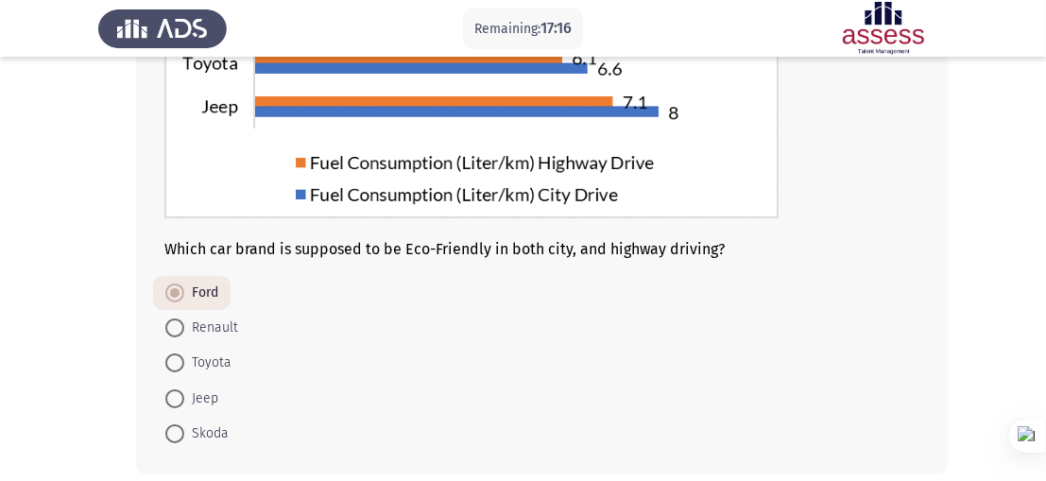
scroll to position [421, 0]
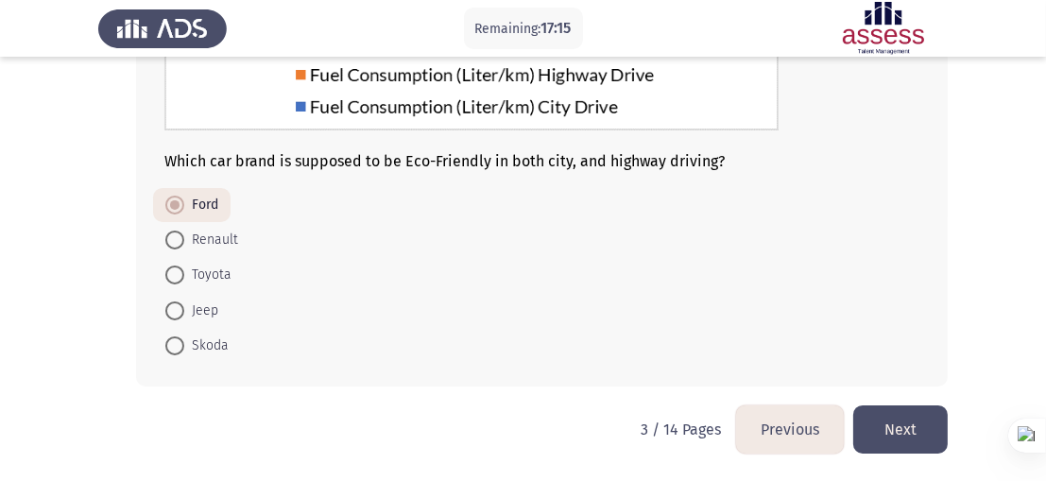
click at [895, 432] on button "Next" at bounding box center [900, 429] width 94 height 48
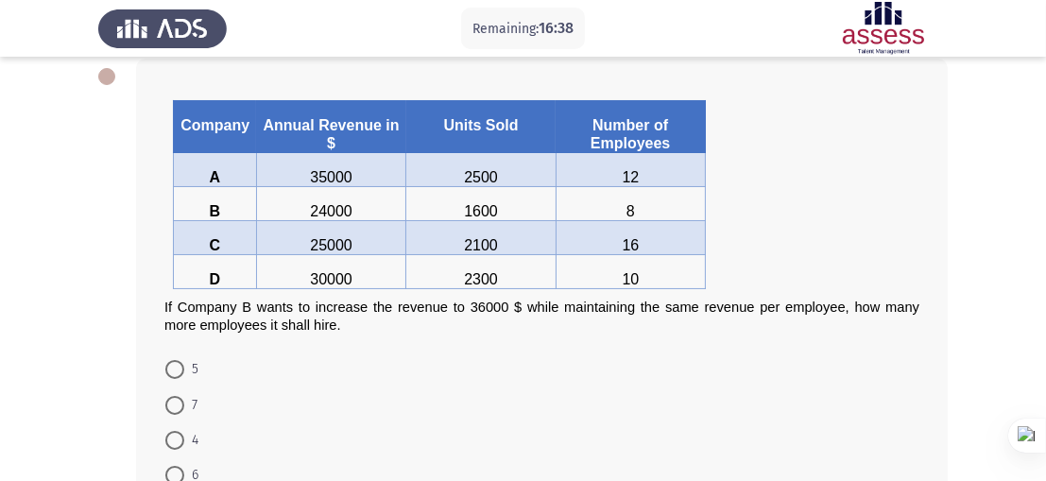
scroll to position [137, 0]
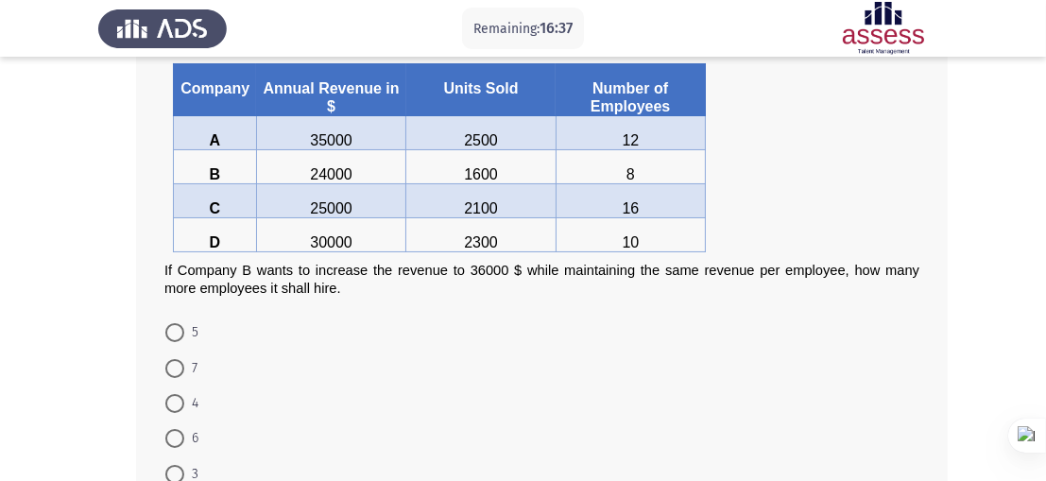
click at [188, 404] on span "4" at bounding box center [191, 403] width 14 height 23
click at [184, 404] on input "4" at bounding box center [174, 403] width 19 height 19
radio input "true"
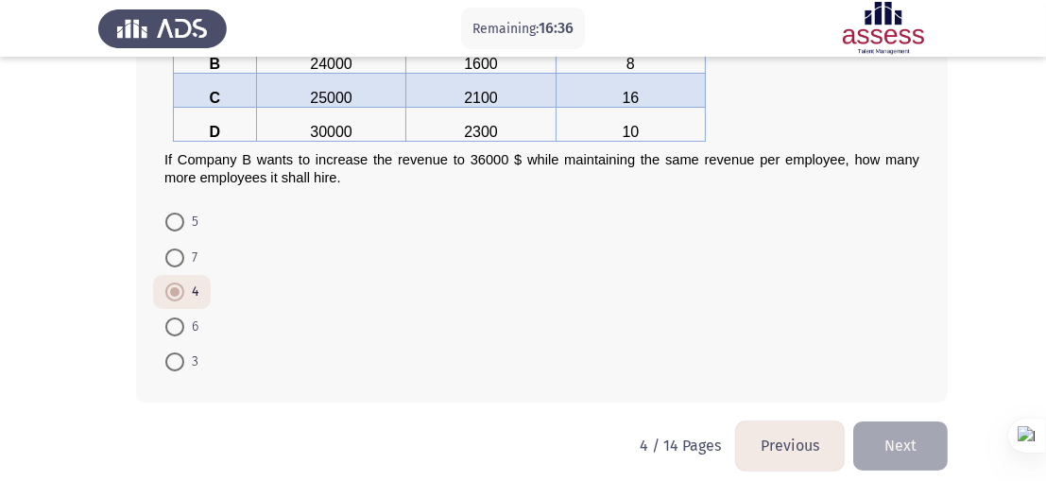
scroll to position [266, 0]
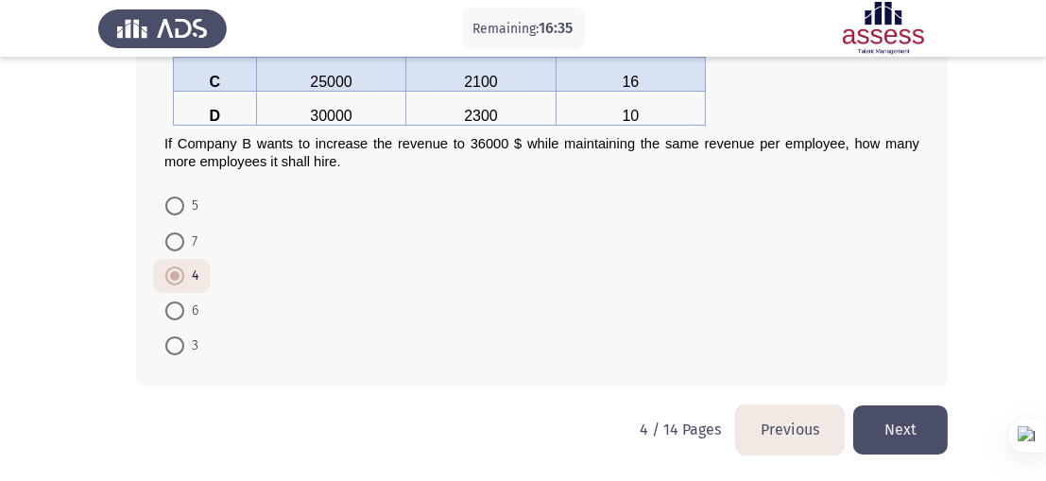
click at [917, 413] on button "Next" at bounding box center [900, 429] width 94 height 48
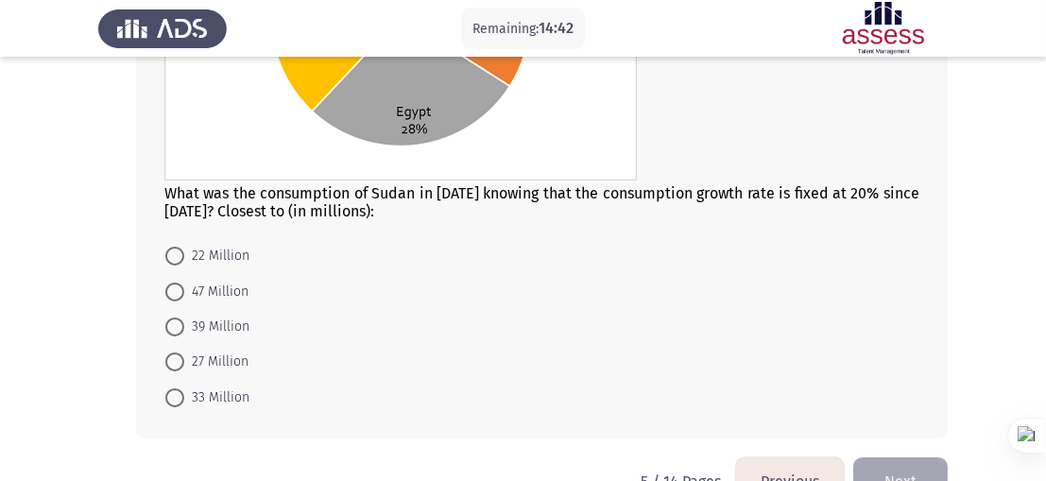
scroll to position [375, 0]
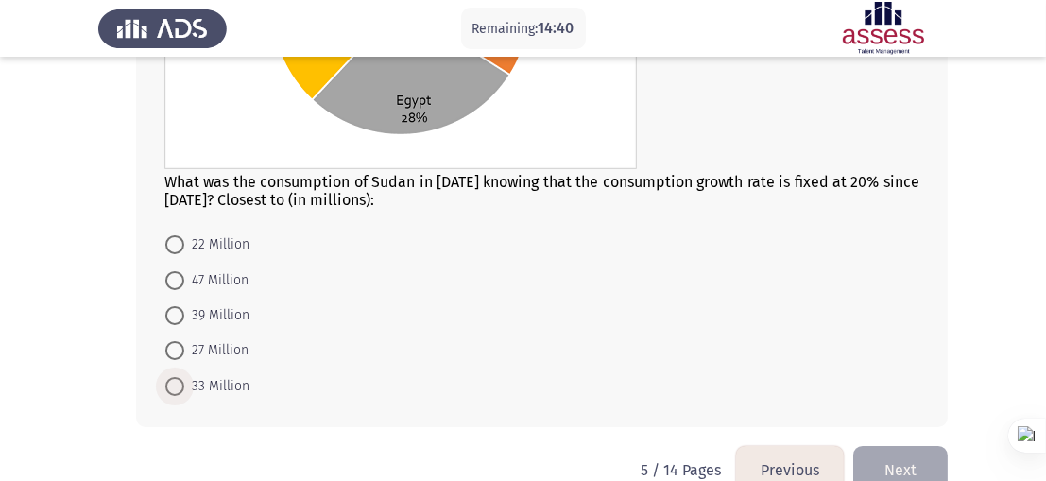
click at [208, 390] on span "33 Million" at bounding box center [216, 386] width 65 height 23
click at [184, 390] on input "33 Million" at bounding box center [174, 386] width 19 height 19
radio input "true"
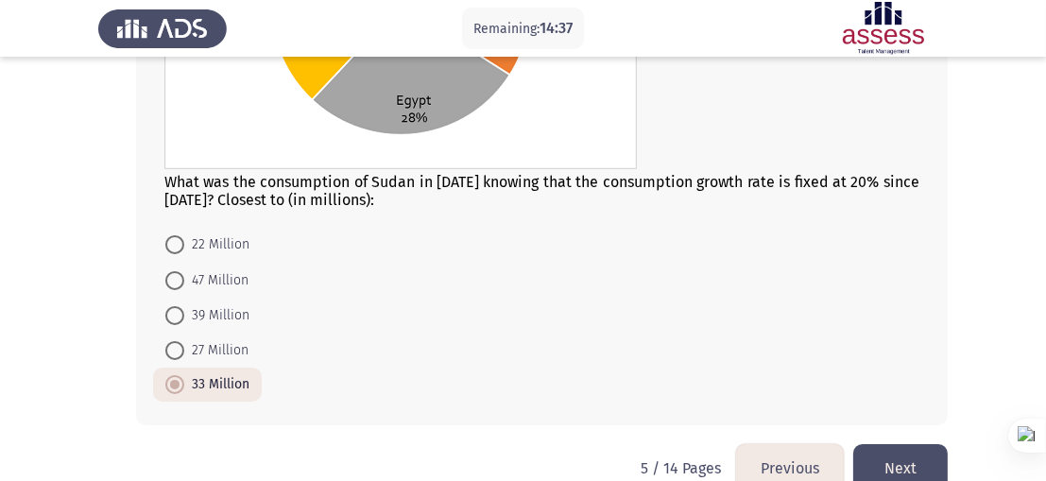
click at [871, 456] on button "Next" at bounding box center [900, 468] width 94 height 48
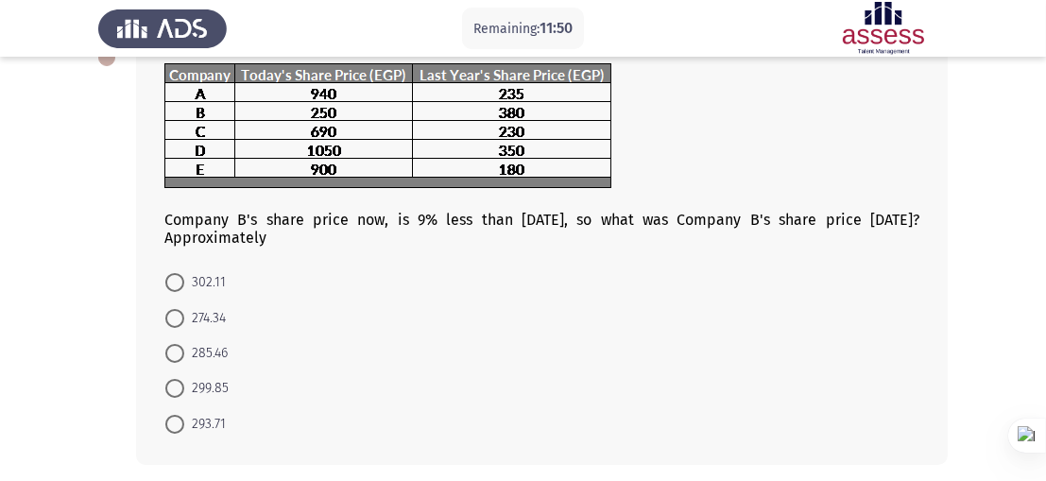
scroll to position [113, 0]
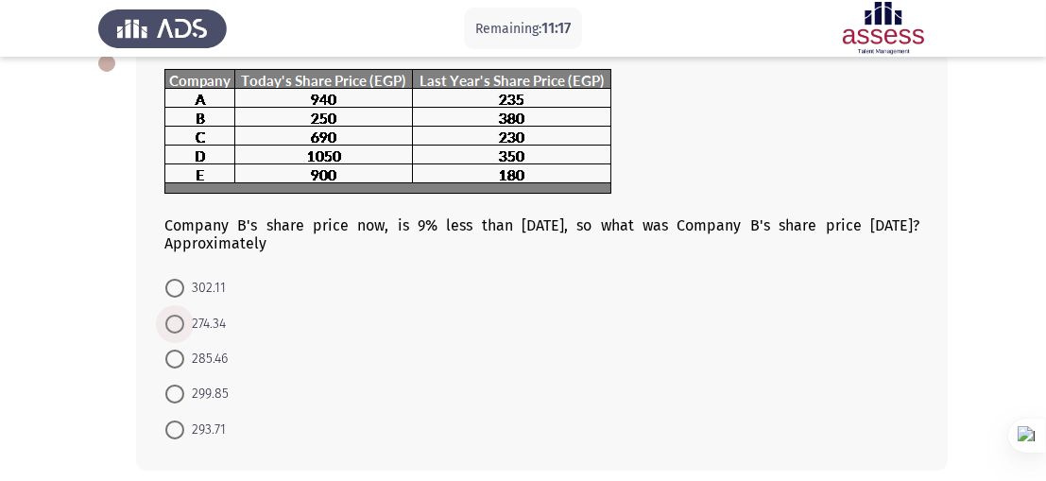
click at [180, 323] on span at bounding box center [174, 324] width 19 height 19
click at [180, 323] on input "274.34" at bounding box center [174, 324] width 19 height 19
radio input "true"
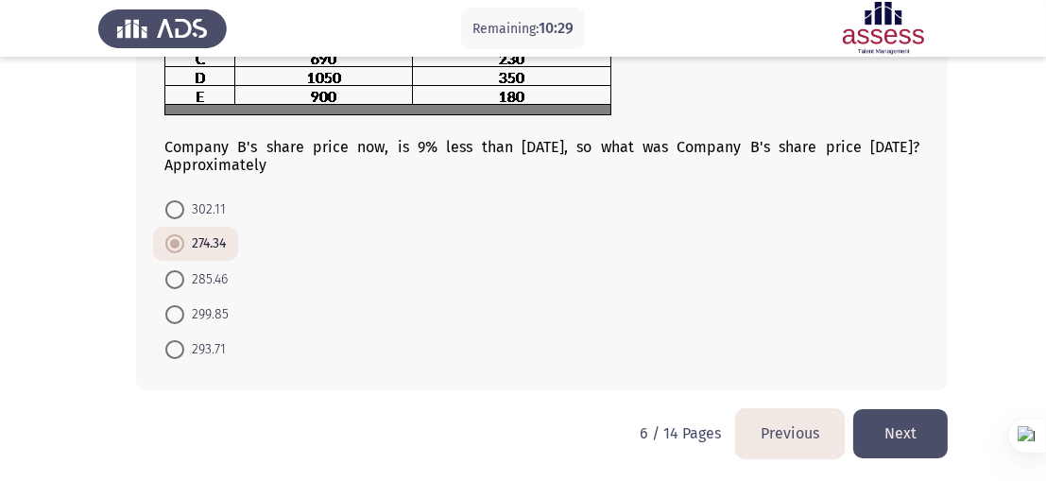
scroll to position [196, 0]
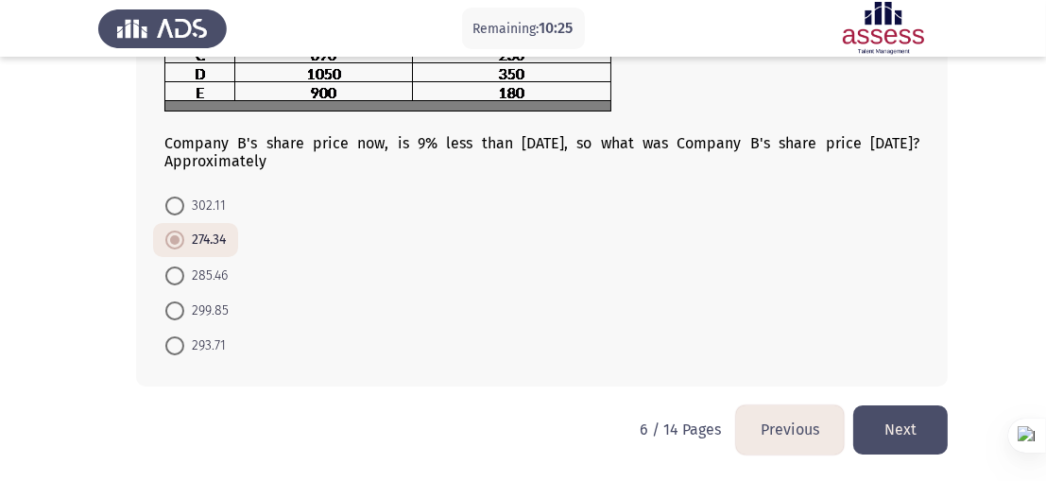
click at [921, 437] on button "Next" at bounding box center [900, 429] width 94 height 48
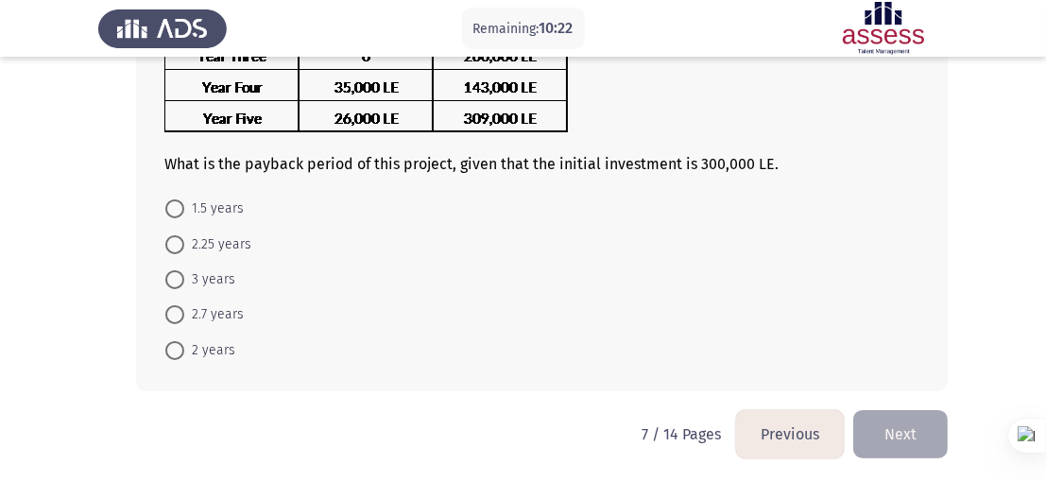
scroll to position [234, 0]
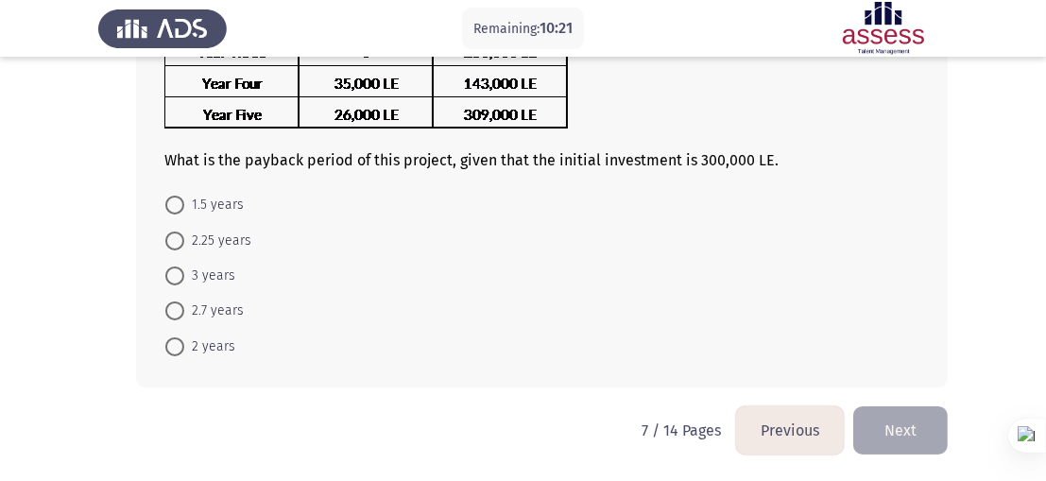
click at [796, 437] on button "Previous" at bounding box center [790, 430] width 108 height 48
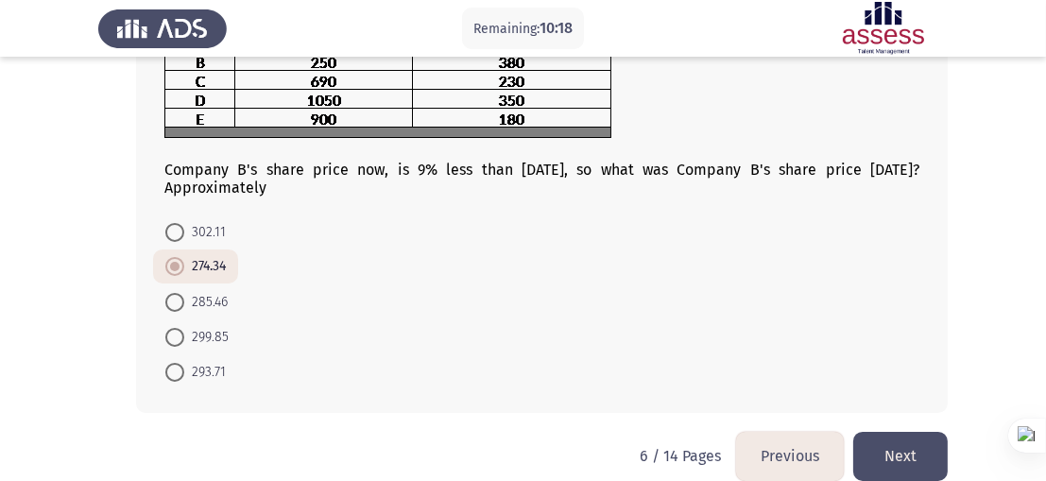
scroll to position [171, 0]
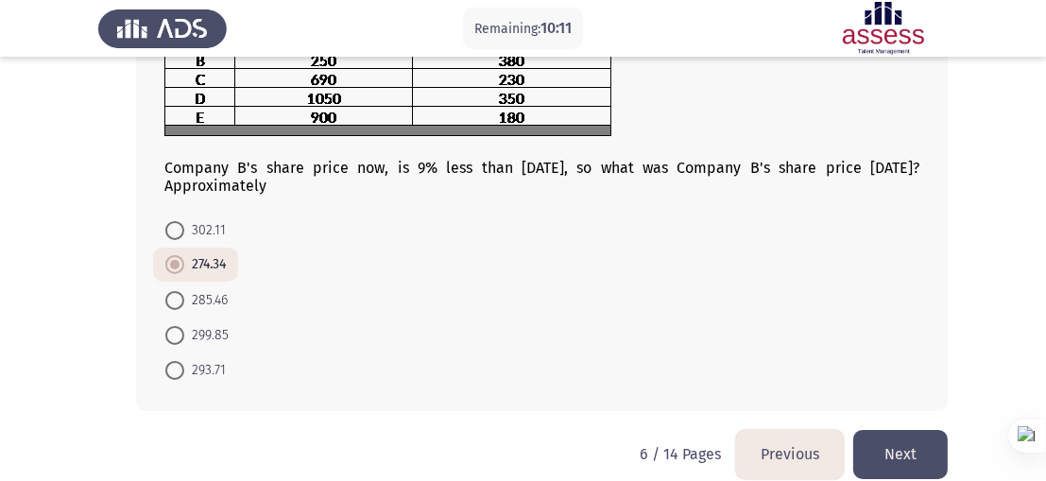
click at [901, 459] on button "Next" at bounding box center [900, 454] width 94 height 48
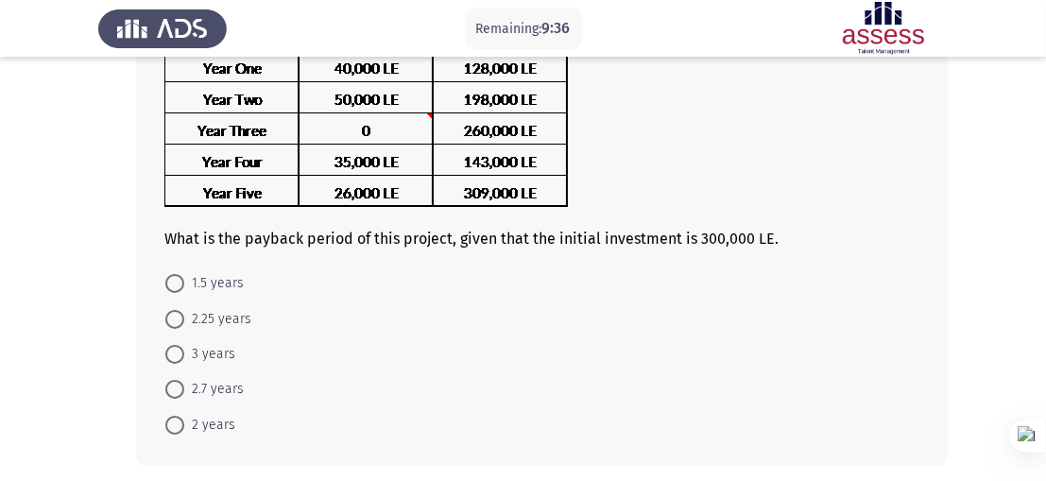
scroll to position [156, 0]
click at [204, 421] on span "2 years" at bounding box center [209, 425] width 51 height 23
click at [184, 421] on input "2 years" at bounding box center [174, 425] width 19 height 19
radio input "true"
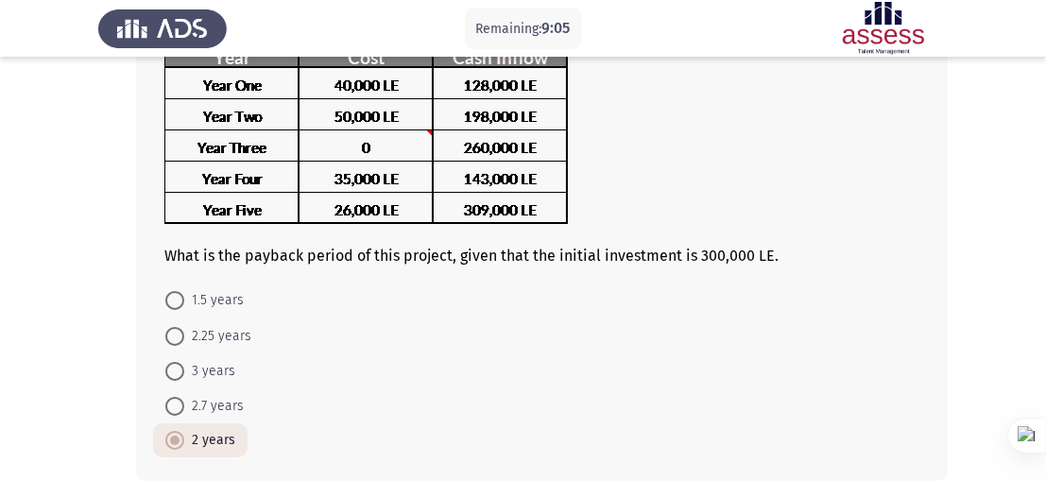
scroll to position [233, 0]
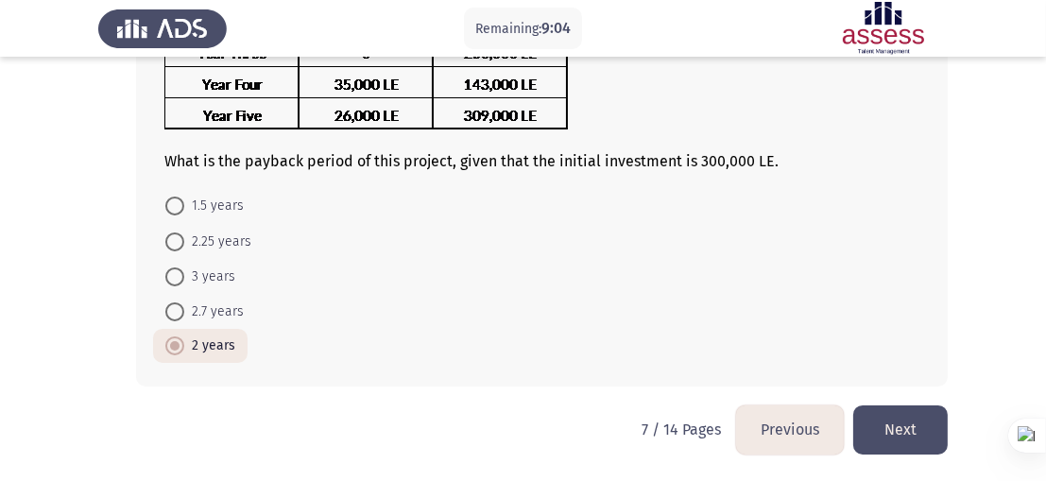
click at [934, 429] on button "Next" at bounding box center [900, 429] width 94 height 48
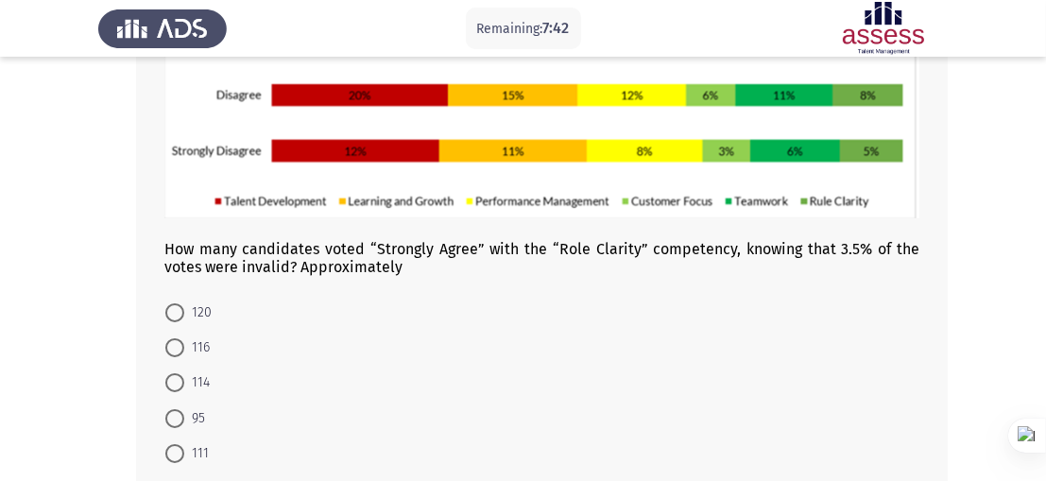
scroll to position [350, 0]
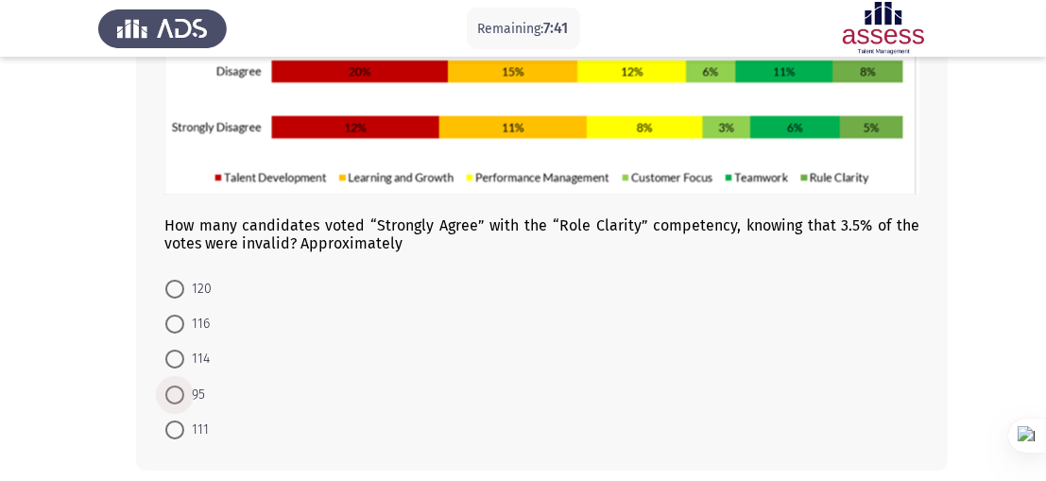
click at [180, 396] on span at bounding box center [174, 394] width 19 height 19
click at [180, 396] on input "95" at bounding box center [174, 394] width 19 height 19
radio input "true"
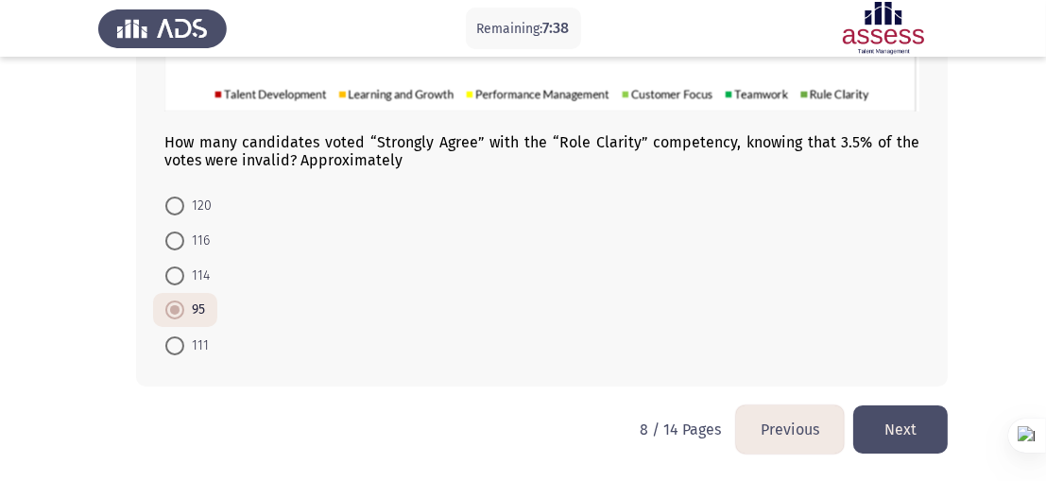
click at [895, 430] on button "Next" at bounding box center [900, 429] width 94 height 48
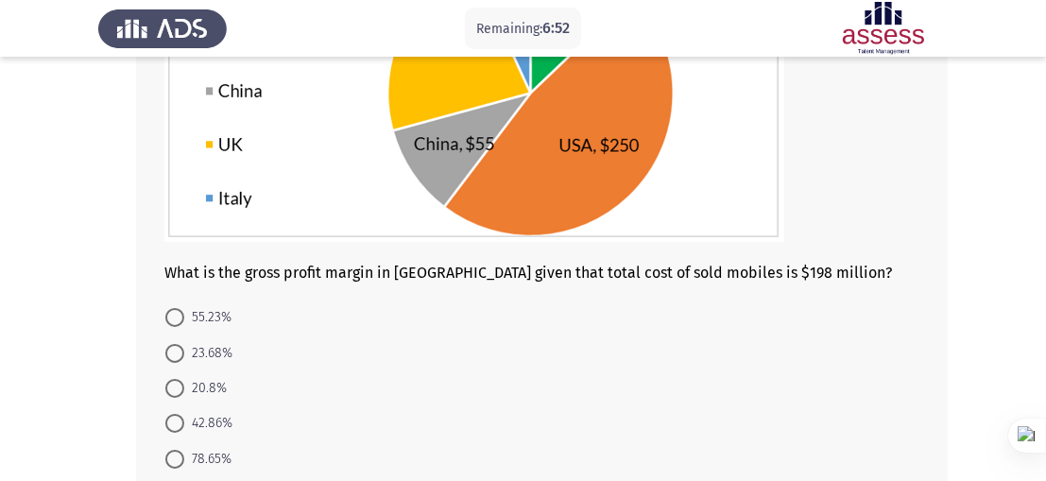
scroll to position [271, 0]
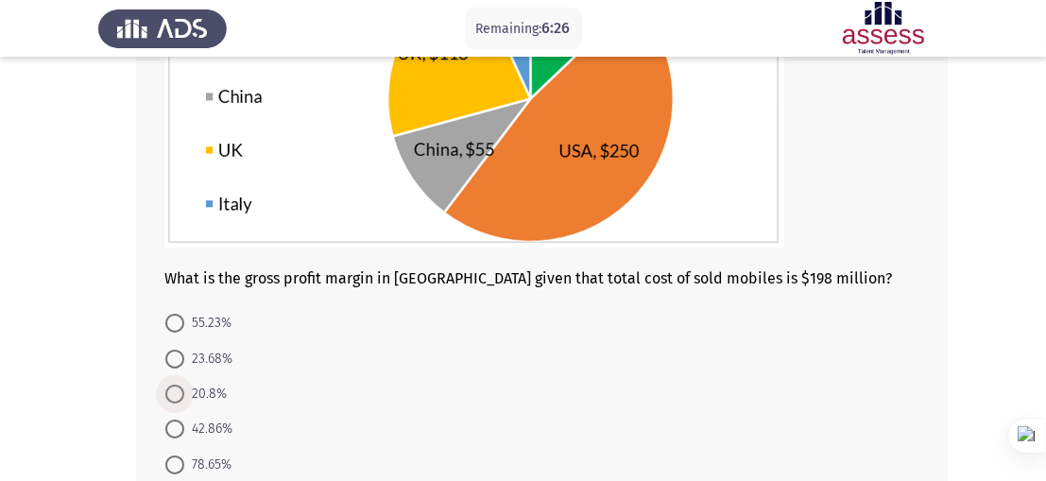
click at [170, 383] on label "20.8%" at bounding box center [195, 394] width 61 height 23
click at [170, 385] on input "20.8%" at bounding box center [174, 394] width 19 height 19
radio input "true"
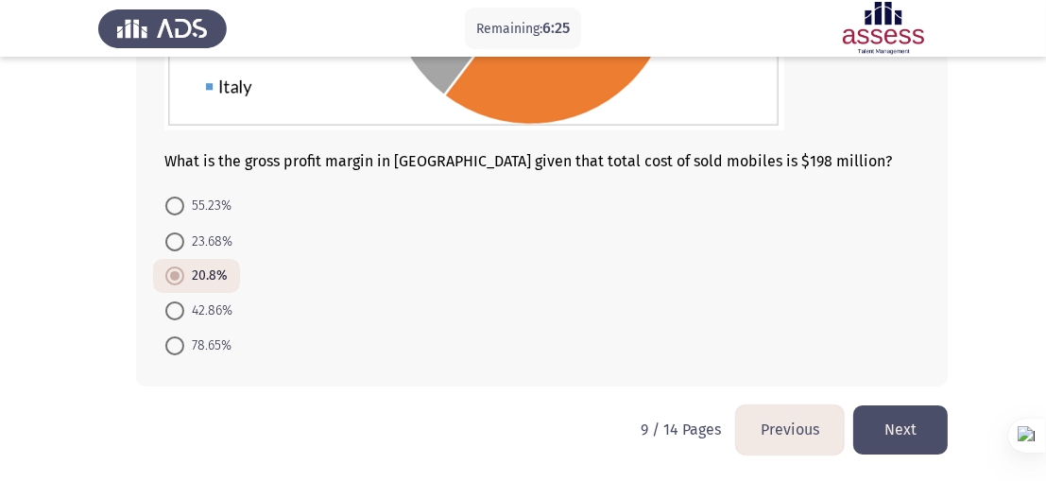
click at [884, 430] on button "Next" at bounding box center [900, 429] width 94 height 48
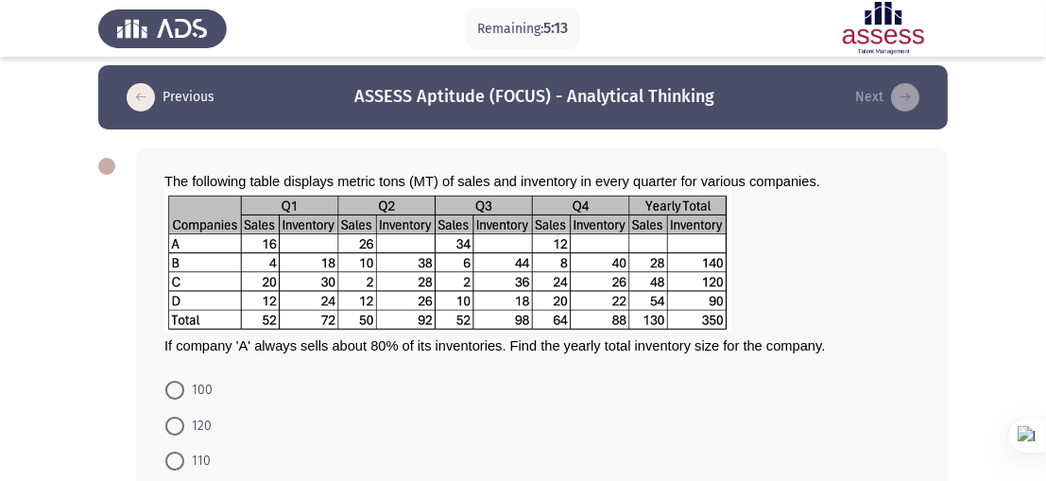
scroll to position [99, 0]
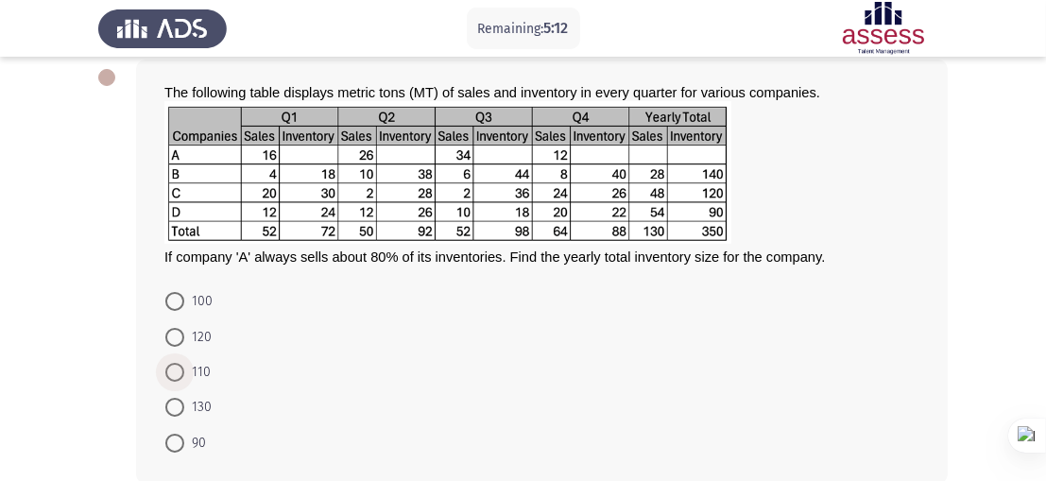
click at [175, 376] on span at bounding box center [174, 372] width 19 height 19
click at [175, 376] on input "110" at bounding box center [174, 372] width 19 height 19
radio input "true"
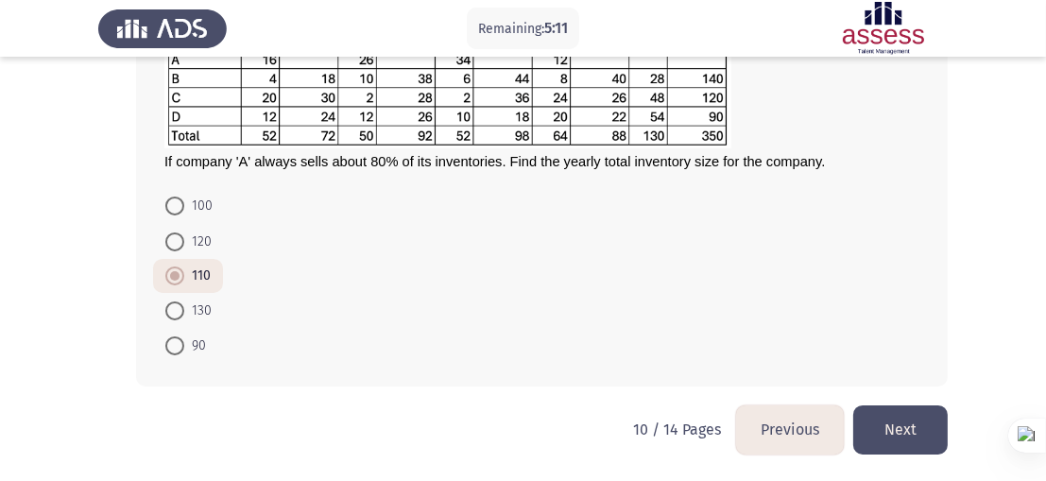
click at [902, 429] on button "Next" at bounding box center [900, 429] width 94 height 48
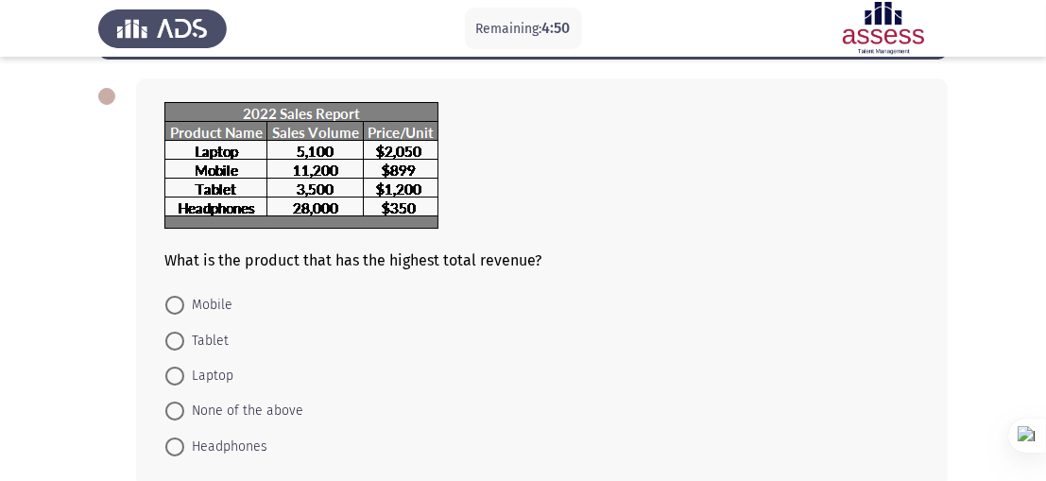
scroll to position [79, 0]
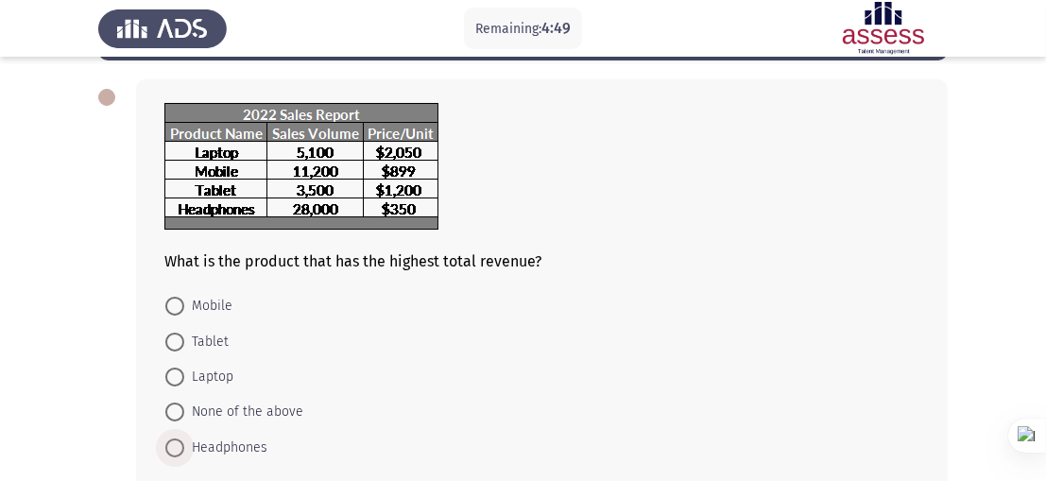
click at [221, 447] on span "Headphones" at bounding box center [225, 448] width 83 height 23
click at [184, 447] on input "Headphones" at bounding box center [174, 447] width 19 height 19
radio input "true"
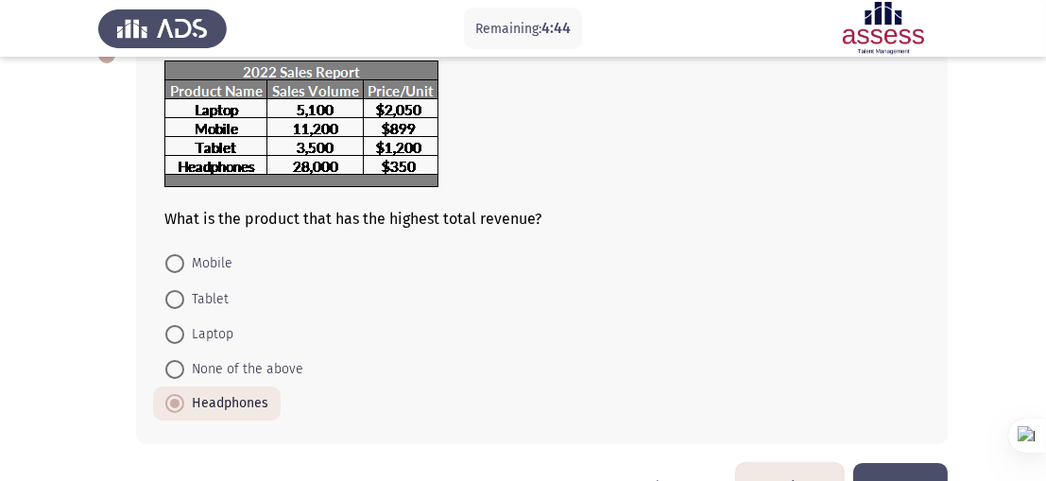
scroll to position [169, 0]
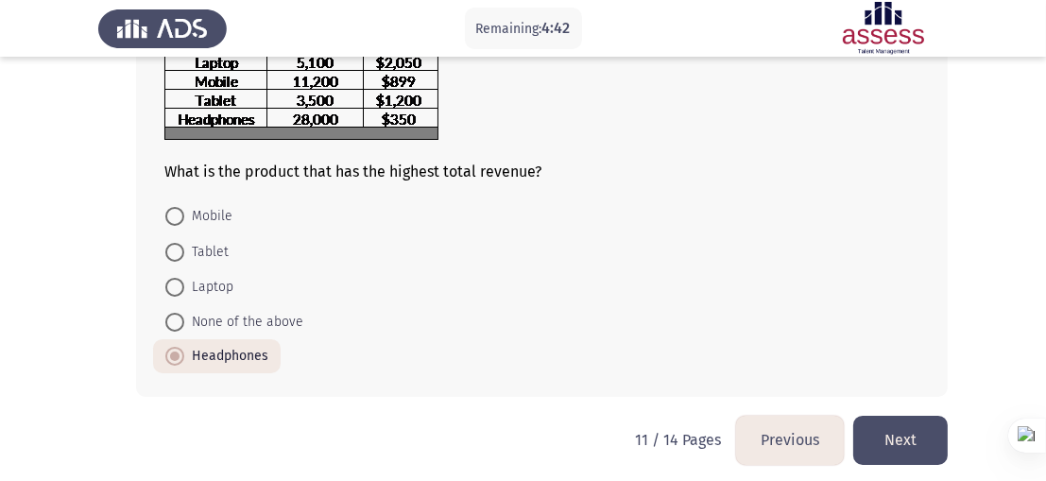
click at [885, 432] on button "Next" at bounding box center [900, 440] width 94 height 48
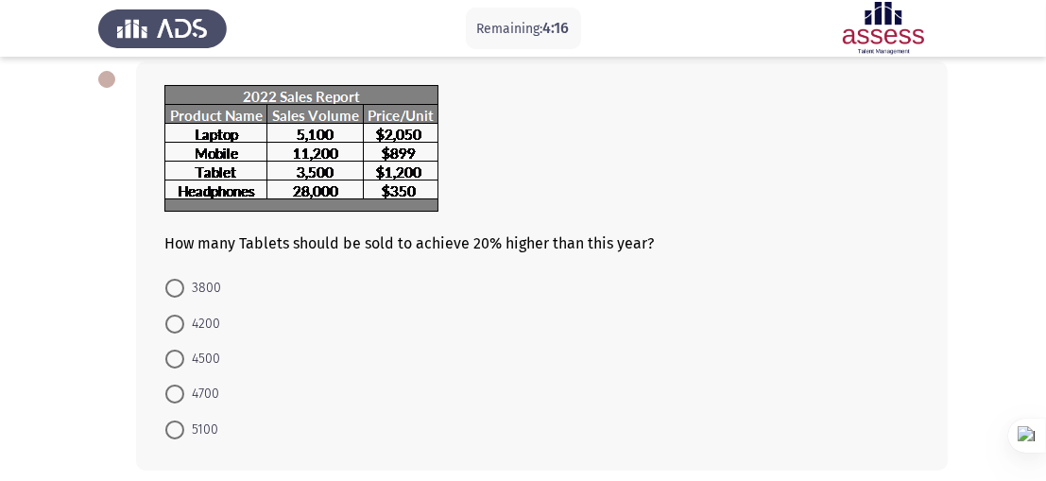
scroll to position [96, 0]
click at [175, 331] on span at bounding box center [174, 325] width 19 height 19
click at [175, 331] on input "4200" at bounding box center [174, 325] width 19 height 19
radio input "true"
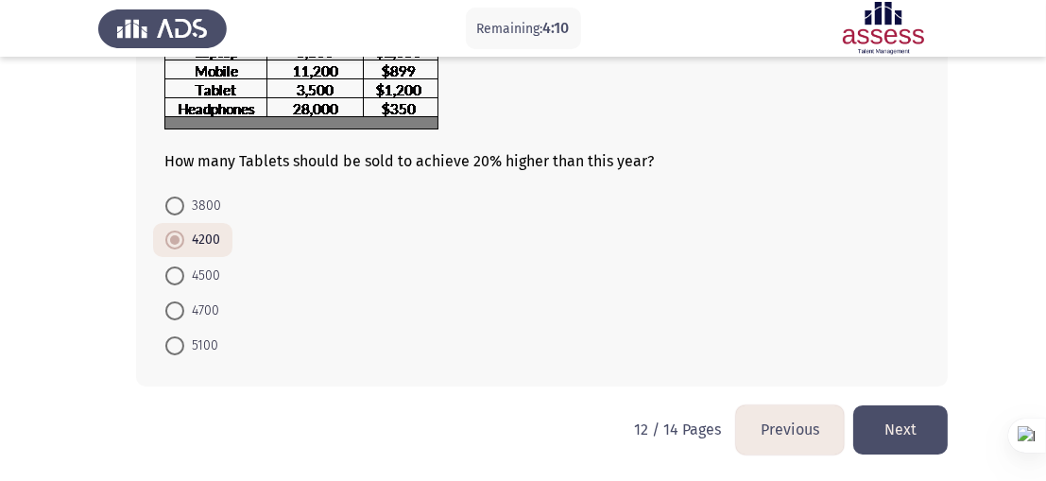
click at [917, 439] on button "Next" at bounding box center [900, 429] width 94 height 48
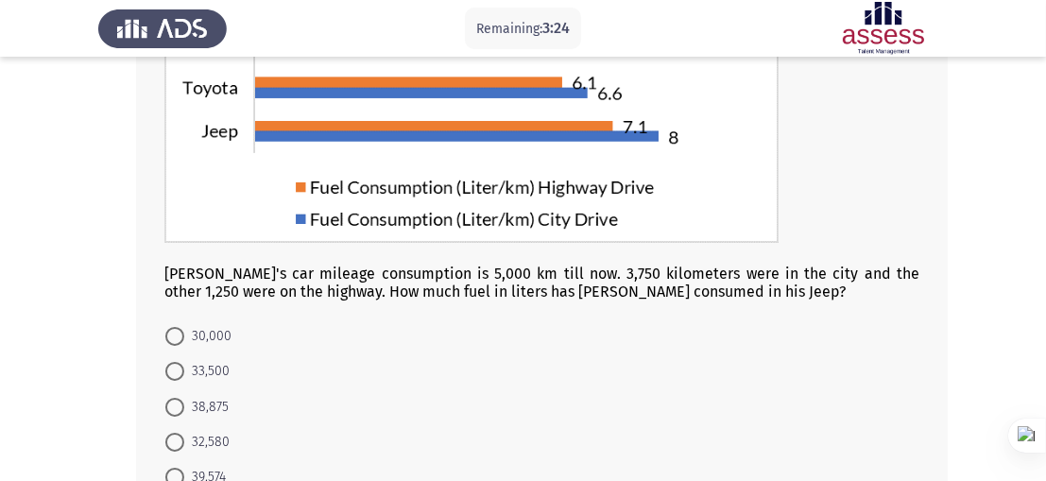
scroll to position [310, 0]
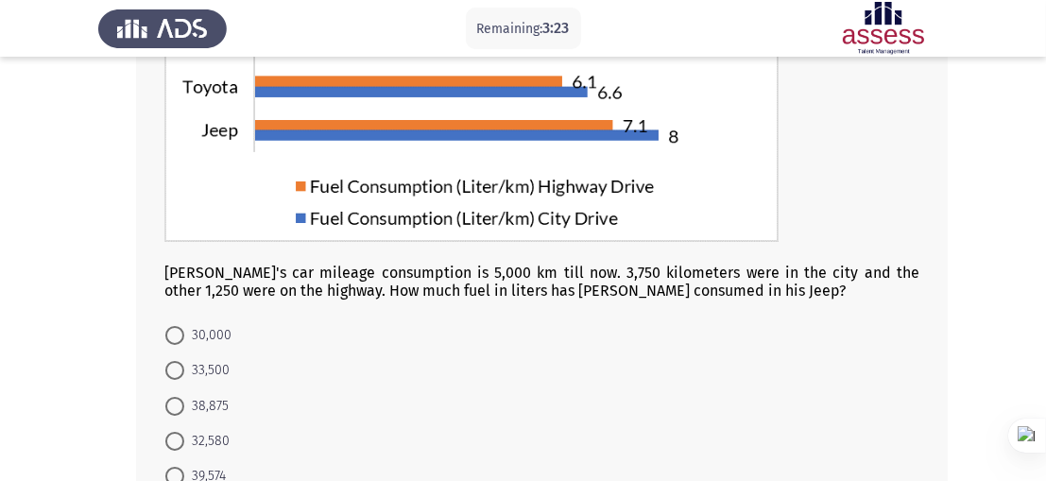
click at [209, 408] on span "38,875" at bounding box center [206, 406] width 44 height 23
click at [184, 408] on input "38,875" at bounding box center [174, 406] width 19 height 19
radio input "true"
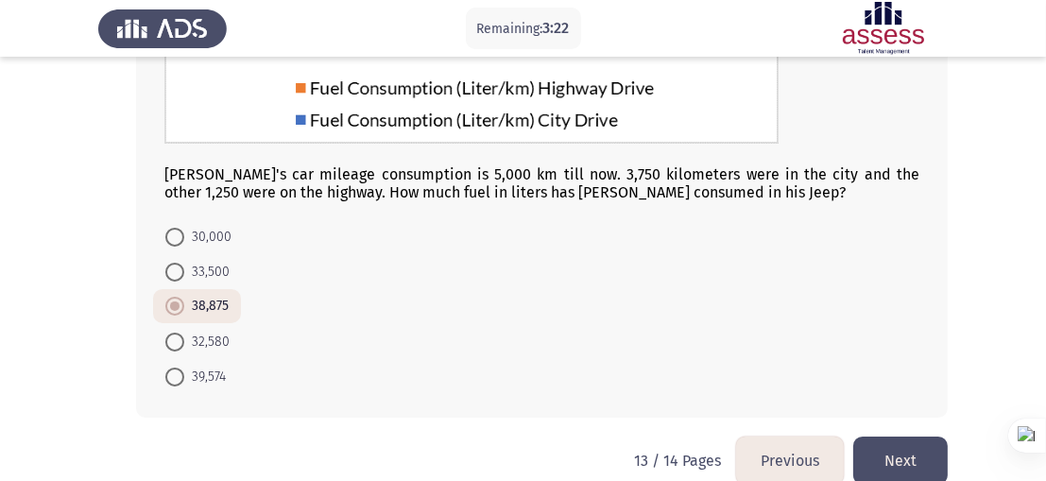
scroll to position [421, 0]
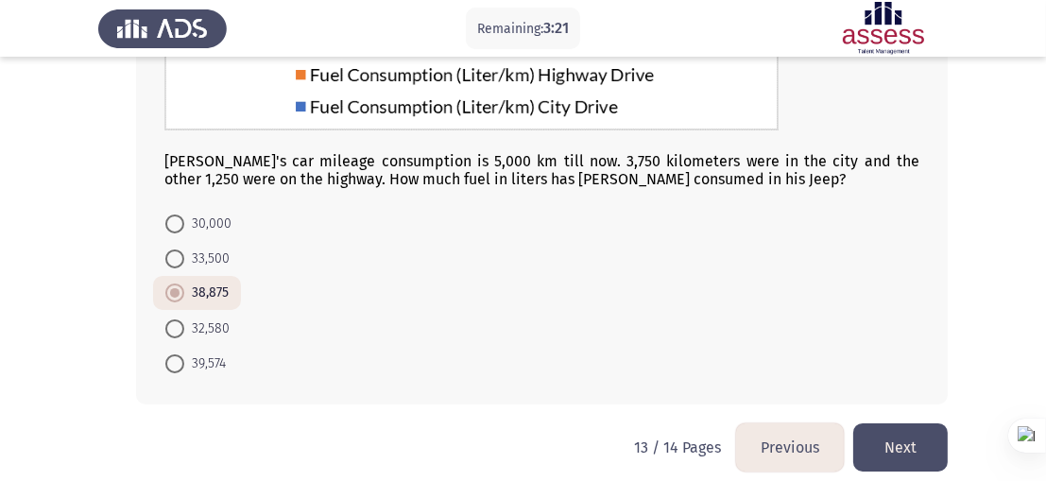
click at [911, 435] on button "Next" at bounding box center [900, 447] width 94 height 48
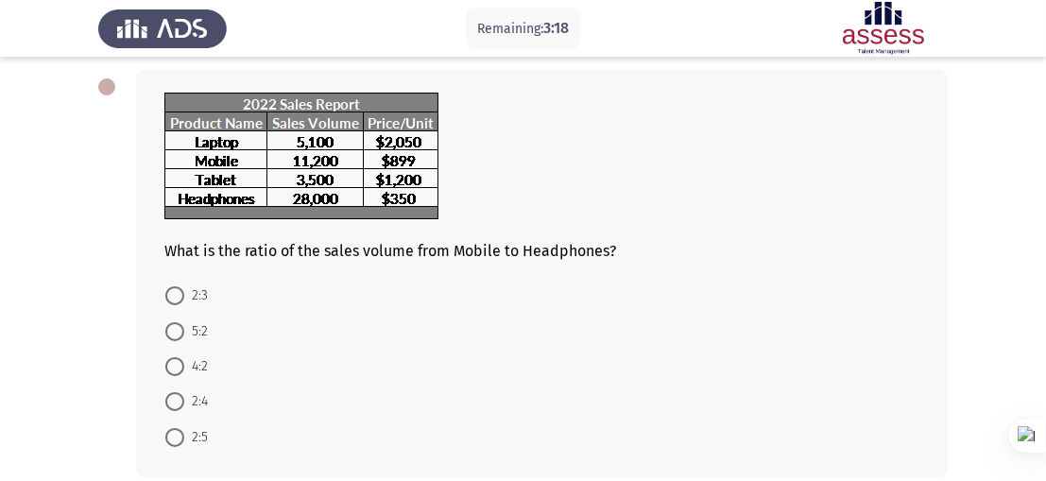
scroll to position [95, 0]
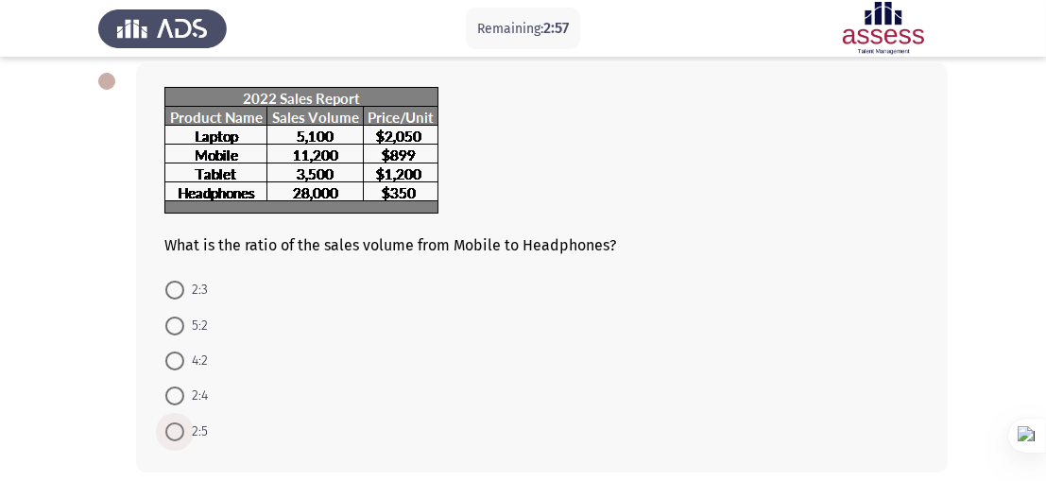
click at [180, 437] on span at bounding box center [174, 431] width 19 height 19
click at [180, 437] on input "2:5" at bounding box center [174, 431] width 19 height 19
radio input "true"
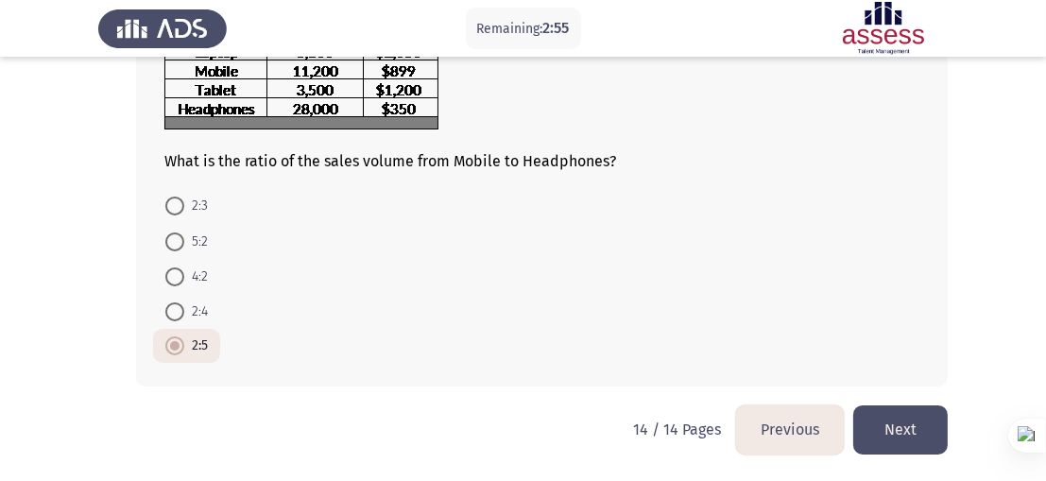
click at [796, 448] on button "Previous" at bounding box center [790, 429] width 108 height 48
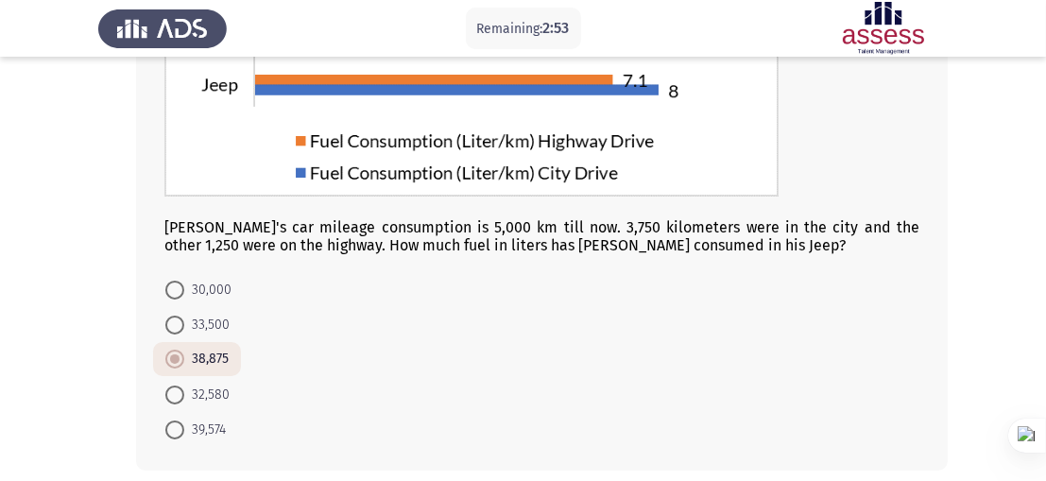
scroll to position [439, 0]
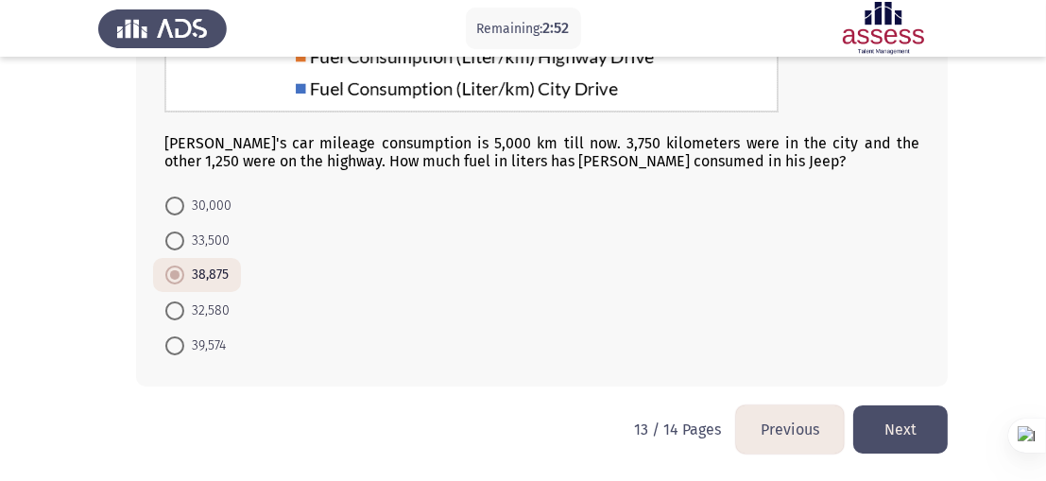
click at [900, 412] on button "Next" at bounding box center [900, 429] width 94 height 48
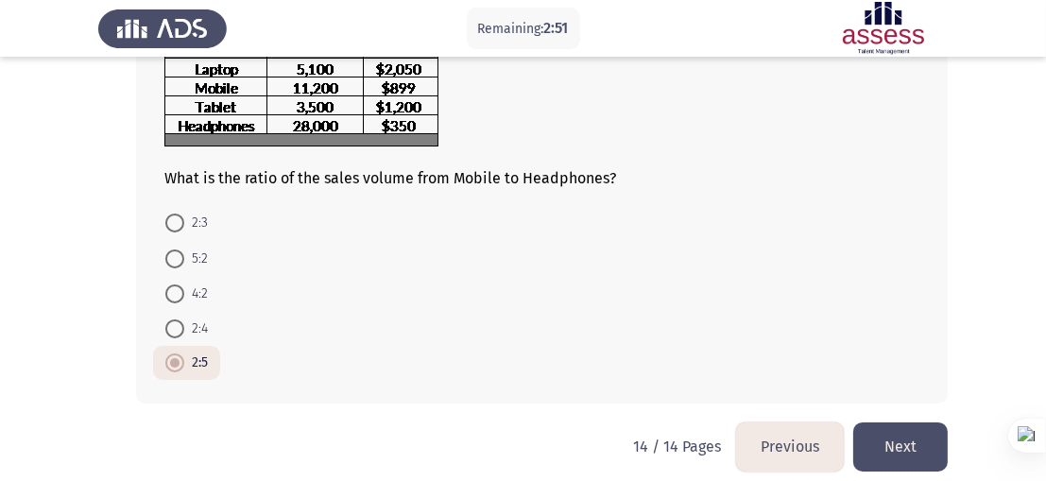
scroll to position [180, 0]
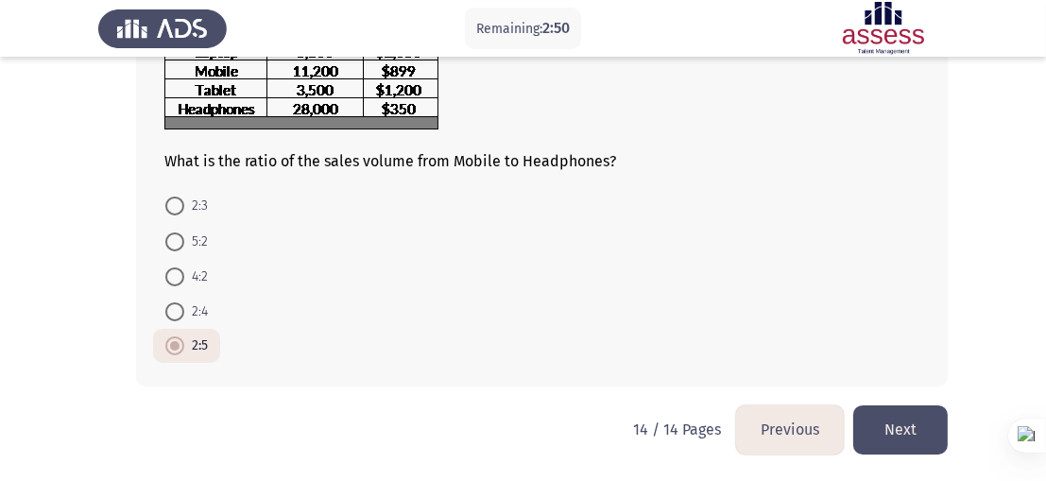
click at [791, 426] on button "Previous" at bounding box center [790, 429] width 108 height 48
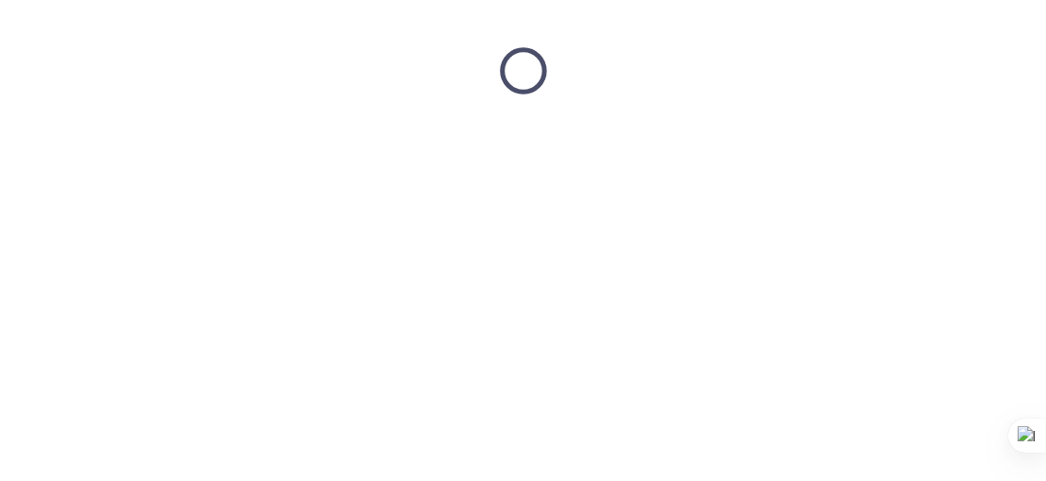
scroll to position [0, 0]
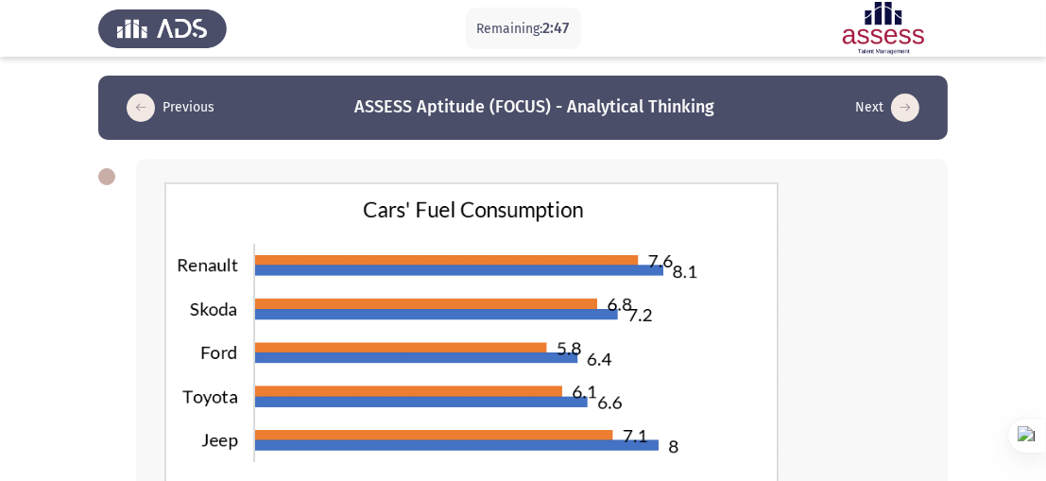
click at [147, 103] on icon "load previous page" at bounding box center [141, 108] width 28 height 28
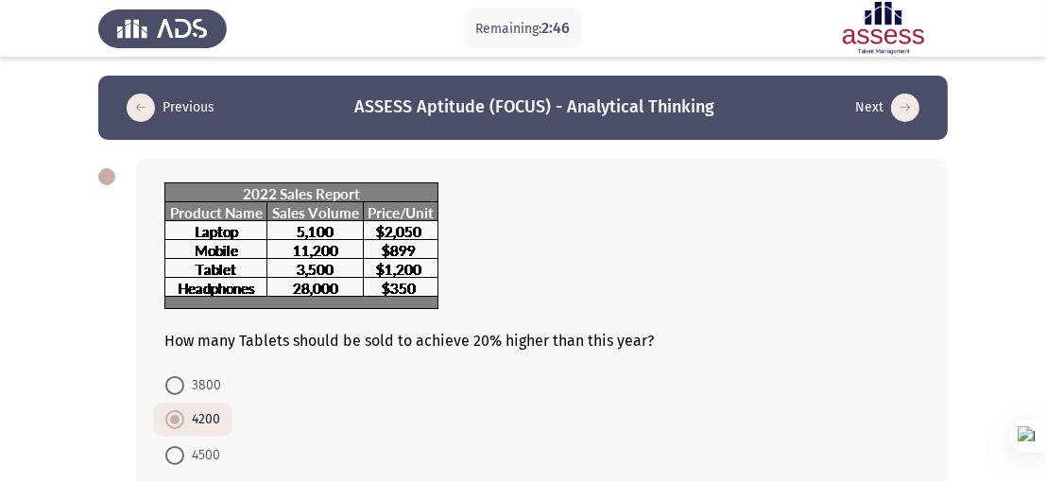
click at [147, 103] on icon "load previous page" at bounding box center [141, 108] width 28 height 28
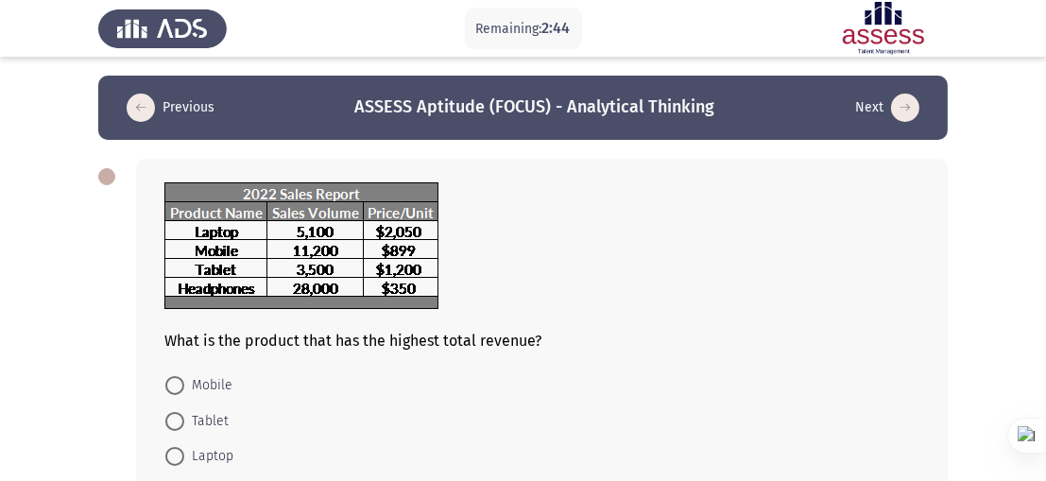
click at [147, 103] on icon "load previous page" at bounding box center [141, 108] width 28 height 28
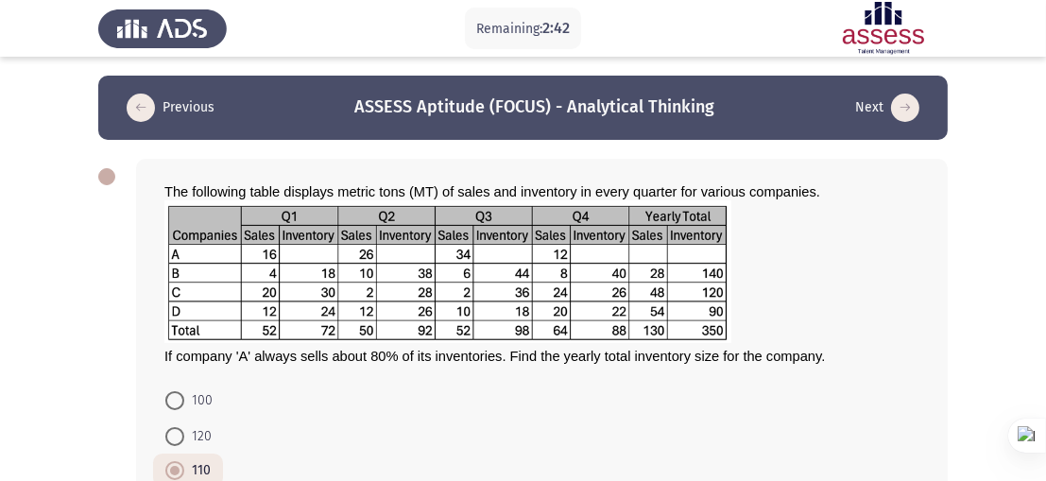
click at [147, 103] on icon "load previous page" at bounding box center [141, 108] width 28 height 28
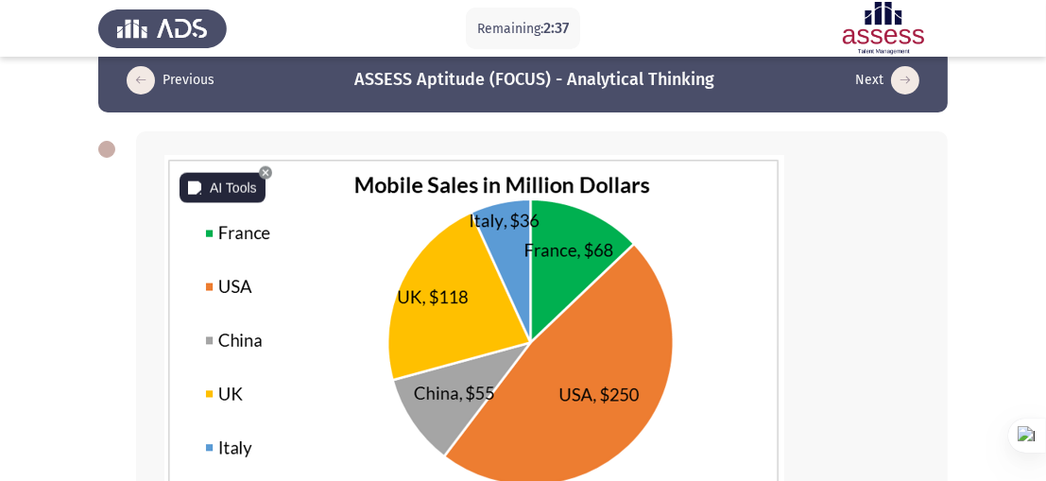
scroll to position [25, 0]
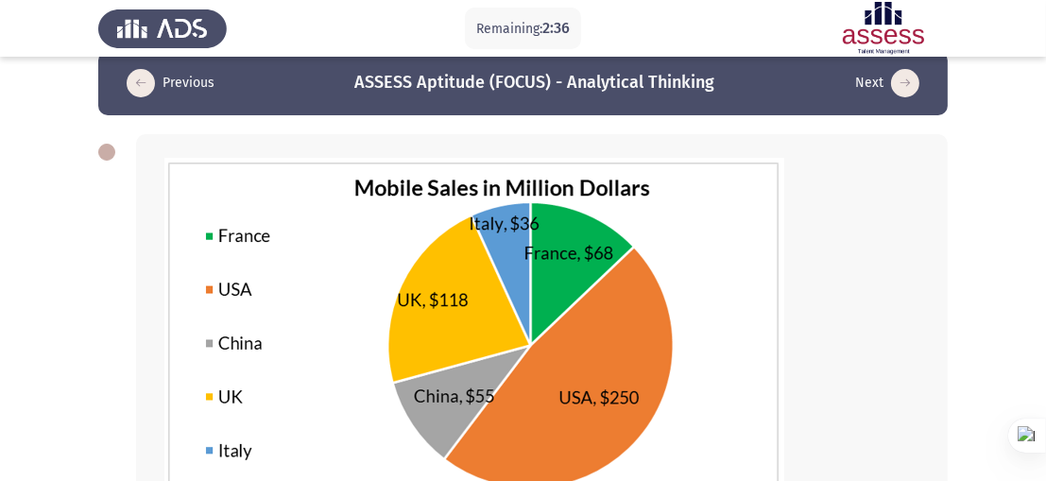
click at [142, 91] on icon "load previous page" at bounding box center [141, 83] width 28 height 28
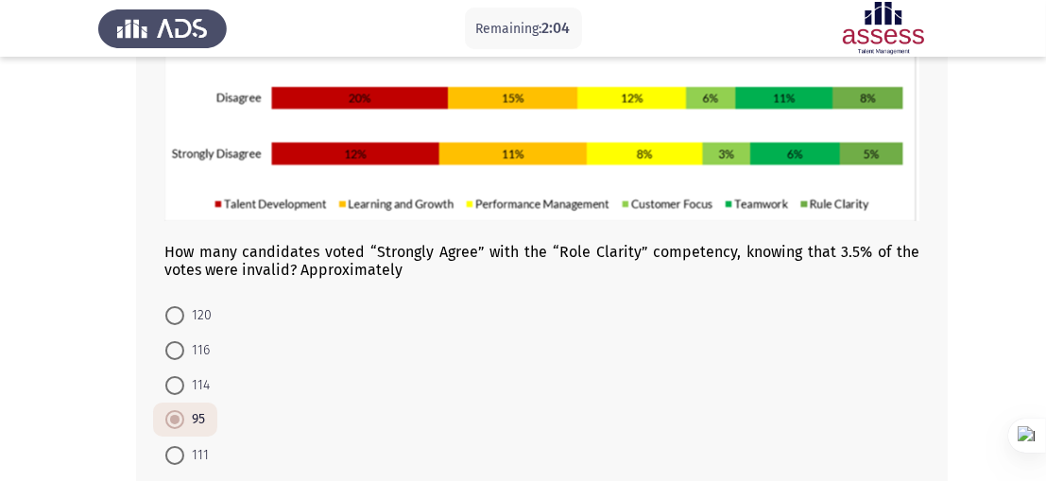
scroll to position [320, 0]
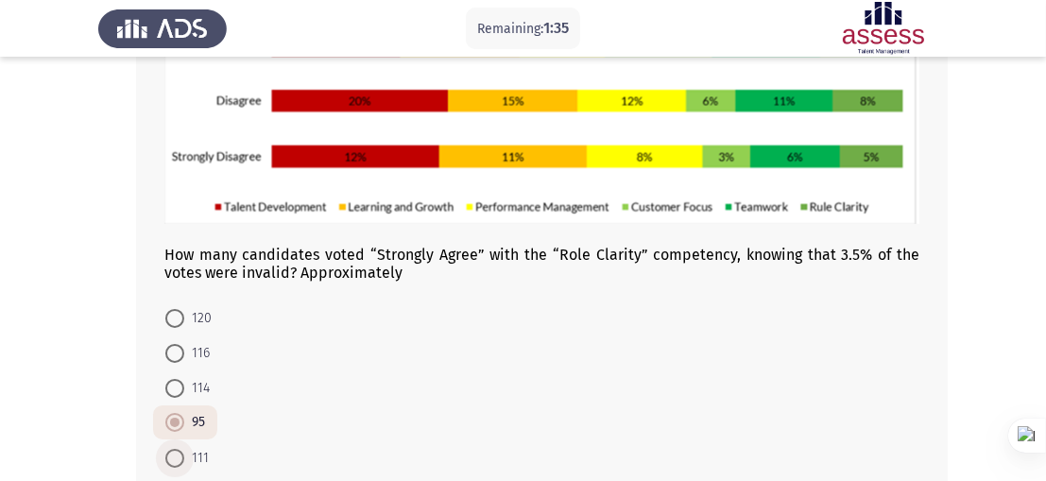
click at [181, 459] on span at bounding box center [174, 458] width 19 height 19
click at [181, 459] on input "111" at bounding box center [174, 458] width 19 height 19
radio input "true"
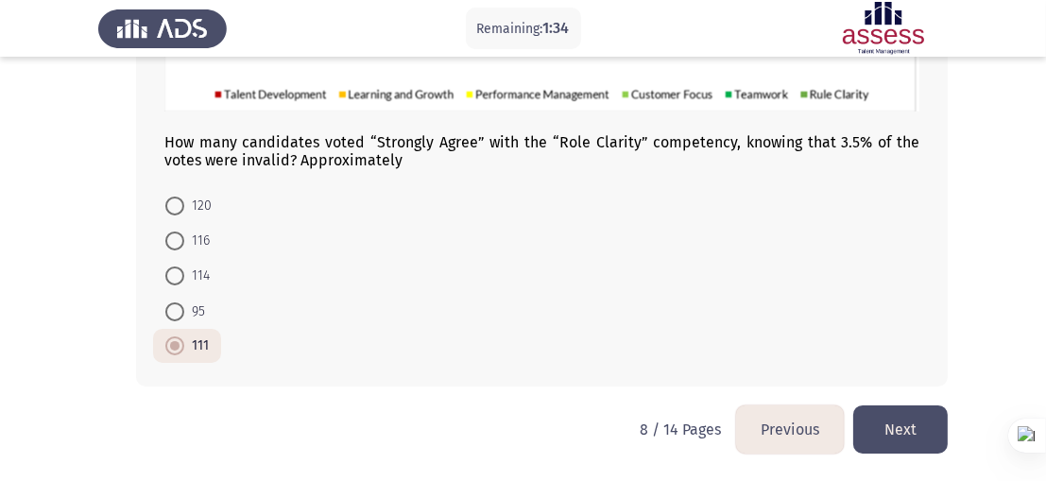
click at [804, 444] on button "Previous" at bounding box center [790, 429] width 108 height 48
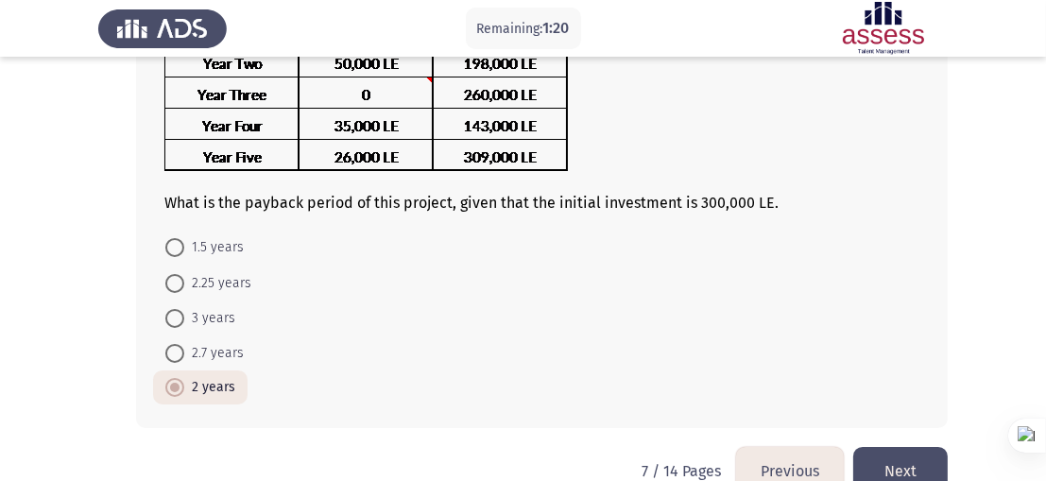
scroll to position [214, 0]
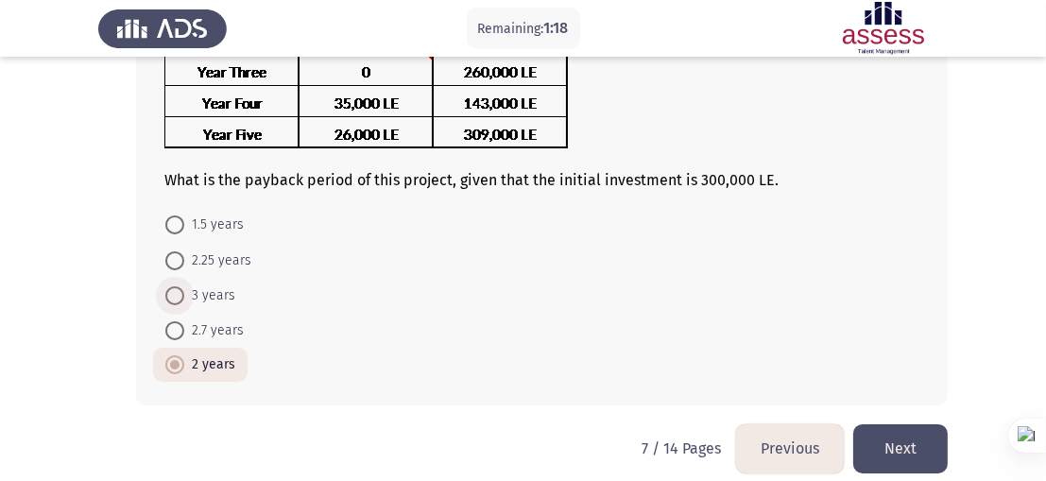
click at [224, 300] on span "3 years" at bounding box center [209, 295] width 51 height 23
click at [184, 300] on input "3 years" at bounding box center [174, 295] width 19 height 19
radio input "true"
click at [790, 464] on button "Previous" at bounding box center [790, 448] width 108 height 48
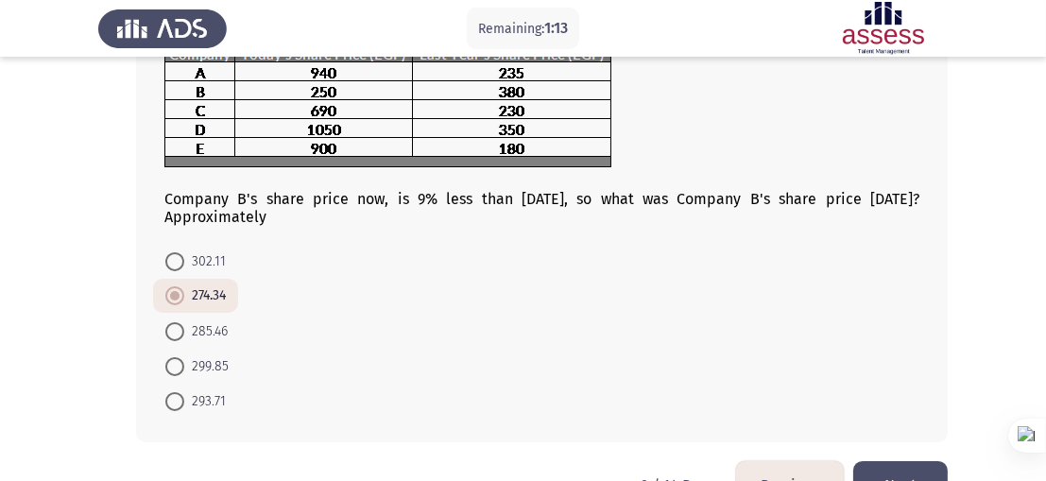
scroll to position [185, 0]
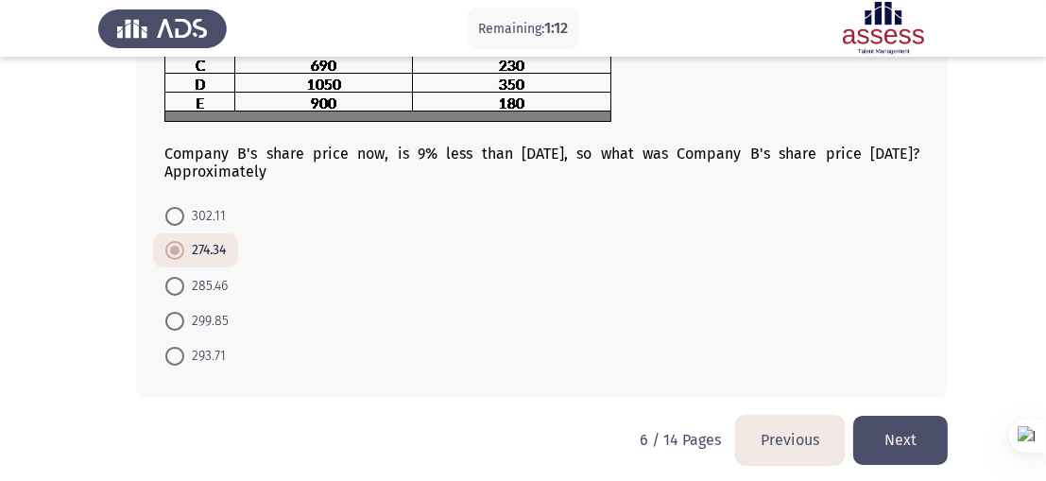
click at [790, 432] on button "Previous" at bounding box center [790, 440] width 108 height 48
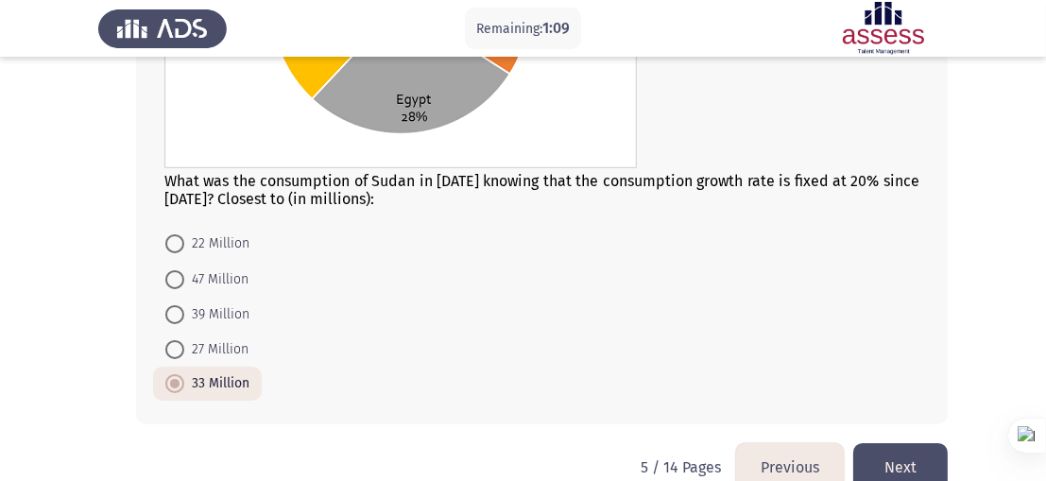
scroll to position [382, 0]
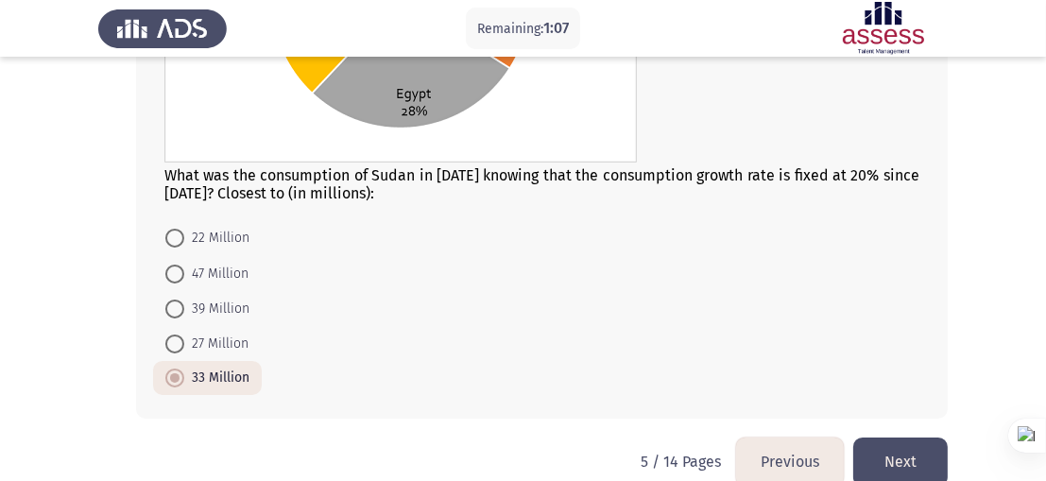
click at [773, 449] on button "Previous" at bounding box center [790, 461] width 108 height 48
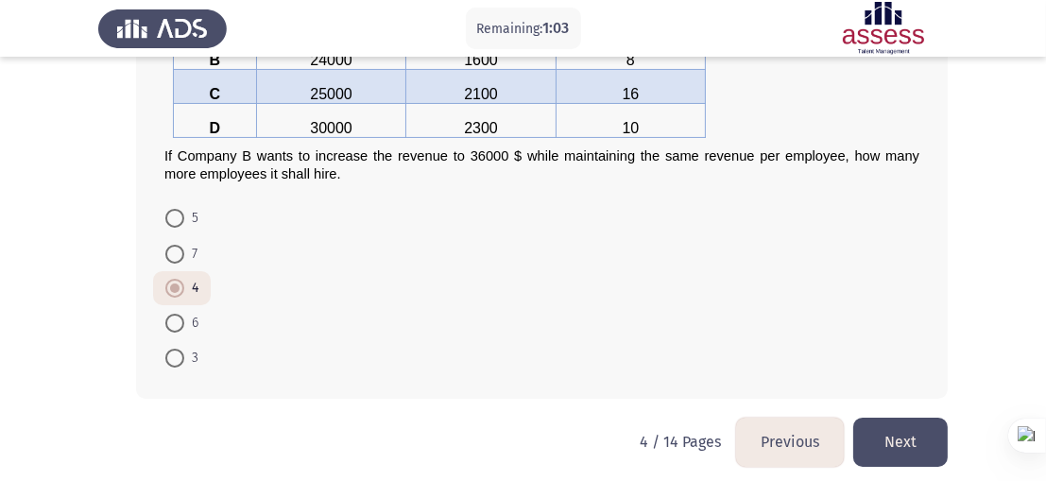
scroll to position [266, 0]
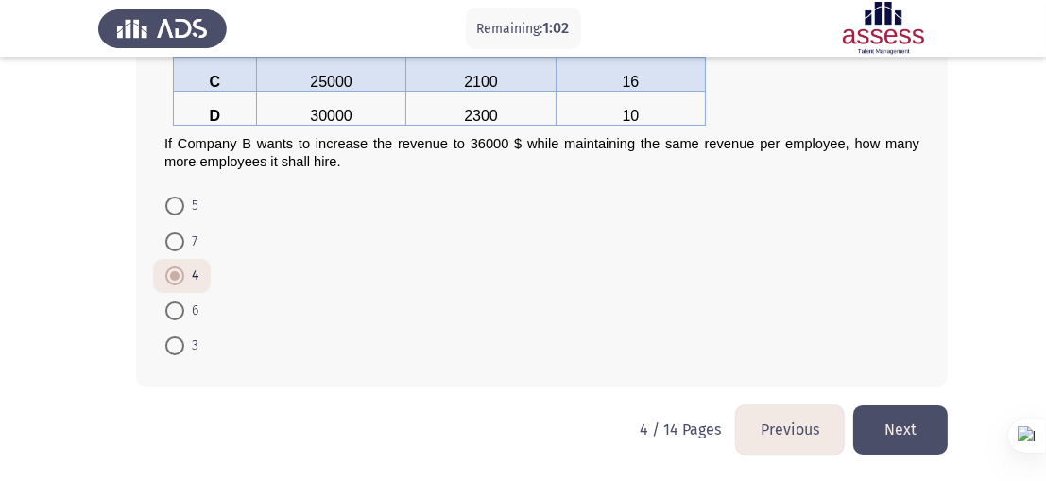
click at [795, 429] on button "Previous" at bounding box center [790, 429] width 108 height 48
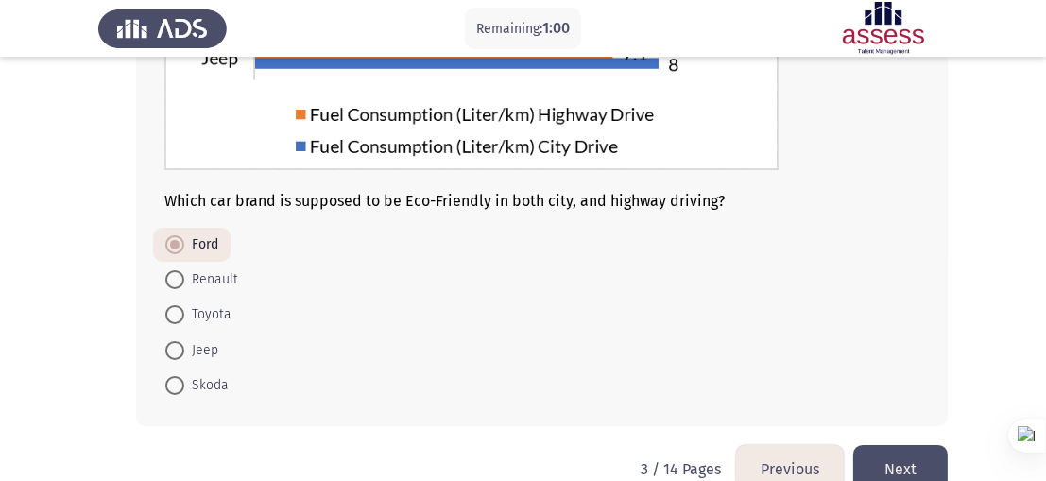
scroll to position [383, 0]
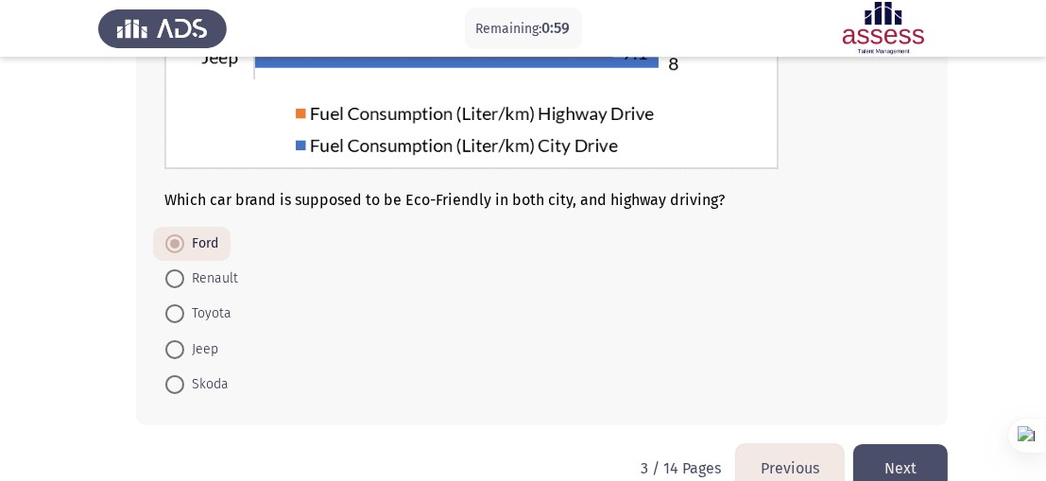
click at [790, 465] on button "Previous" at bounding box center [790, 468] width 108 height 48
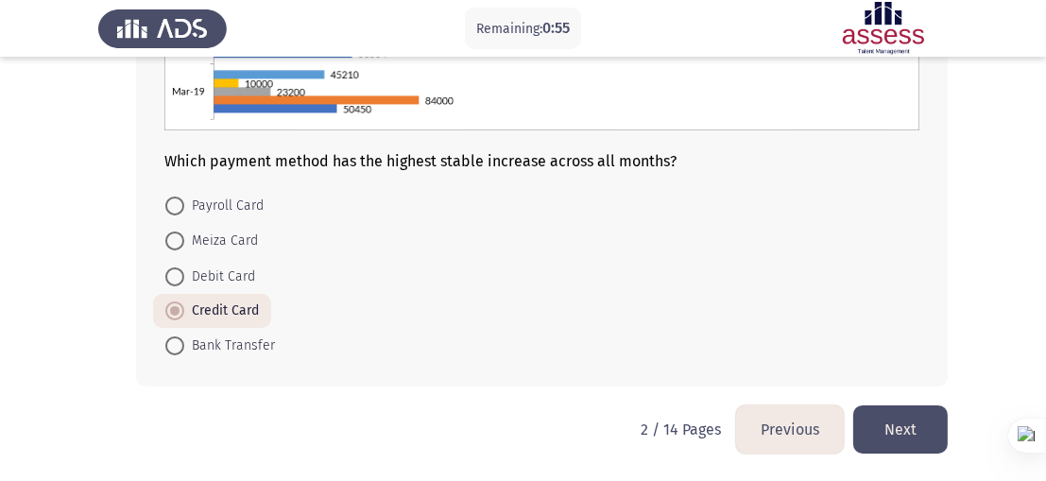
scroll to position [435, 0]
click at [766, 430] on button "Previous" at bounding box center [790, 430] width 108 height 48
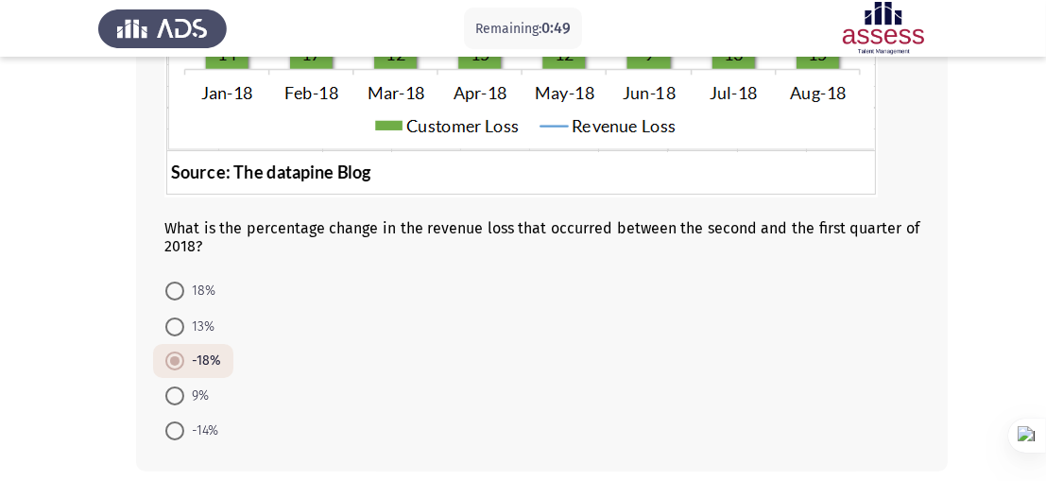
scroll to position [471, 0]
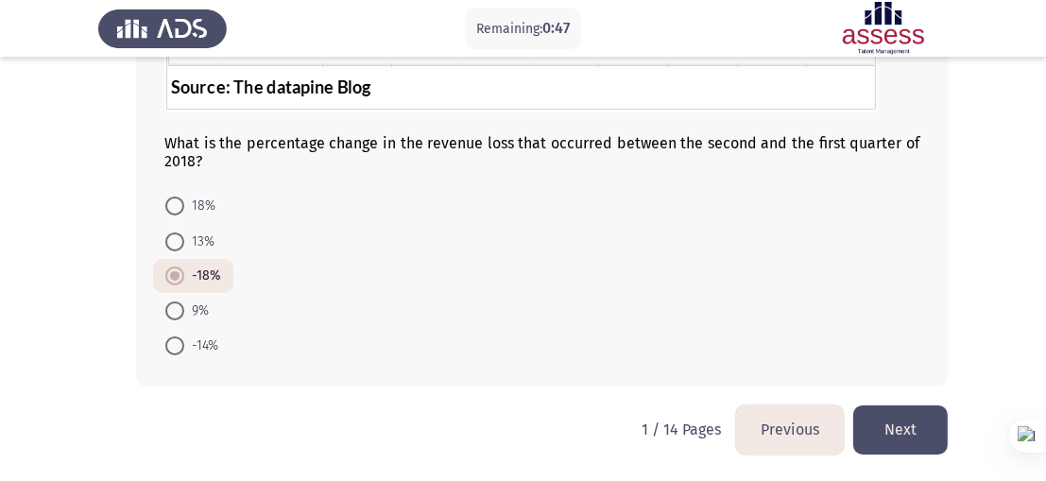
click at [897, 419] on button "Next" at bounding box center [900, 429] width 94 height 48
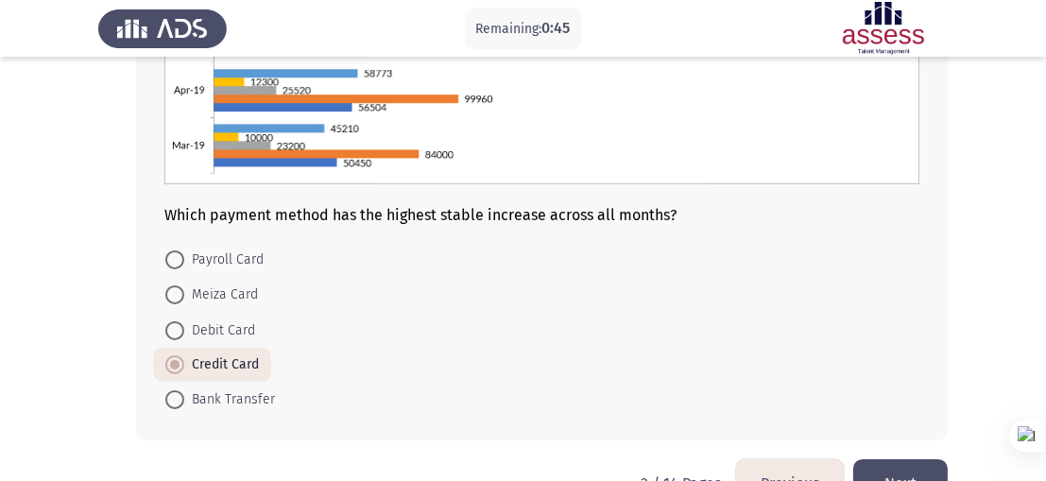
scroll to position [436, 0]
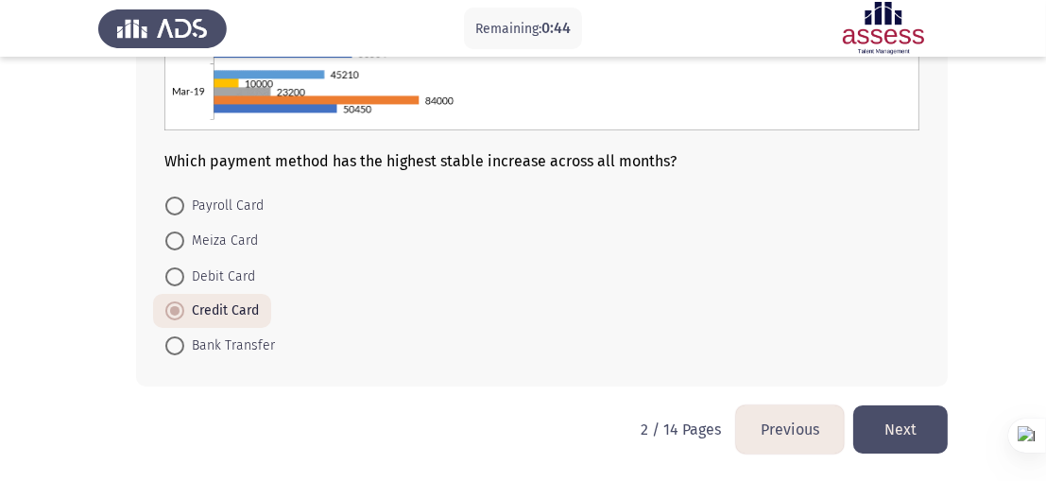
click at [908, 437] on button "Next" at bounding box center [900, 429] width 94 height 48
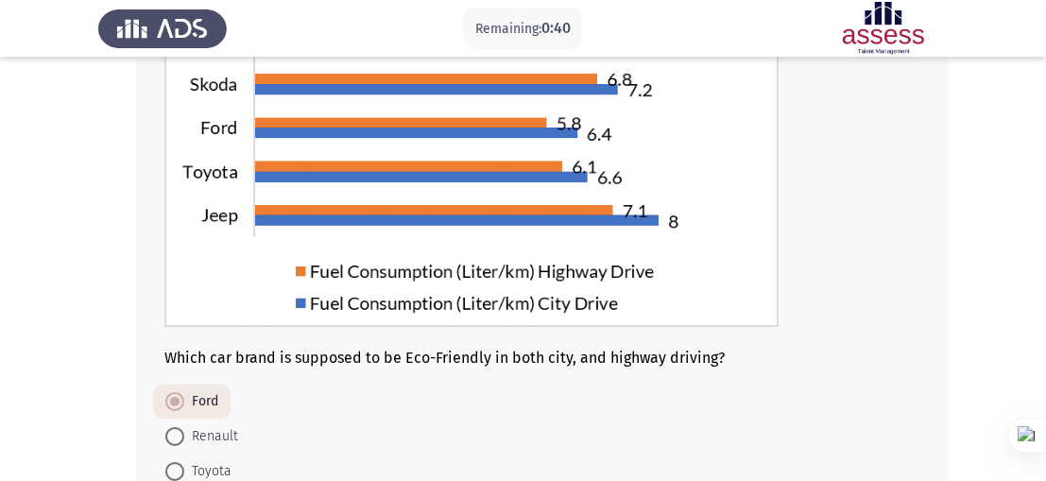
scroll to position [421, 0]
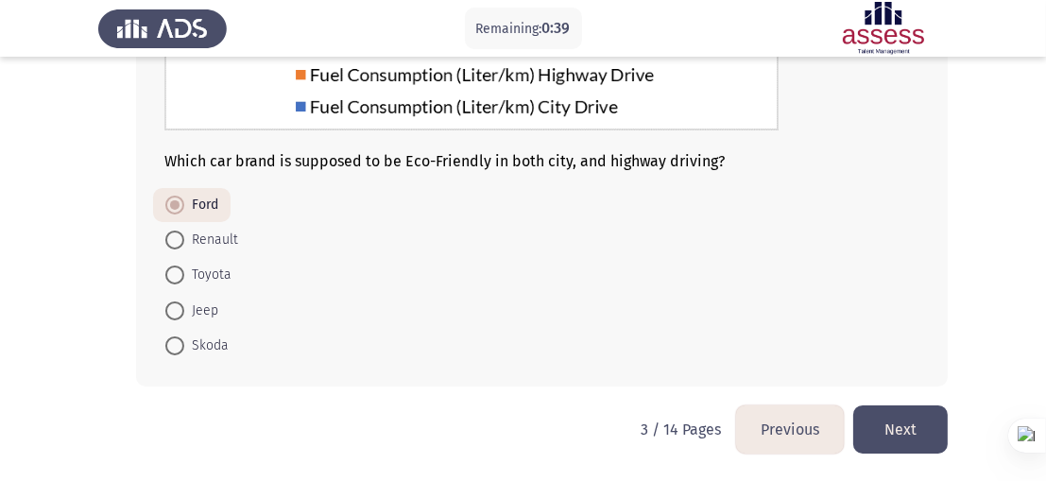
click at [796, 428] on button "Previous" at bounding box center [790, 429] width 108 height 48
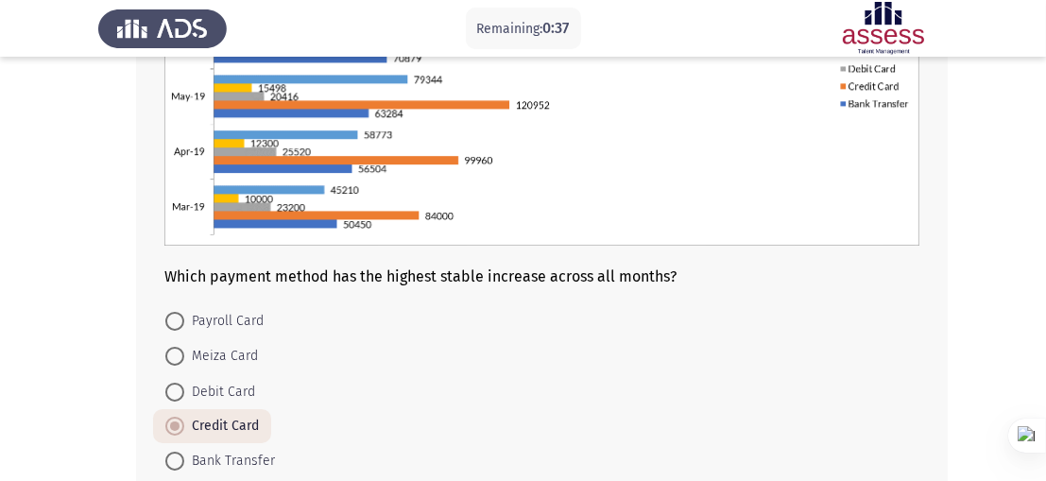
scroll to position [436, 0]
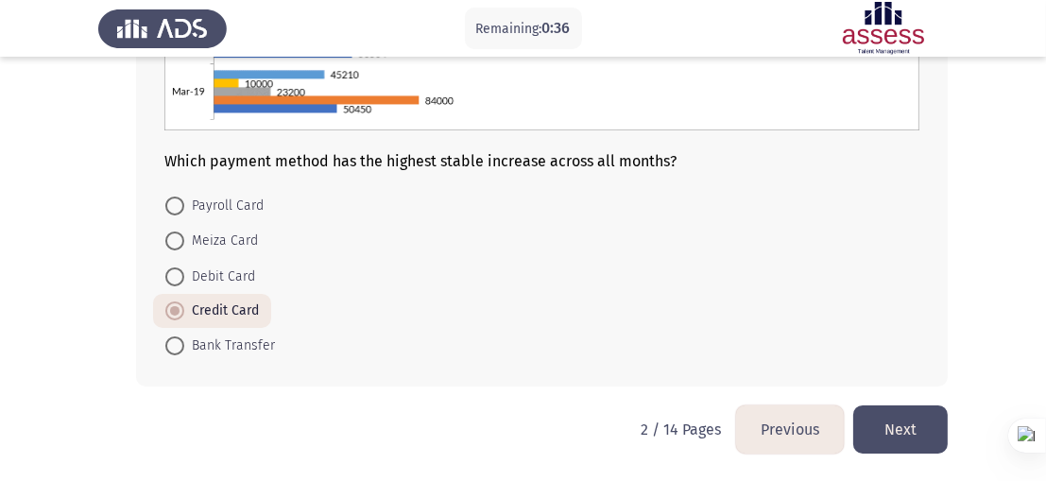
click at [763, 416] on button "Previous" at bounding box center [790, 429] width 108 height 48
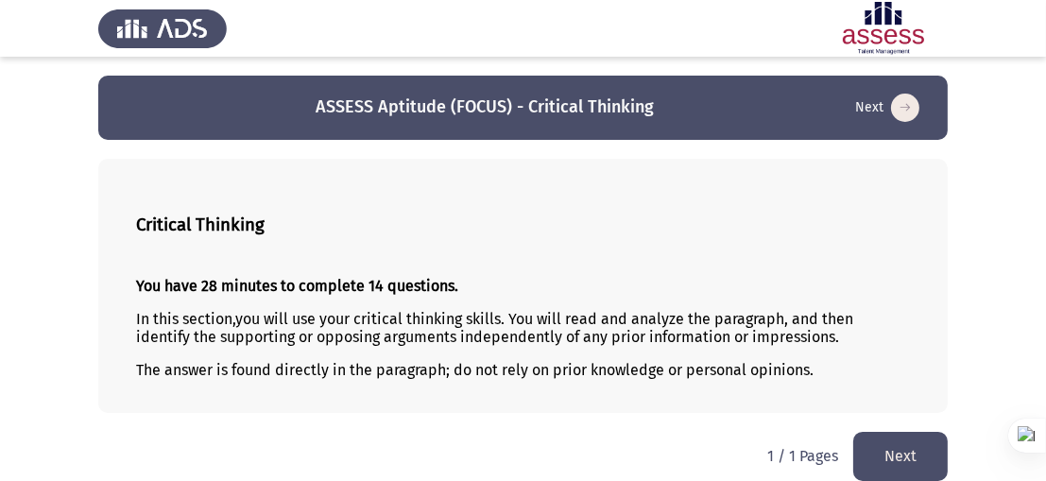
scroll to position [20, 0]
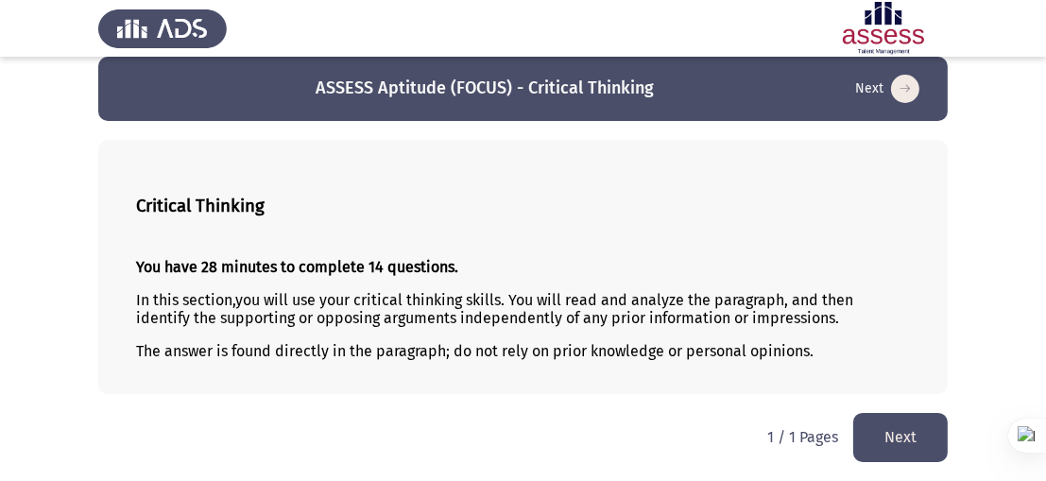
click at [896, 437] on button "Next" at bounding box center [900, 437] width 94 height 48
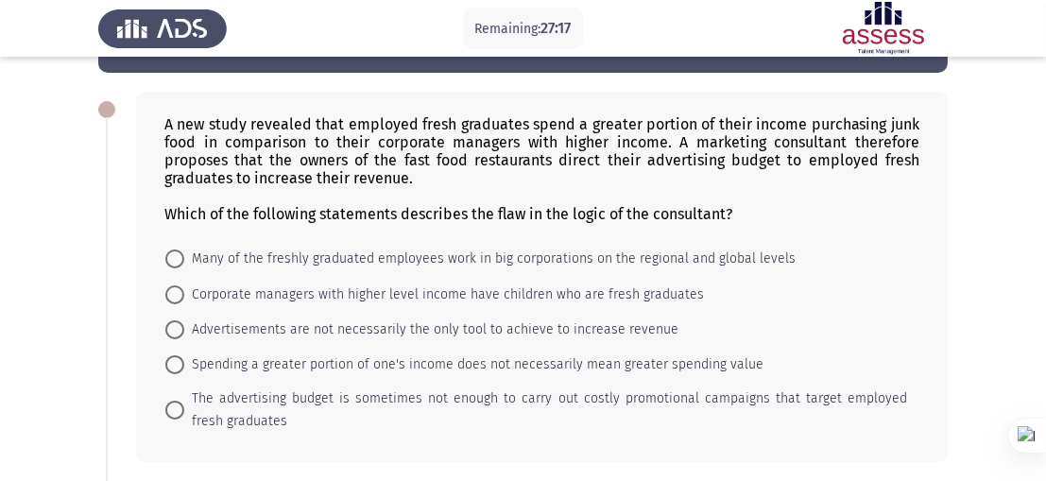
scroll to position [77, 0]
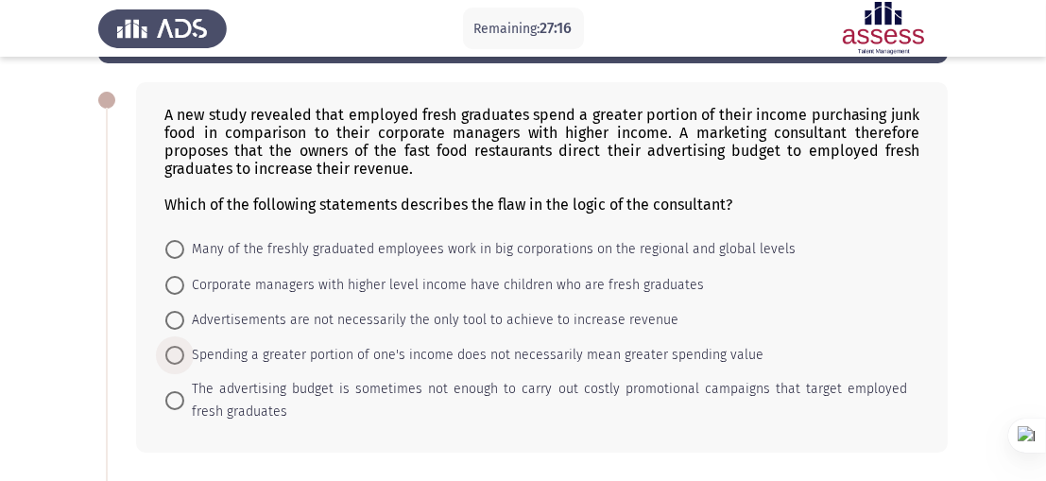
click at [173, 359] on span at bounding box center [174, 355] width 19 height 19
click at [173, 359] on input "Spending a greater portion of one's income does not necessarily mean greater sp…" at bounding box center [174, 355] width 19 height 19
radio input "true"
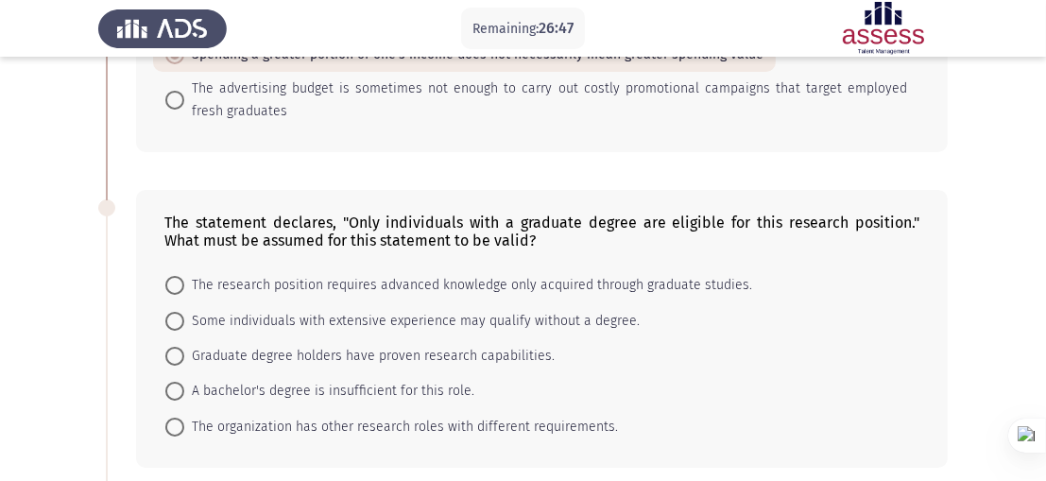
scroll to position [382, 0]
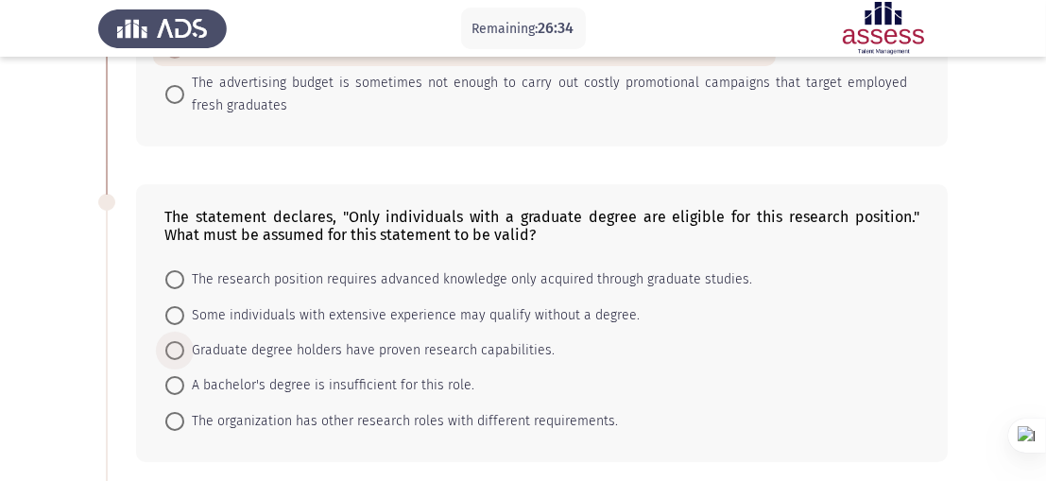
click at [178, 349] on span at bounding box center [174, 350] width 19 height 19
click at [178, 349] on input "Graduate degree holders have proven research capabilities." at bounding box center [174, 350] width 19 height 19
radio input "true"
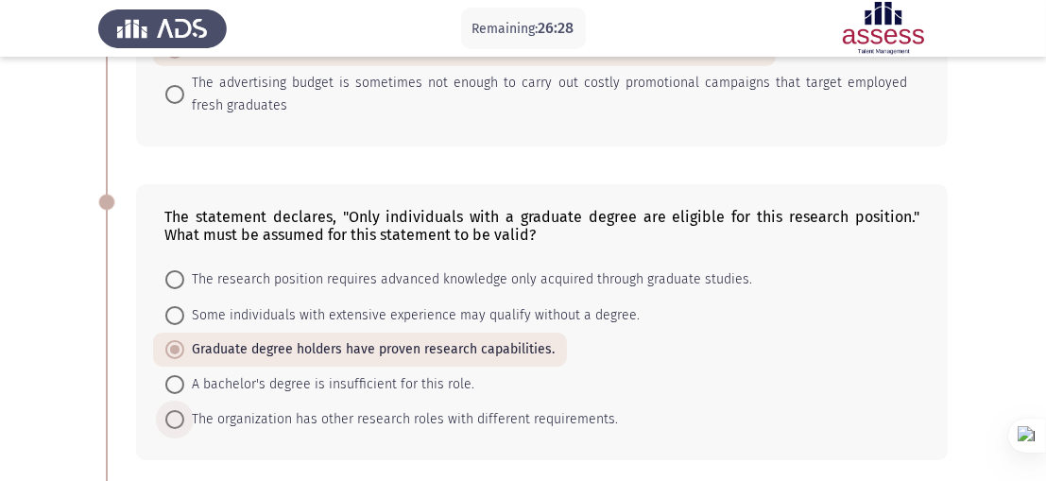
click at [179, 422] on span at bounding box center [174, 419] width 19 height 19
click at [179, 422] on input "The organization has other research roles with different requirements." at bounding box center [174, 419] width 19 height 19
radio input "true"
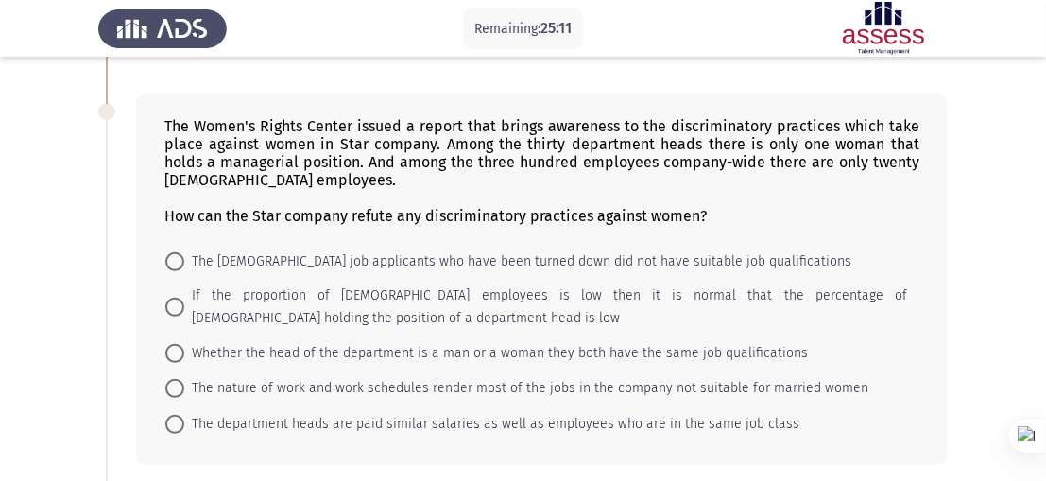
scroll to position [830, 0]
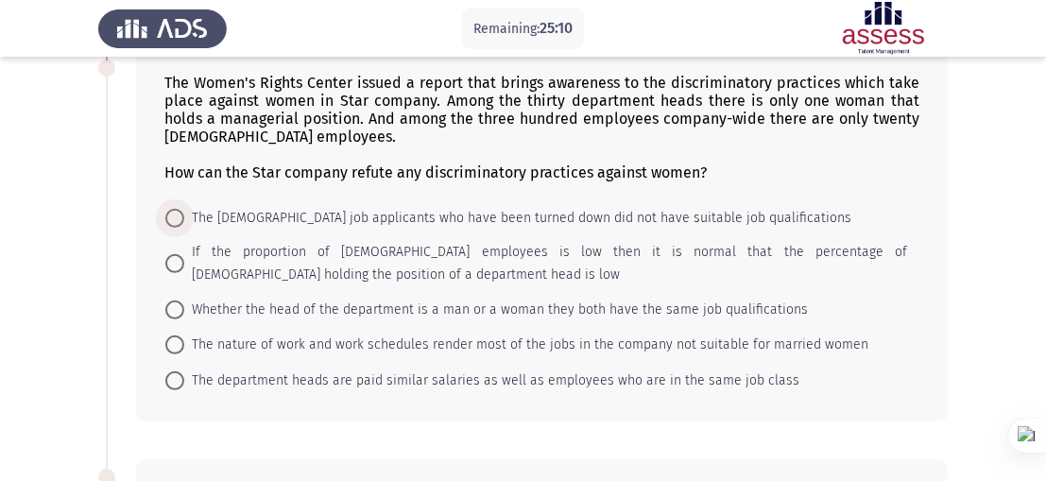
click at [448, 224] on span "The [DEMOGRAPHIC_DATA] job applicants who have been turned down did not have su…" at bounding box center [517, 218] width 667 height 23
click at [184, 224] on input "The [DEMOGRAPHIC_DATA] job applicants who have been turned down did not have su…" at bounding box center [174, 218] width 19 height 19
radio input "true"
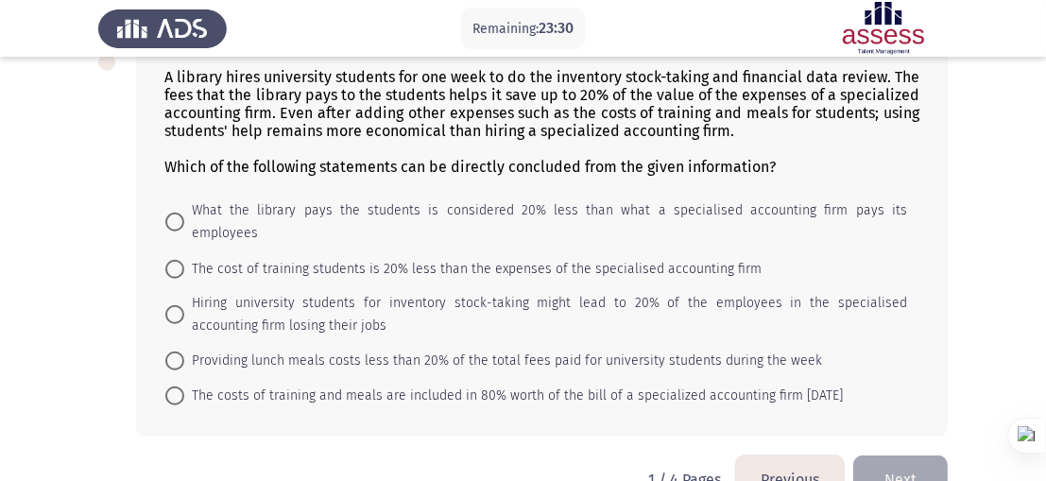
scroll to position [1243, 0]
click at [240, 384] on span "The costs of training and meals are included in 80% worth of the bill of a spec…" at bounding box center [513, 395] width 659 height 23
click at [184, 385] on input "The costs of training and meals are included in 80% worth of the bill of a spec…" at bounding box center [174, 394] width 19 height 19
radio input "true"
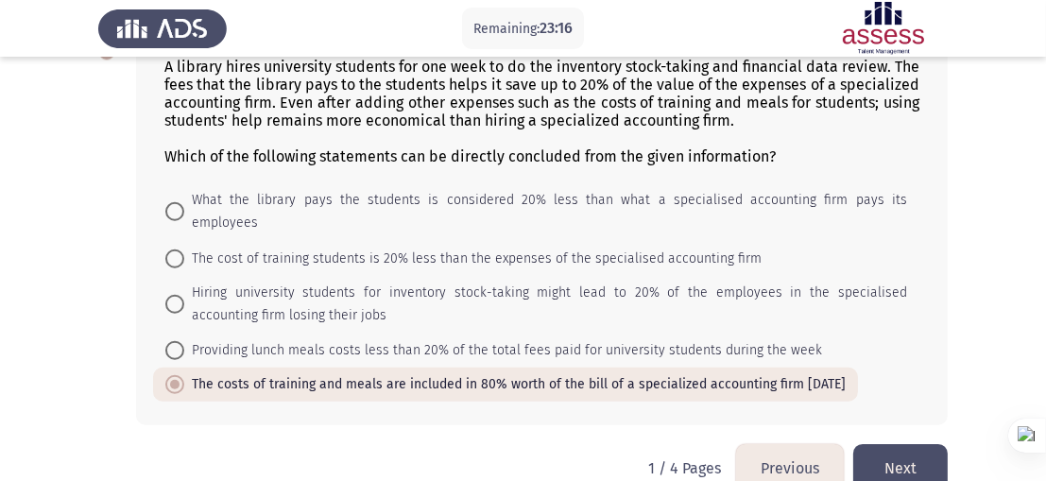
scroll to position [1275, 0]
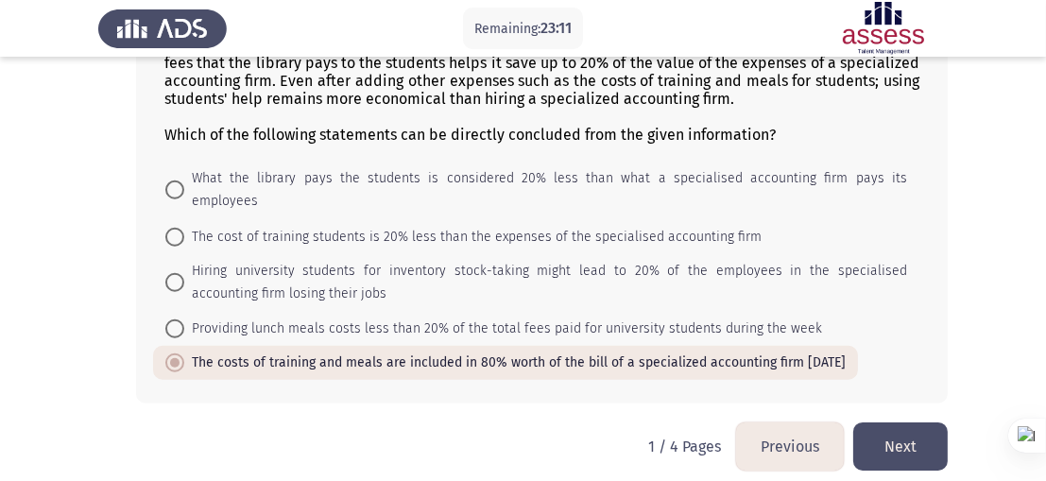
click at [918, 429] on button "Next" at bounding box center [900, 446] width 94 height 48
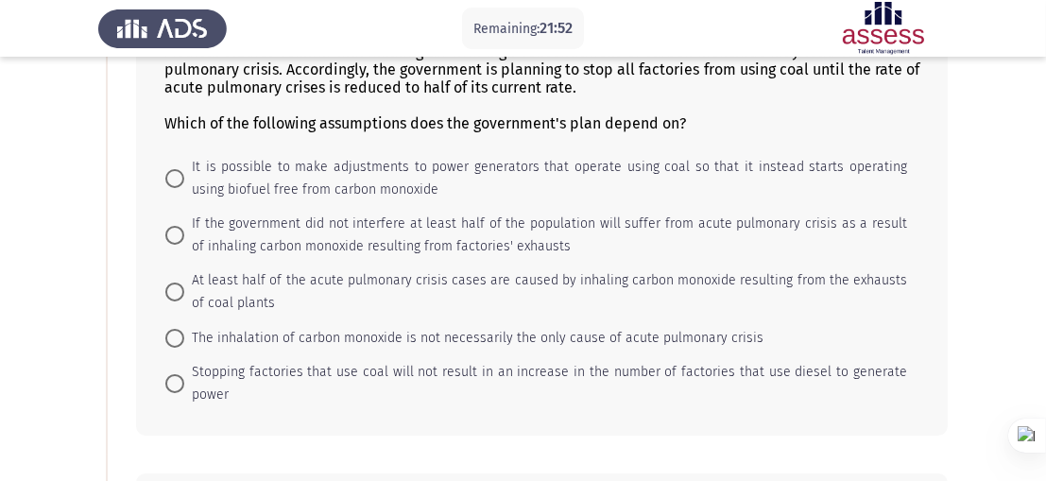
scroll to position [159, 0]
click at [182, 383] on span at bounding box center [174, 382] width 19 height 19
click at [182, 383] on input "Stopping factories that use coal will not result in an increase in the number o…" at bounding box center [174, 382] width 19 height 19
radio input "true"
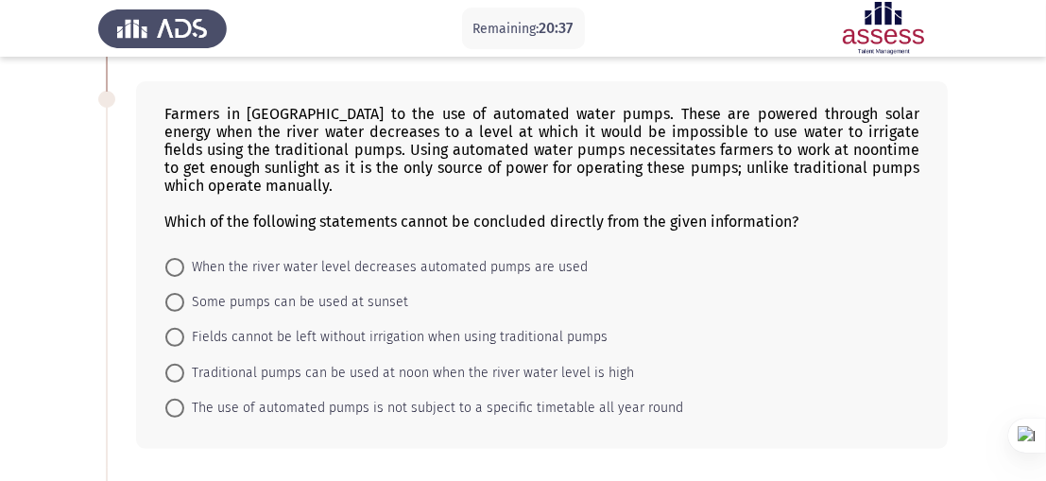
scroll to position [550, 0]
click at [385, 409] on span "The use of automated pumps is not subject to a specific timetable all year round" at bounding box center [433, 408] width 499 height 23
click at [184, 409] on input "The use of automated pumps is not subject to a specific timetable all year round" at bounding box center [174, 408] width 19 height 19
radio input "true"
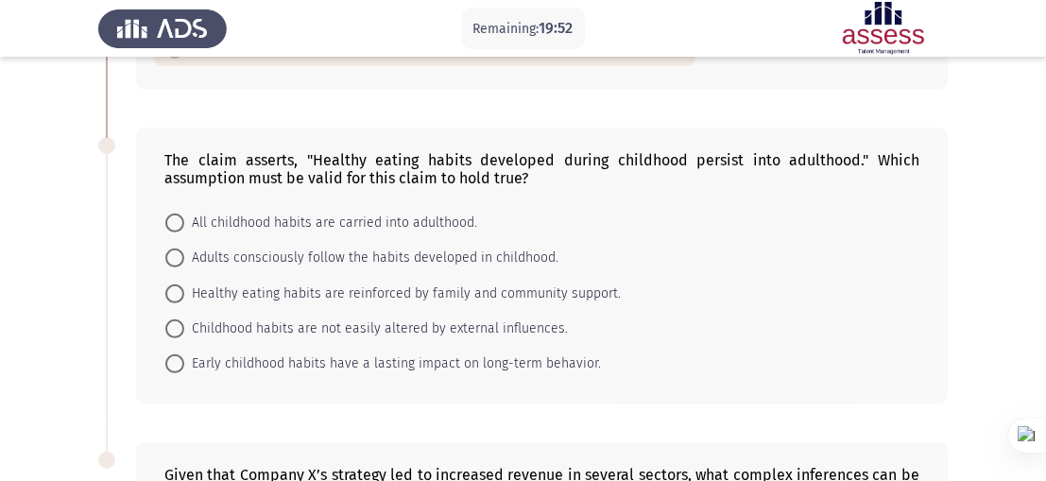
scroll to position [917, 0]
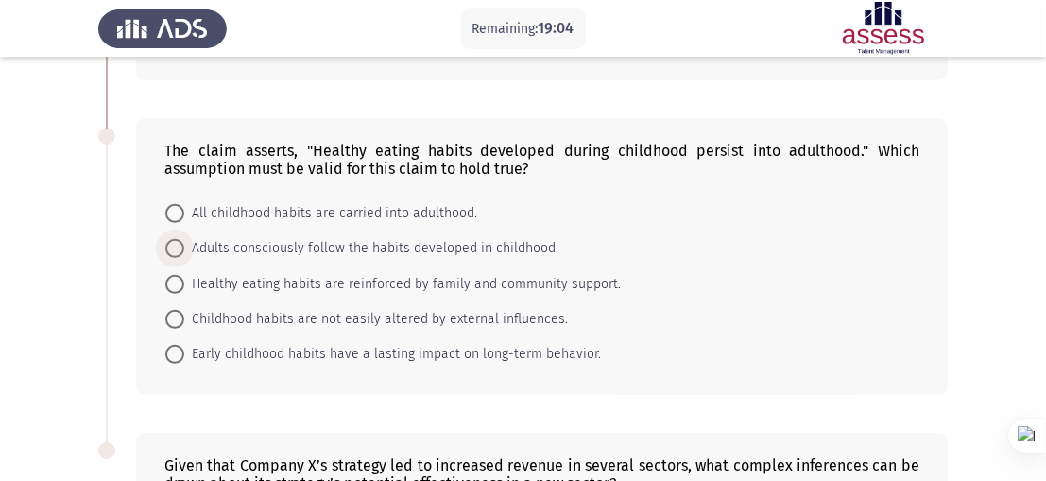
click at [245, 248] on span "Adults consciously follow the habits developed in childhood." at bounding box center [371, 248] width 374 height 23
click at [184, 248] on input "Adults consciously follow the habits developed in childhood." at bounding box center [174, 248] width 19 height 19
radio input "true"
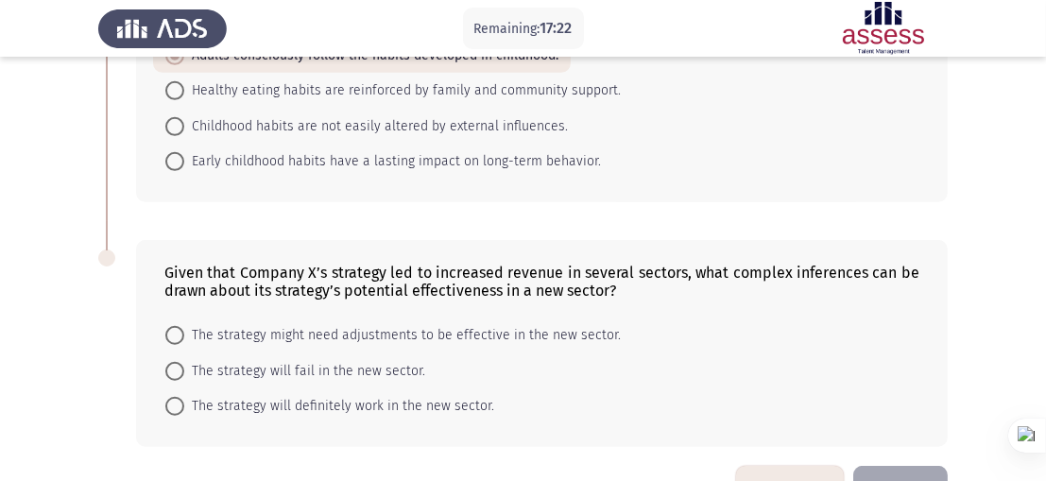
scroll to position [1111, 0]
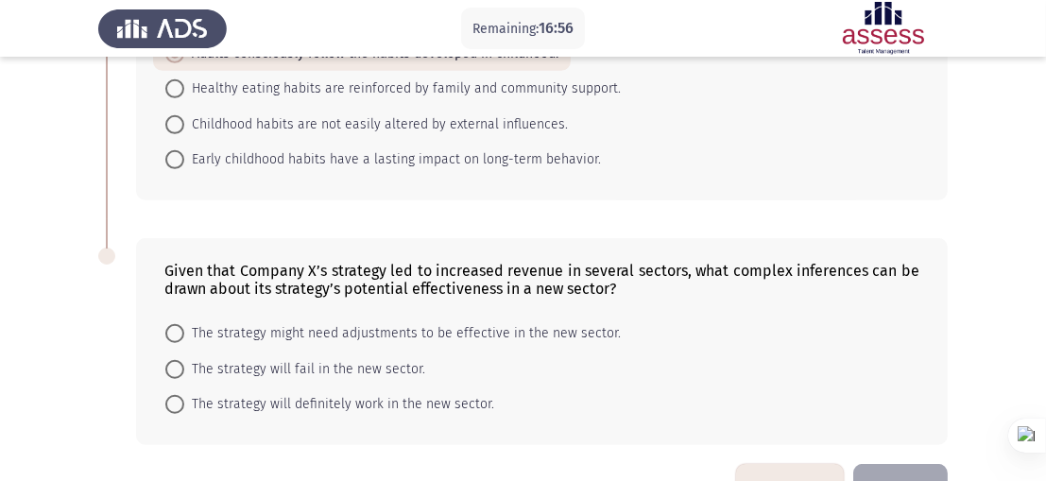
click at [257, 342] on span "The strategy might need adjustments to be effective in the new sector." at bounding box center [402, 333] width 437 height 23
click at [184, 342] on input "The strategy might need adjustments to be effective in the new sector." at bounding box center [174, 333] width 19 height 19
radio input "true"
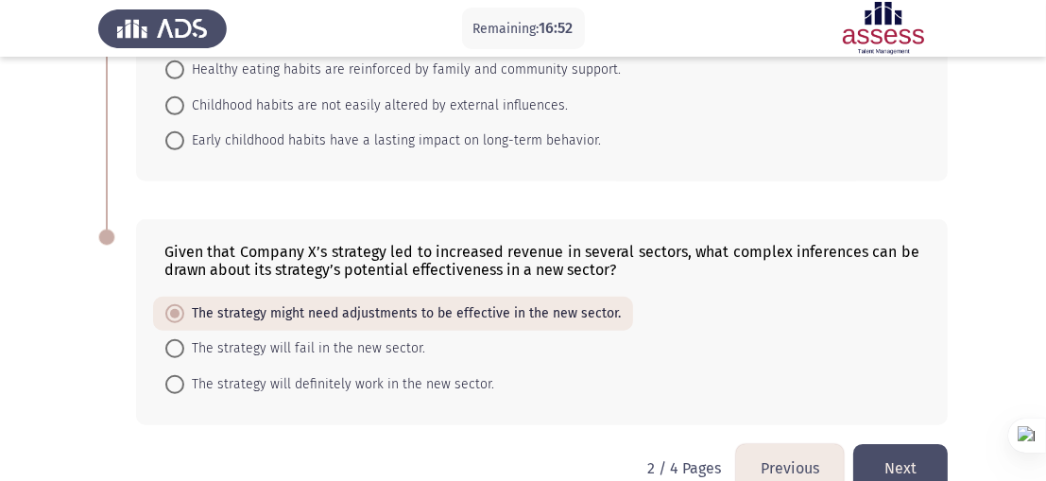
scroll to position [1173, 0]
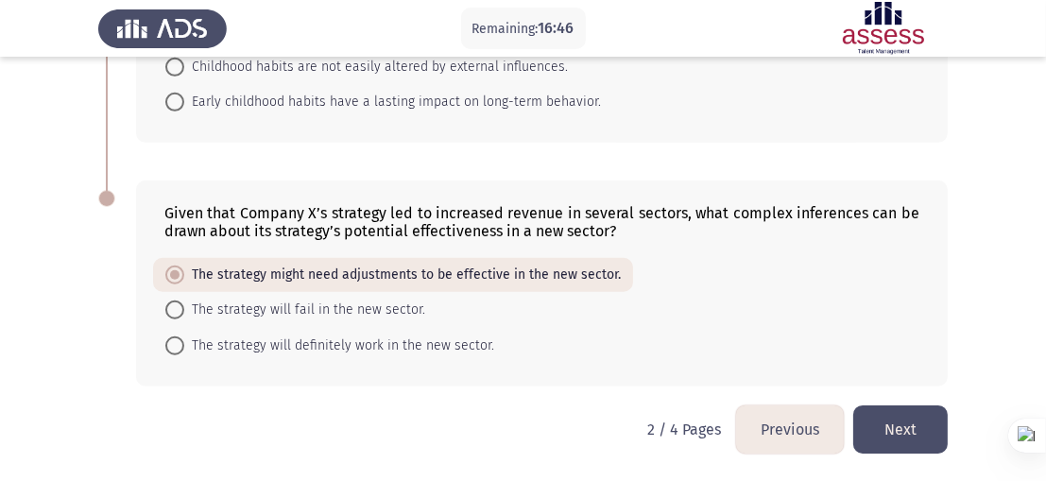
click at [916, 419] on button "Next" at bounding box center [900, 429] width 94 height 48
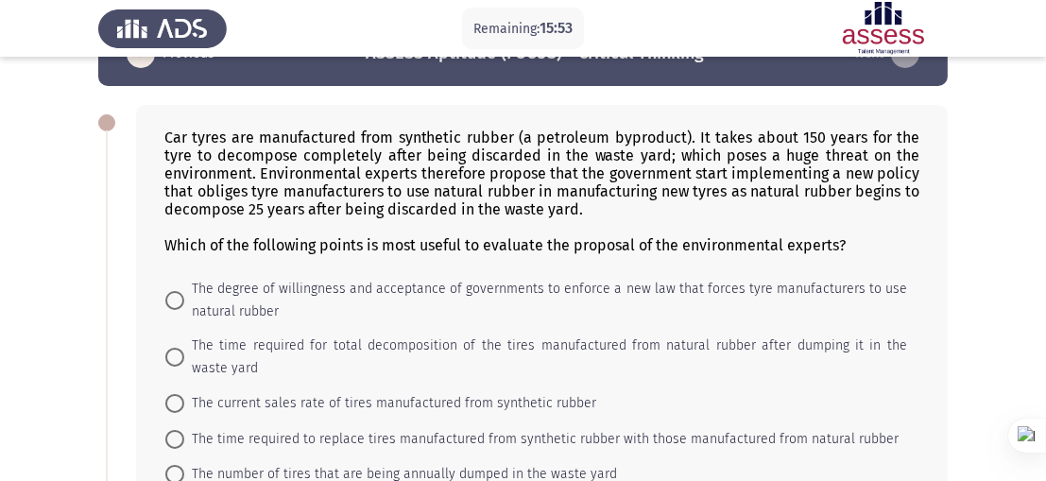
scroll to position [55, 0]
click at [190, 349] on span "The time required for total decomposition of the tires manufactured from natura…" at bounding box center [545, 356] width 723 height 45
click at [184, 349] on input "The time required for total decomposition of the tires manufactured from natura…" at bounding box center [174, 356] width 19 height 19
radio input "true"
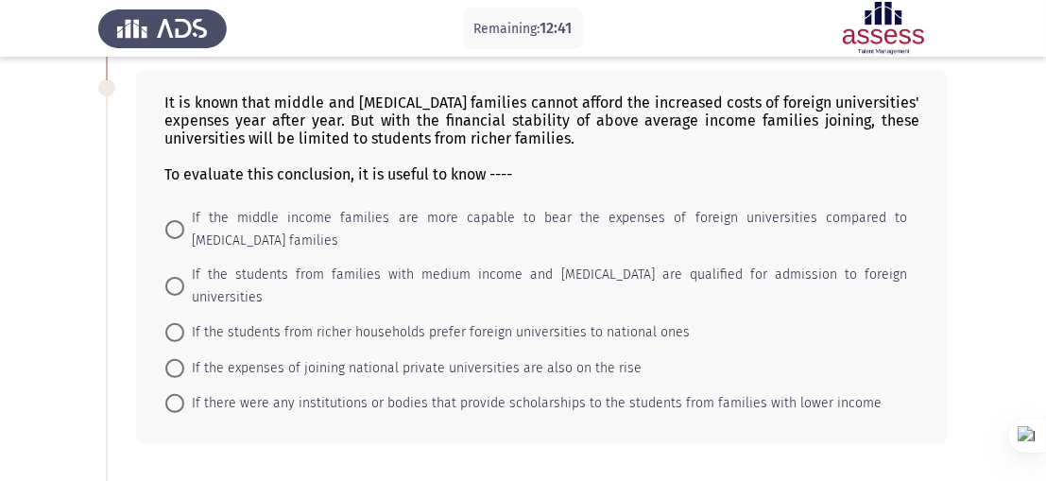
scroll to position [537, 0]
click at [206, 392] on span "If there were any institutions or bodies that provide scholarships to the stude…" at bounding box center [532, 403] width 697 height 23
click at [184, 394] on input "If there were any institutions or bodies that provide scholarships to the stude…" at bounding box center [174, 403] width 19 height 19
radio input "true"
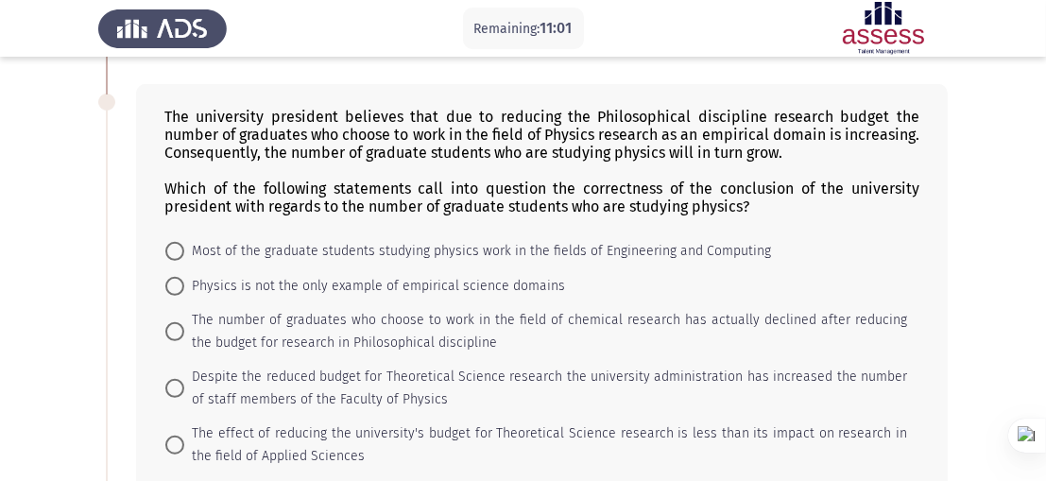
scroll to position [937, 0]
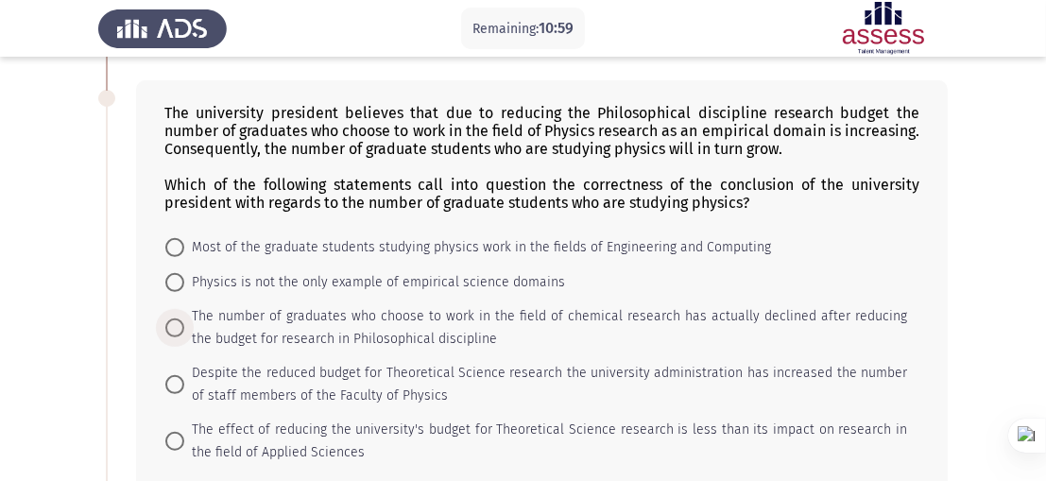
click at [177, 319] on span at bounding box center [174, 327] width 19 height 19
click at [177, 319] on input "The number of graduates who choose to work in the field of chemical research ha…" at bounding box center [174, 327] width 19 height 19
radio input "true"
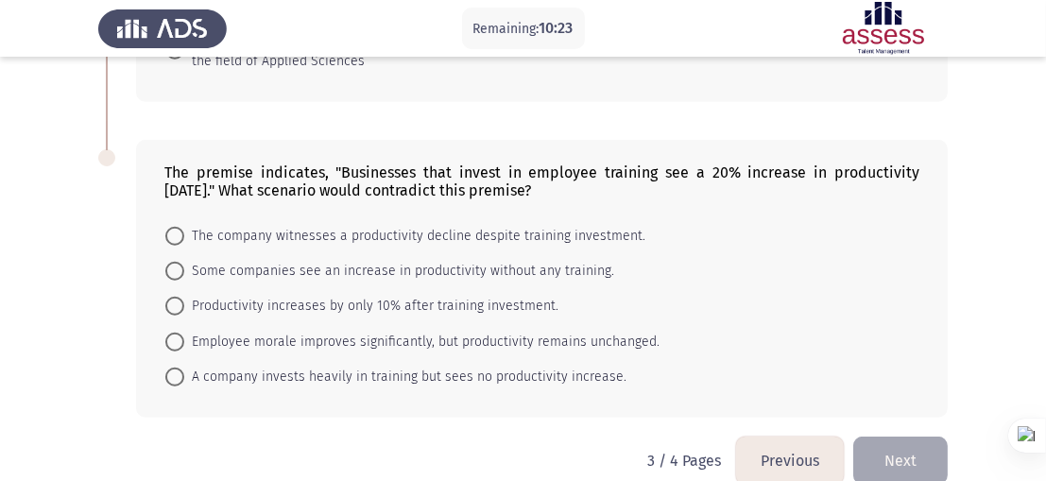
scroll to position [1327, 0]
click at [335, 262] on span "Some companies see an increase in productivity without any training." at bounding box center [399, 273] width 430 height 23
click at [184, 264] on input "Some companies see an increase in productivity without any training." at bounding box center [174, 273] width 19 height 19
radio input "true"
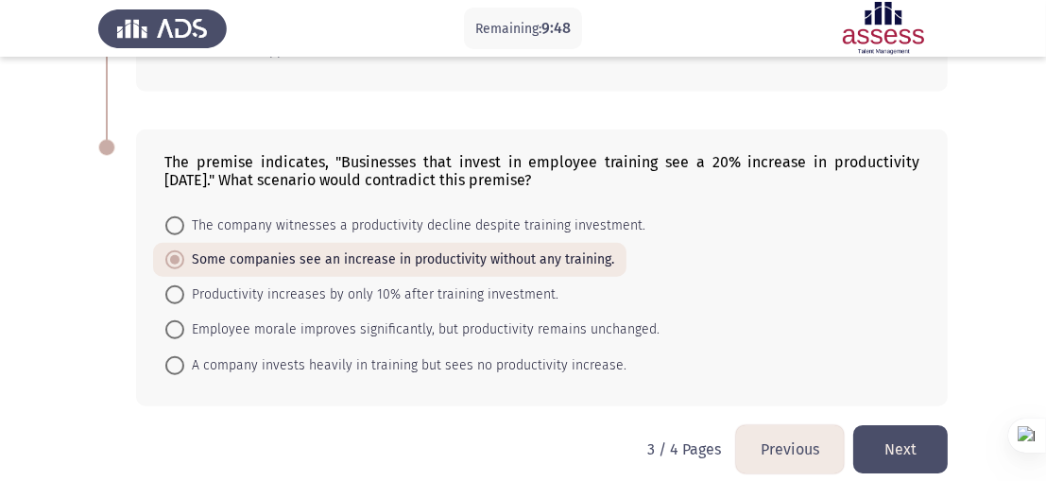
scroll to position [1342, 0]
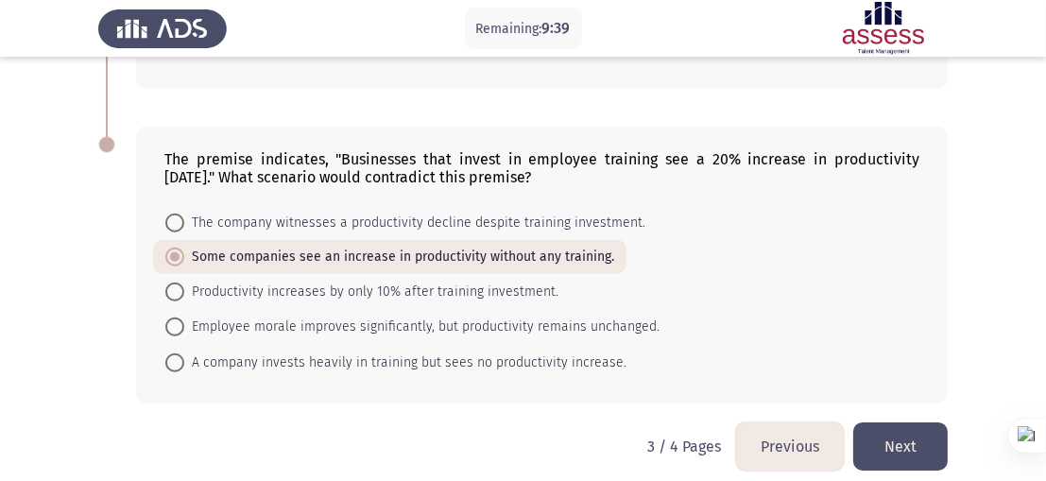
click at [870, 433] on button "Next" at bounding box center [900, 446] width 94 height 48
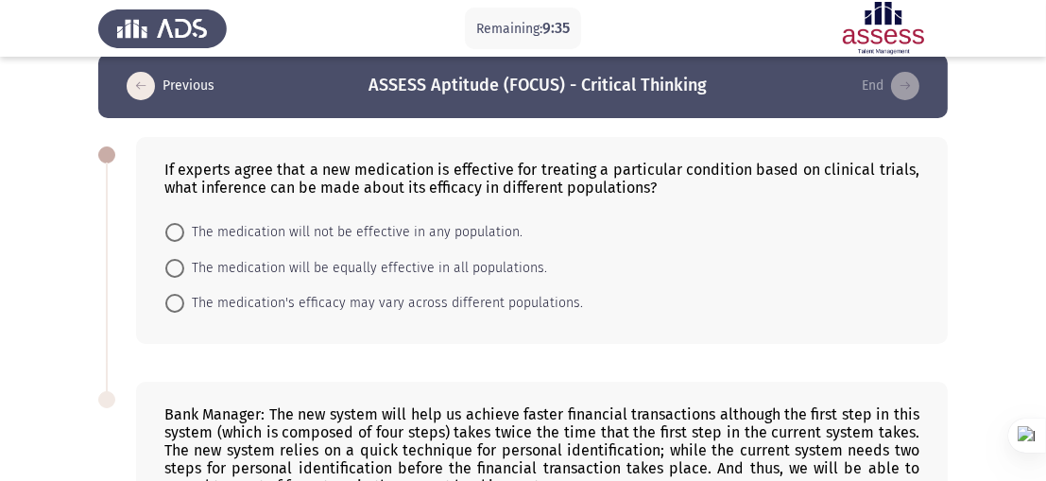
scroll to position [7, 0]
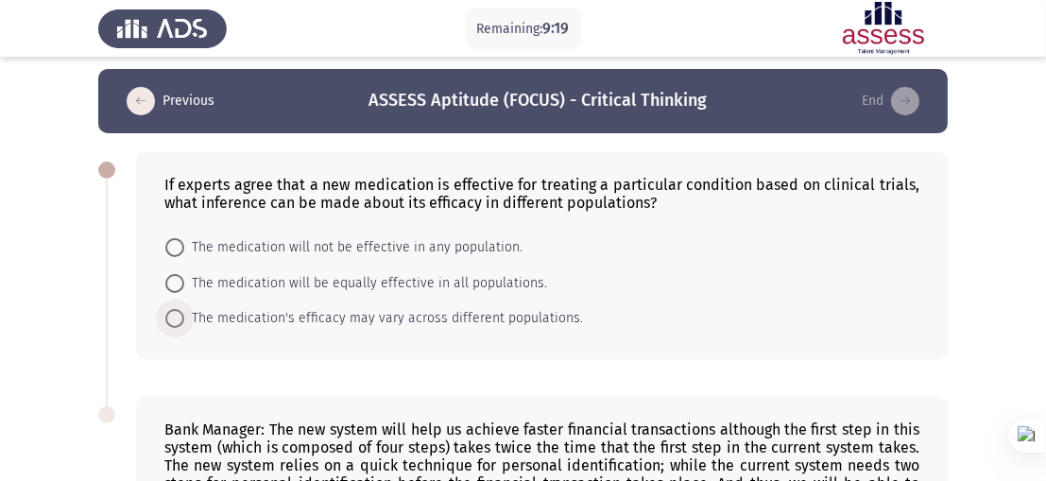
click at [359, 317] on span "The medication's efficacy may vary across different populations." at bounding box center [383, 318] width 399 height 23
click at [184, 317] on input "The medication's efficacy may vary across different populations." at bounding box center [174, 318] width 19 height 19
radio input "true"
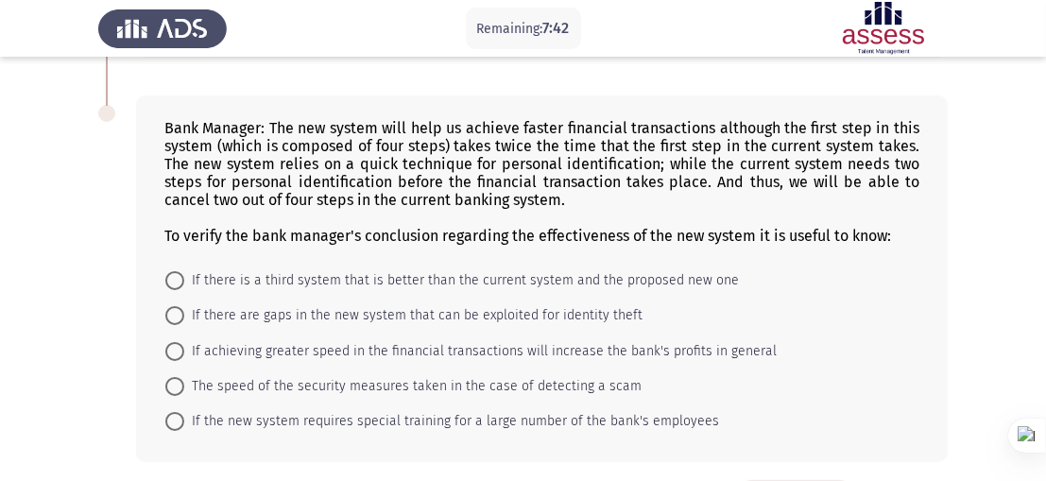
scroll to position [309, 0]
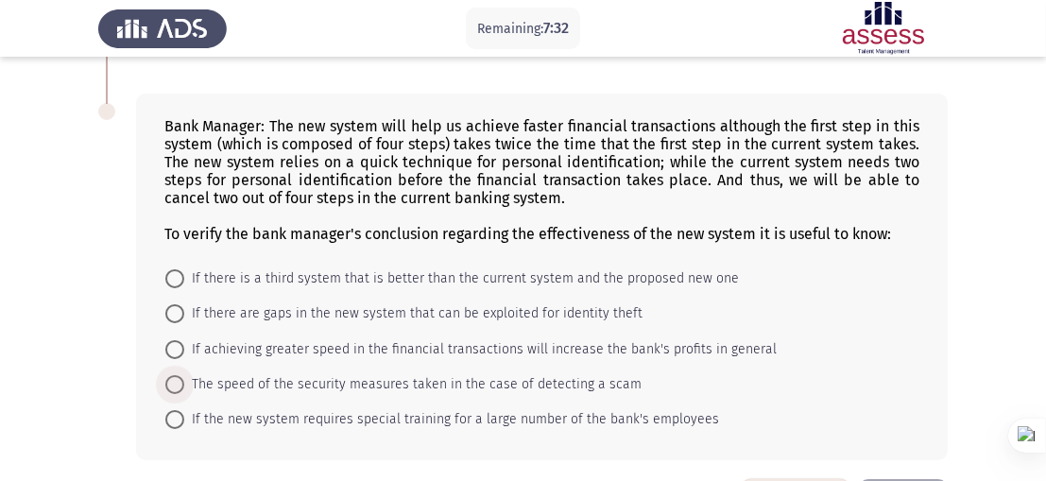
click at [285, 385] on span "The speed of the security measures taken in the case of detecting a scam" at bounding box center [412, 384] width 457 height 23
click at [184, 385] on input "The speed of the security measures taken in the case of detecting a scam" at bounding box center [174, 384] width 19 height 19
radio input "true"
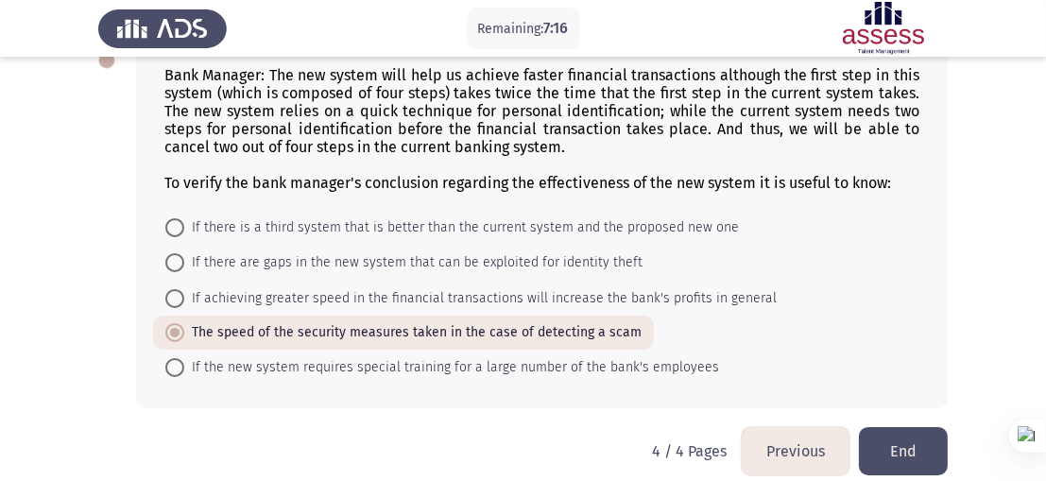
scroll to position [384, 0]
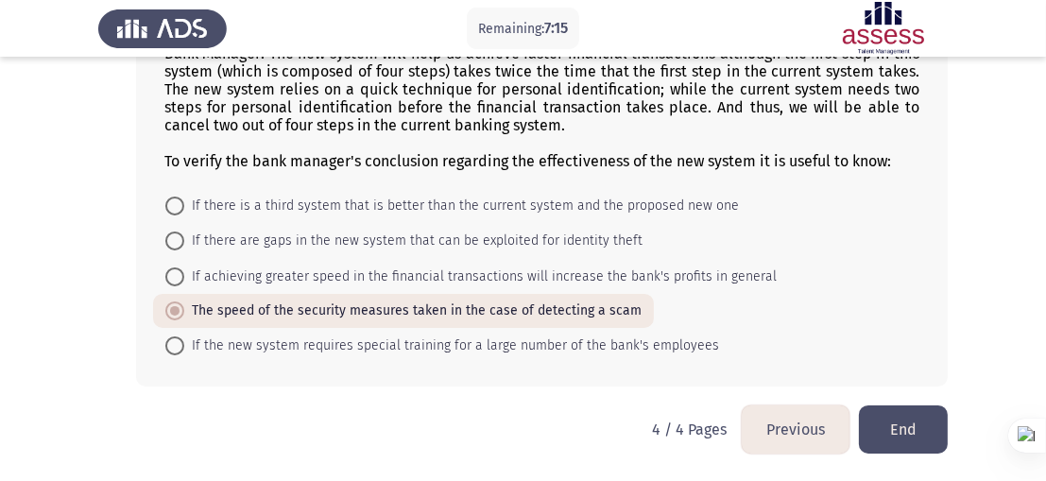
click at [818, 418] on button "Previous" at bounding box center [796, 429] width 108 height 48
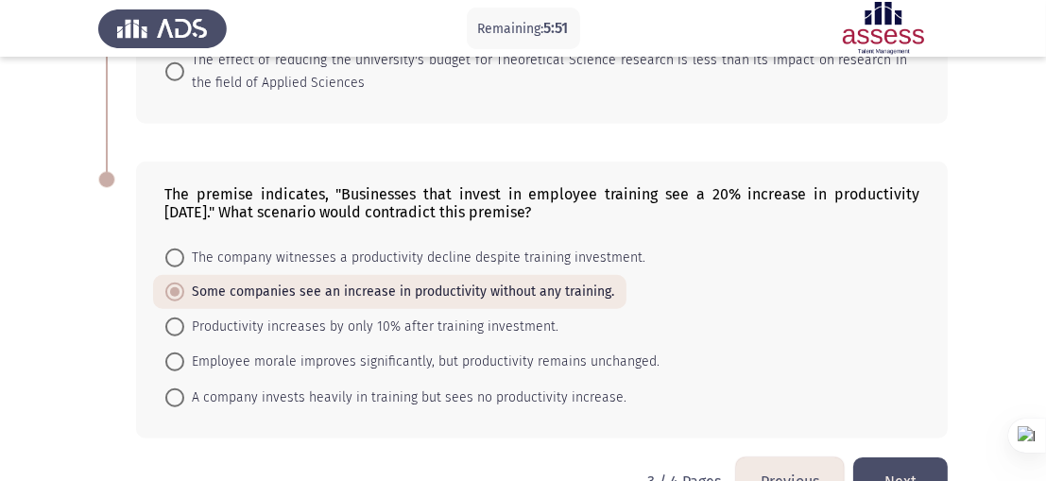
scroll to position [1313, 0]
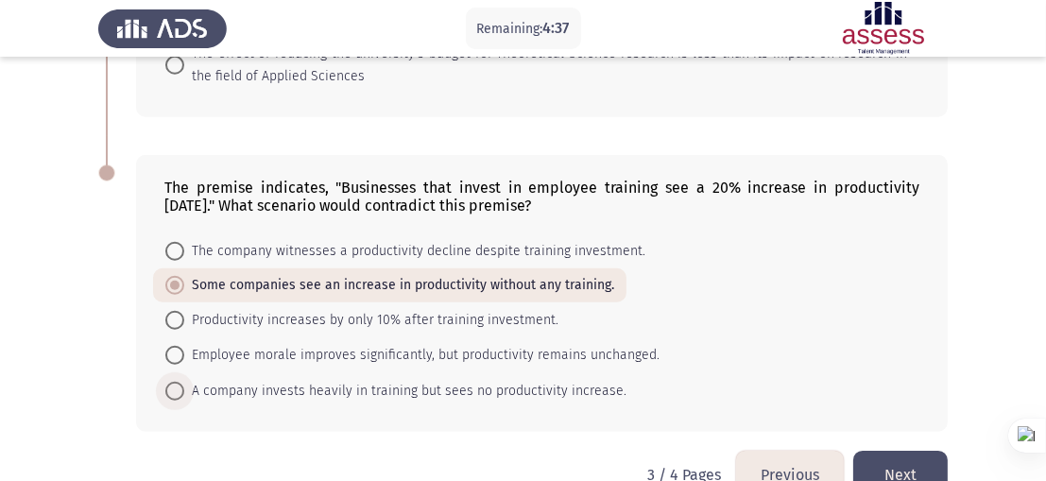
click at [322, 380] on span "A company invests heavily in training but sees no productivity increase." at bounding box center [405, 391] width 442 height 23
click at [184, 382] on input "A company invests heavily in training but sees no productivity increase." at bounding box center [174, 391] width 19 height 19
radio input "true"
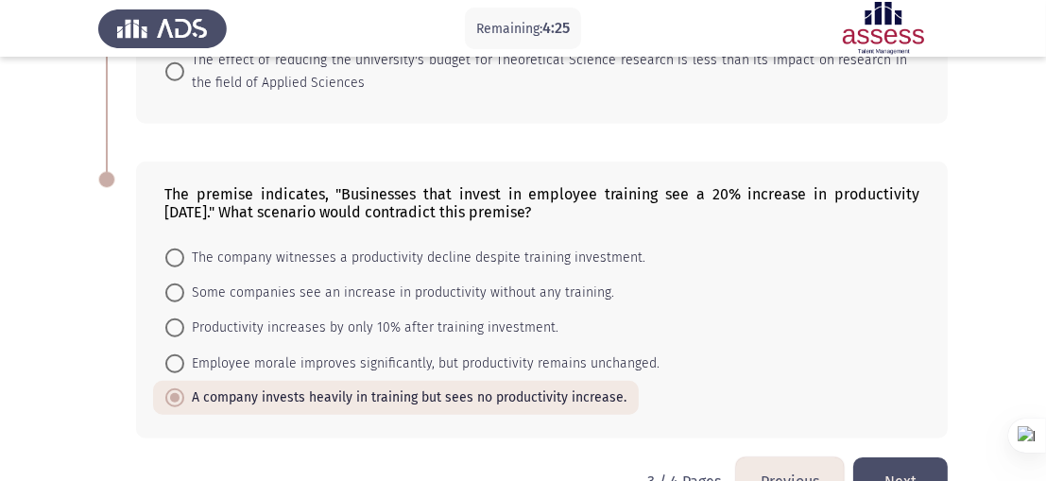
scroll to position [1342, 0]
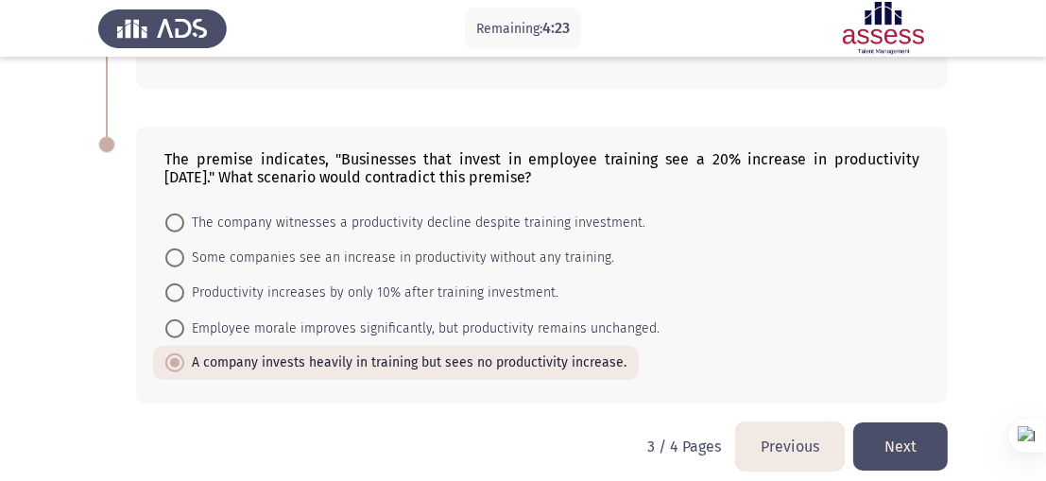
click at [761, 424] on button "Previous" at bounding box center [790, 446] width 108 height 48
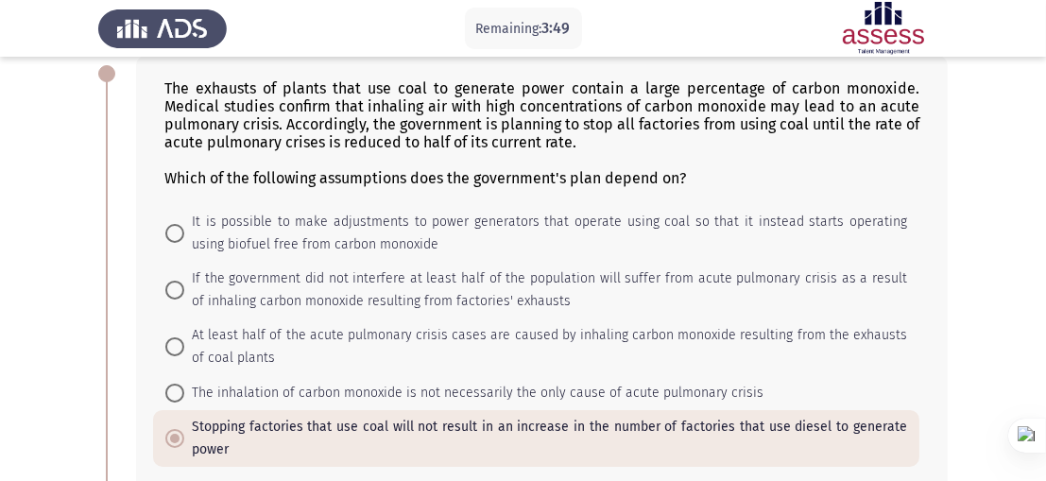
scroll to position [102, 0]
click at [180, 231] on span at bounding box center [174, 234] width 19 height 19
click at [180, 231] on input "It is possible to make adjustments to power generators that operate using coal …" at bounding box center [174, 234] width 19 height 19
radio input "true"
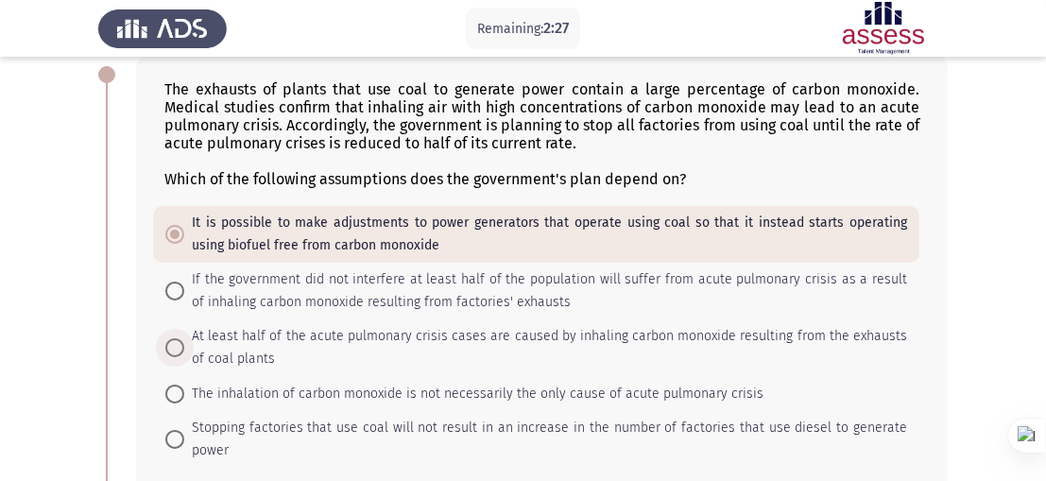
click at [186, 358] on span "At least half of the acute pulmonary crisis cases are caused by inhaling carbon…" at bounding box center [545, 347] width 723 height 45
click at [184, 357] on input "At least half of the acute pulmonary crisis cases are caused by inhaling carbon…" at bounding box center [174, 347] width 19 height 19
radio input "true"
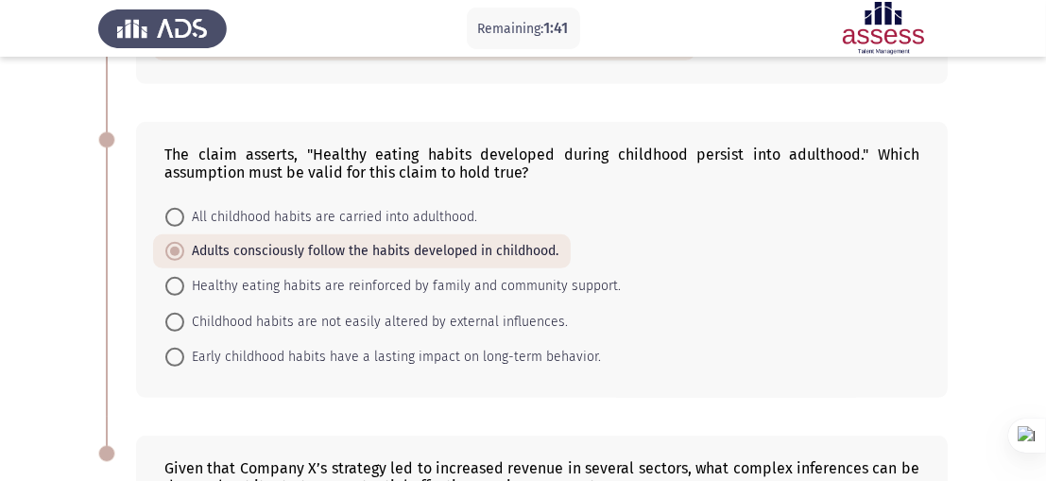
scroll to position [912, 0]
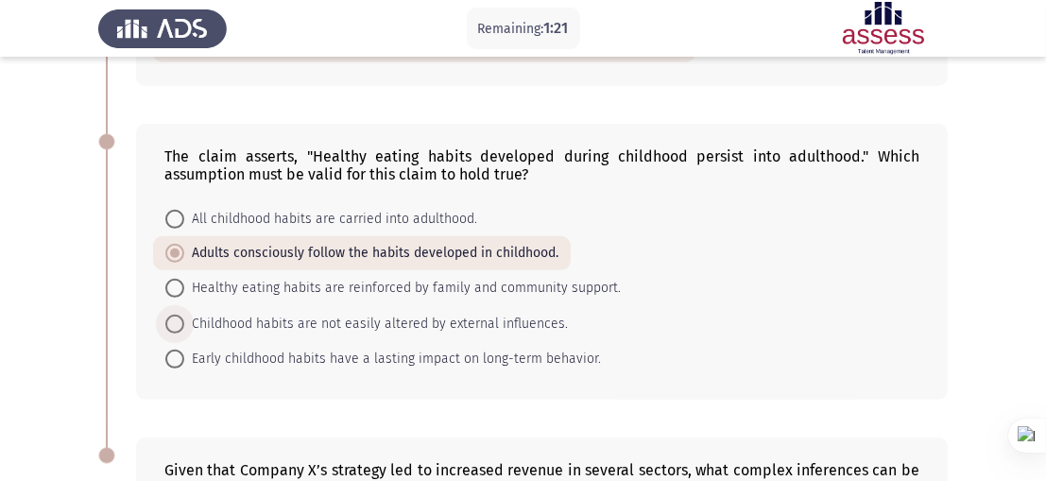
click at [310, 333] on span "Childhood habits are not easily altered by external influences." at bounding box center [376, 324] width 384 height 23
click at [184, 333] on input "Childhood habits are not easily altered by external influences." at bounding box center [174, 324] width 19 height 19
radio input "true"
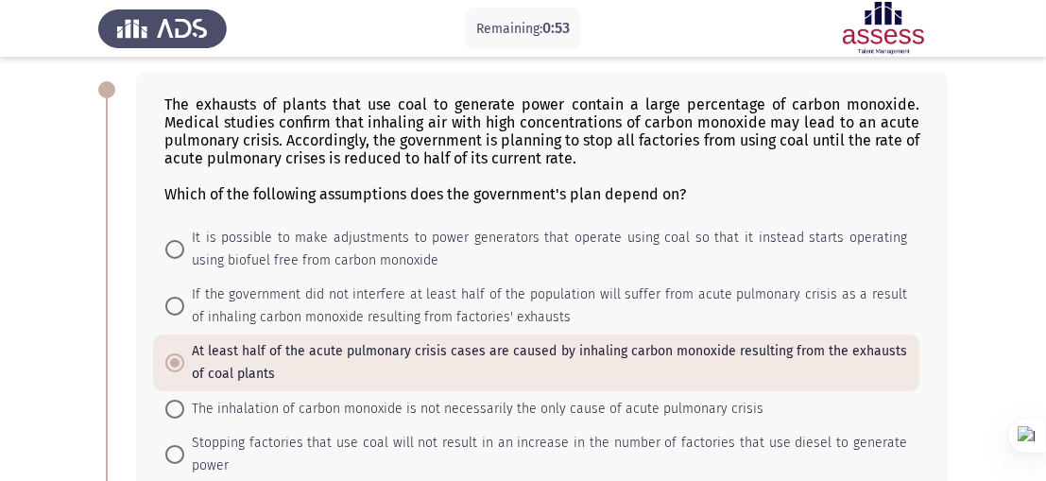
scroll to position [0, 0]
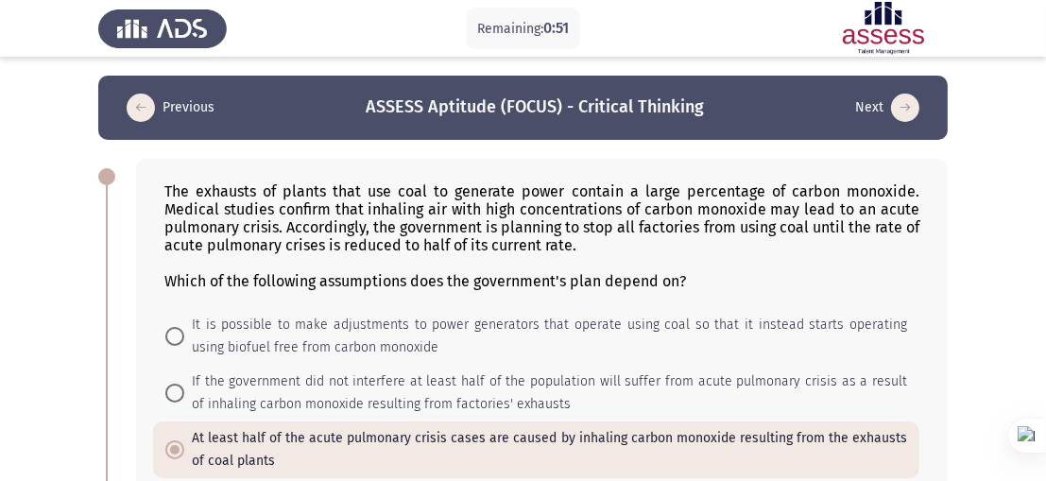
click at [135, 104] on icon "load previous page" at bounding box center [141, 108] width 28 height 28
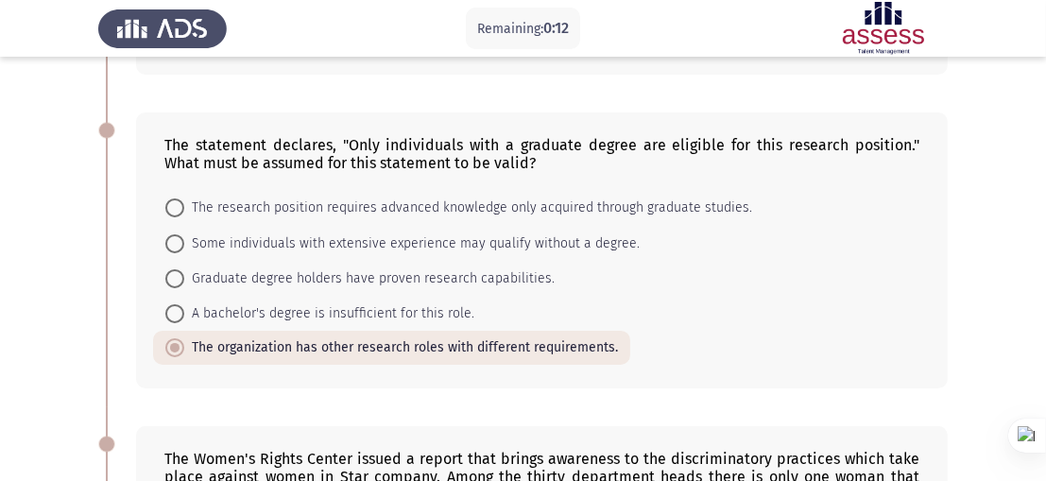
scroll to position [442, 0]
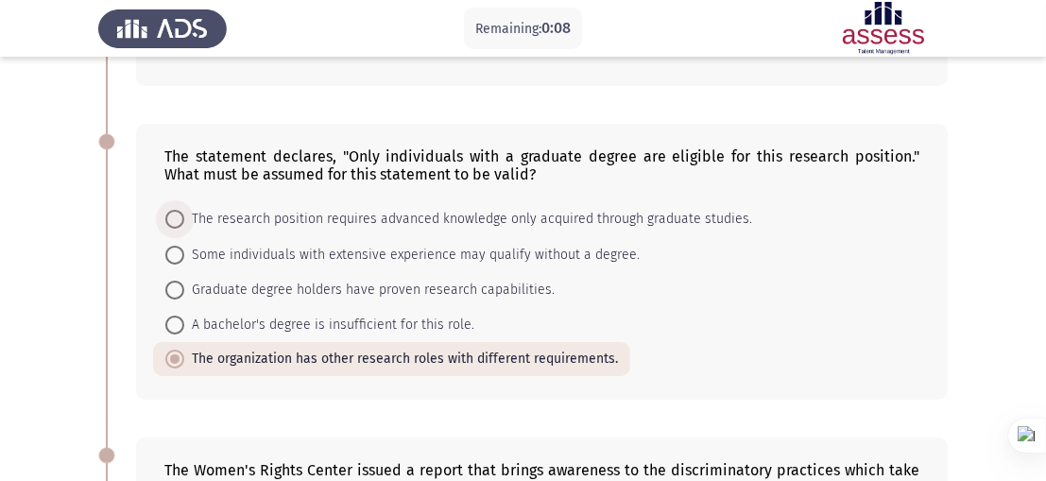
click at [385, 220] on span "The research position requires advanced knowledge only acquired through graduat…" at bounding box center [468, 219] width 568 height 23
click at [184, 220] on input "The research position requires advanced knowledge only acquired through graduat…" at bounding box center [174, 219] width 19 height 19
radio input "true"
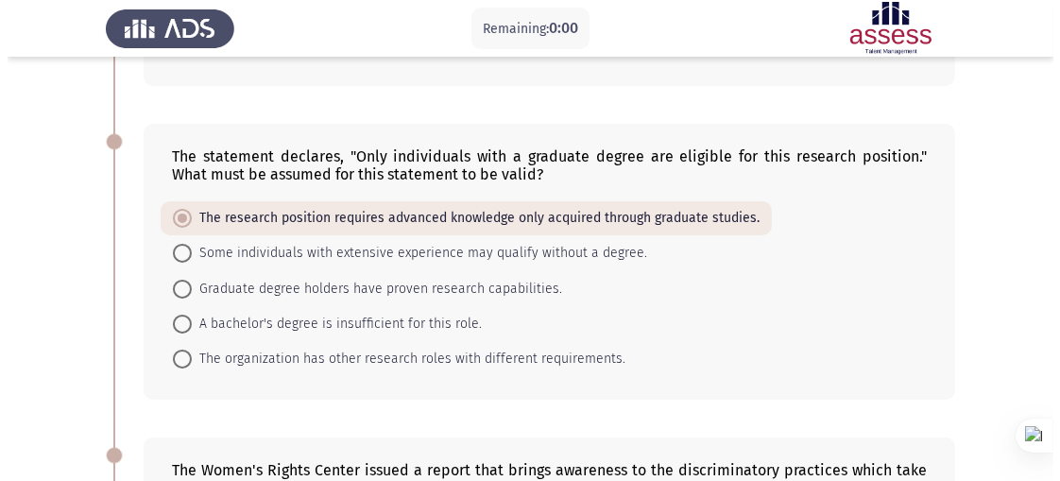
scroll to position [0, 0]
